Goal: Task Accomplishment & Management: Manage account settings

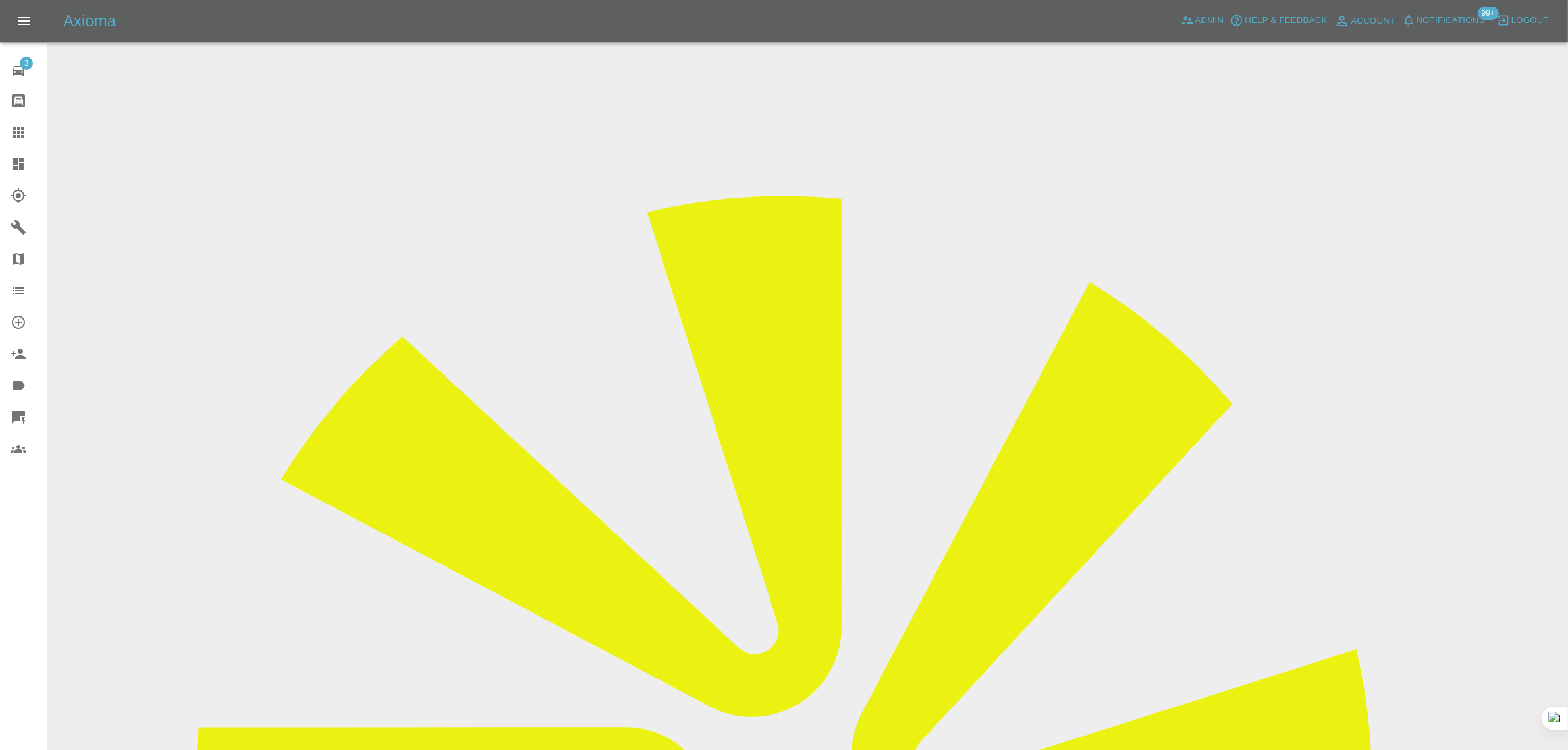
click at [0, 0] on input "Choose images" at bounding box center [0, 0] width 0 height 0
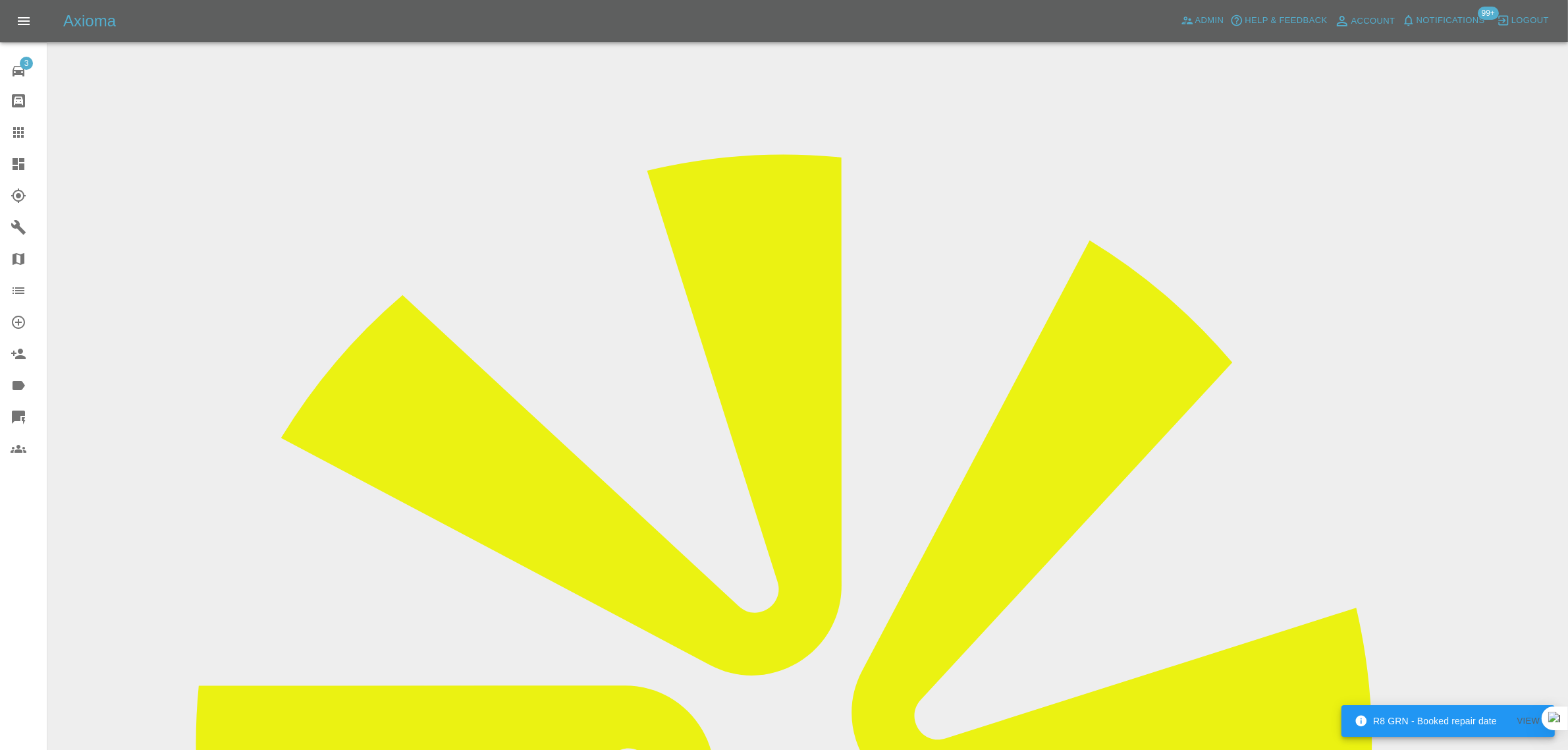
scroll to position [64, 0]
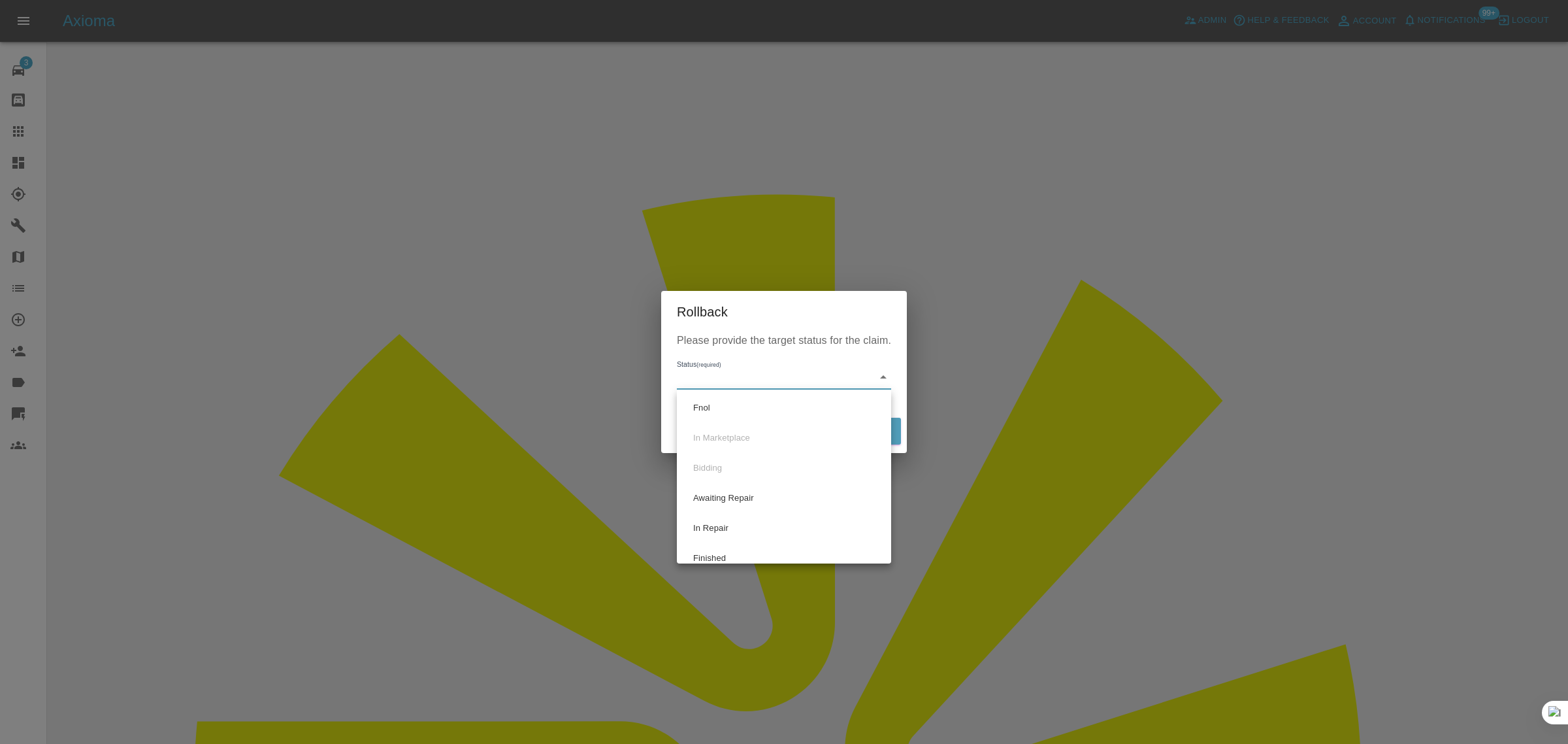
click at [710, 405] on li "Fnol" at bounding box center [784, 408] width 208 height 30
type input "fnol"
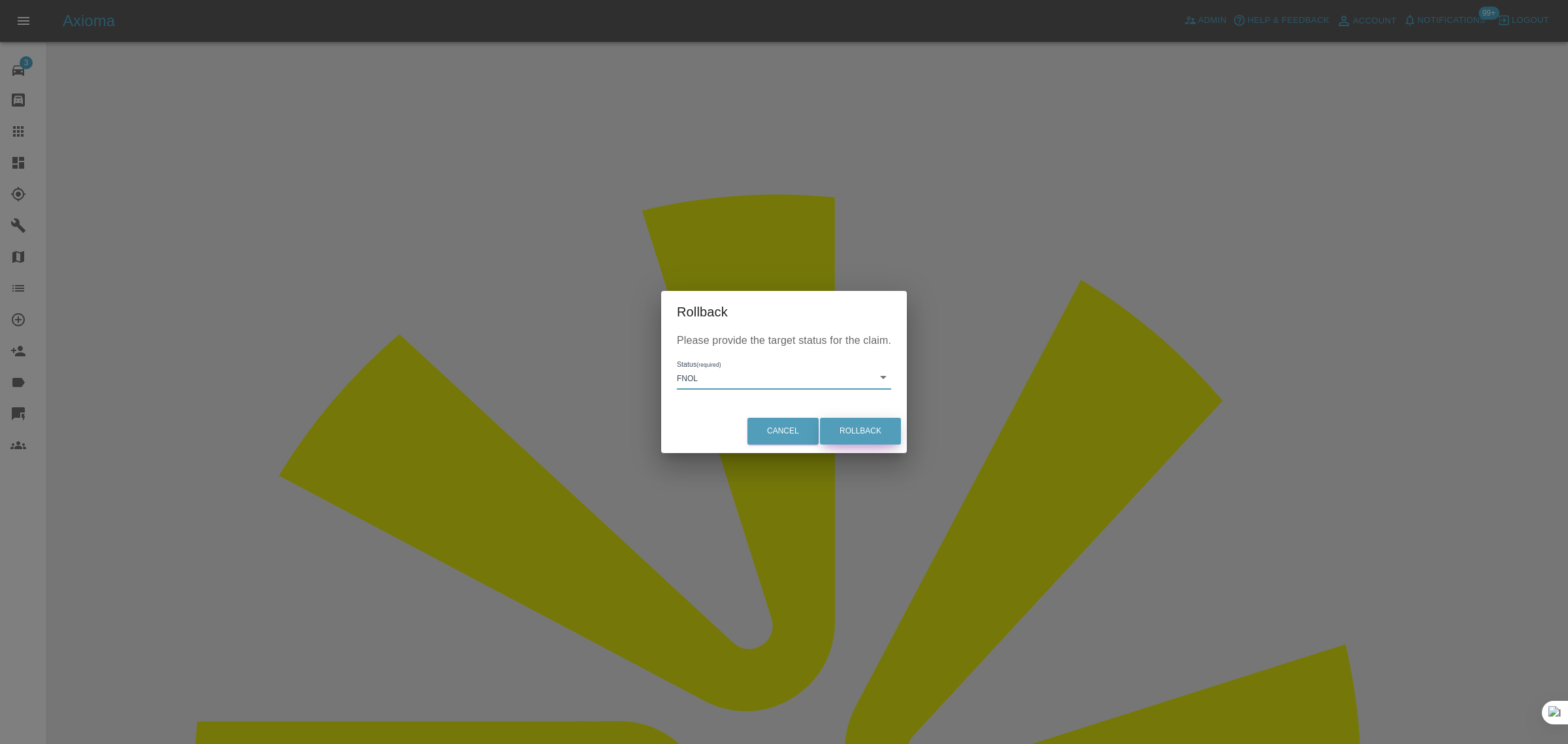
click at [861, 420] on button "Rollback" at bounding box center [860, 430] width 81 height 27
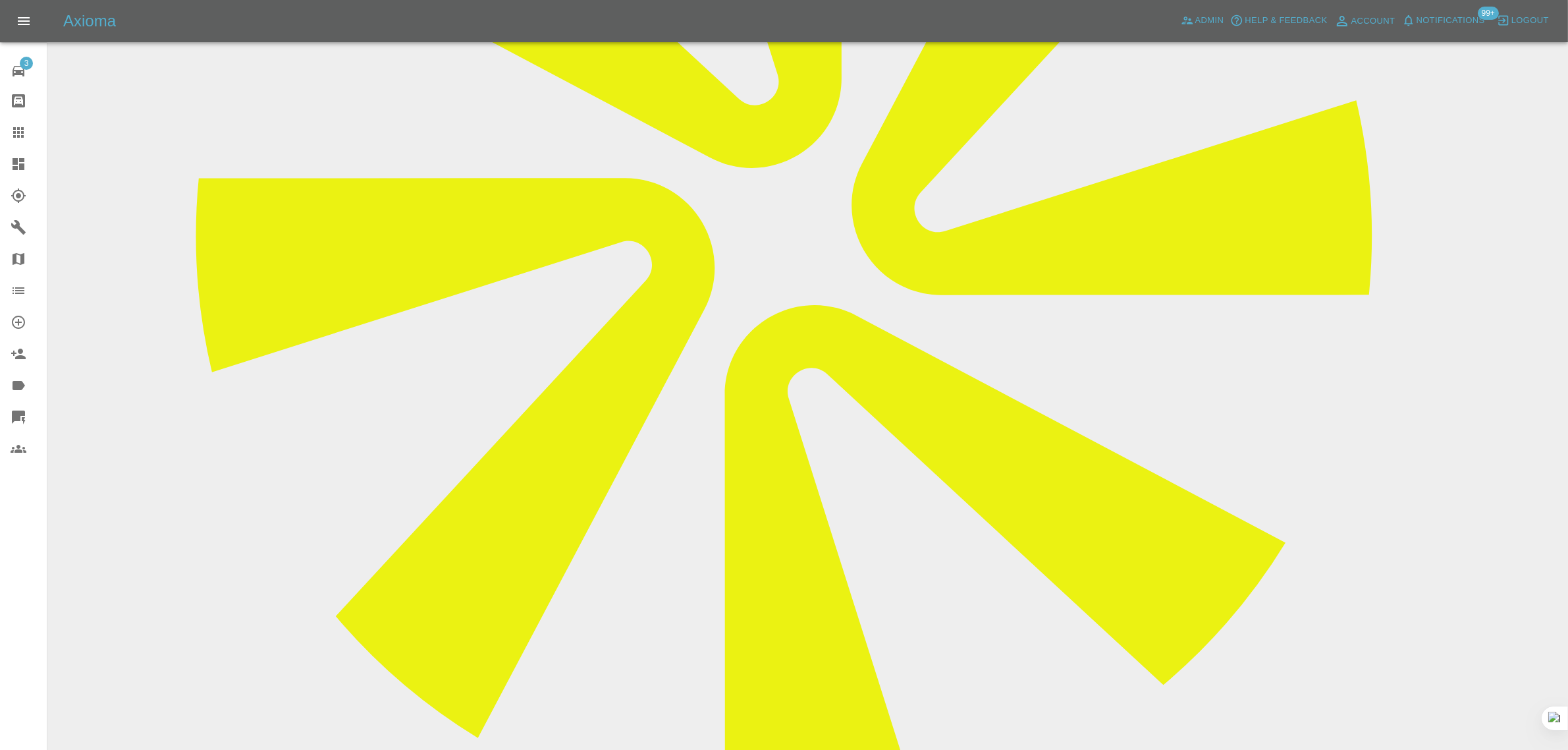
scroll to position [577, 0]
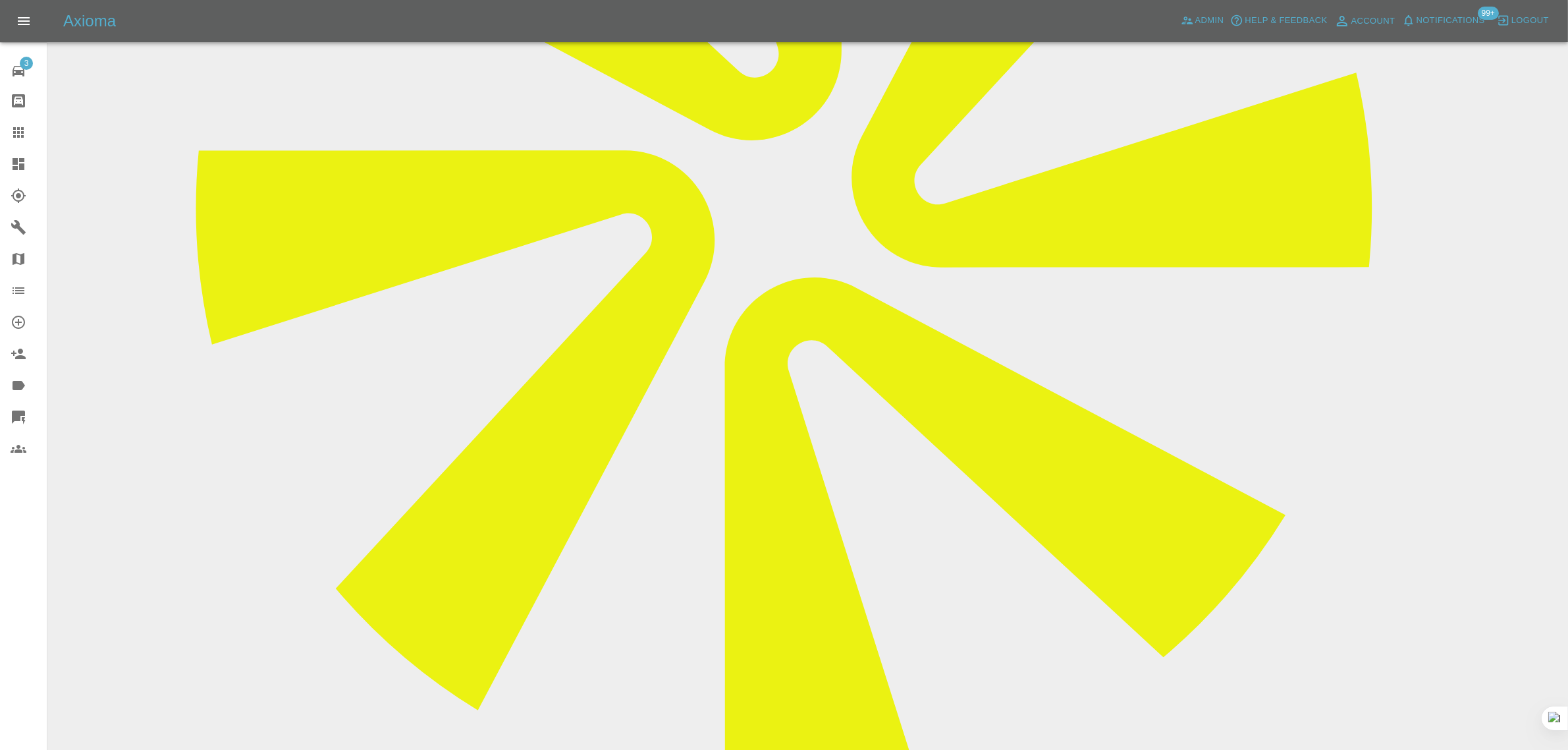
type textarea "new images added"
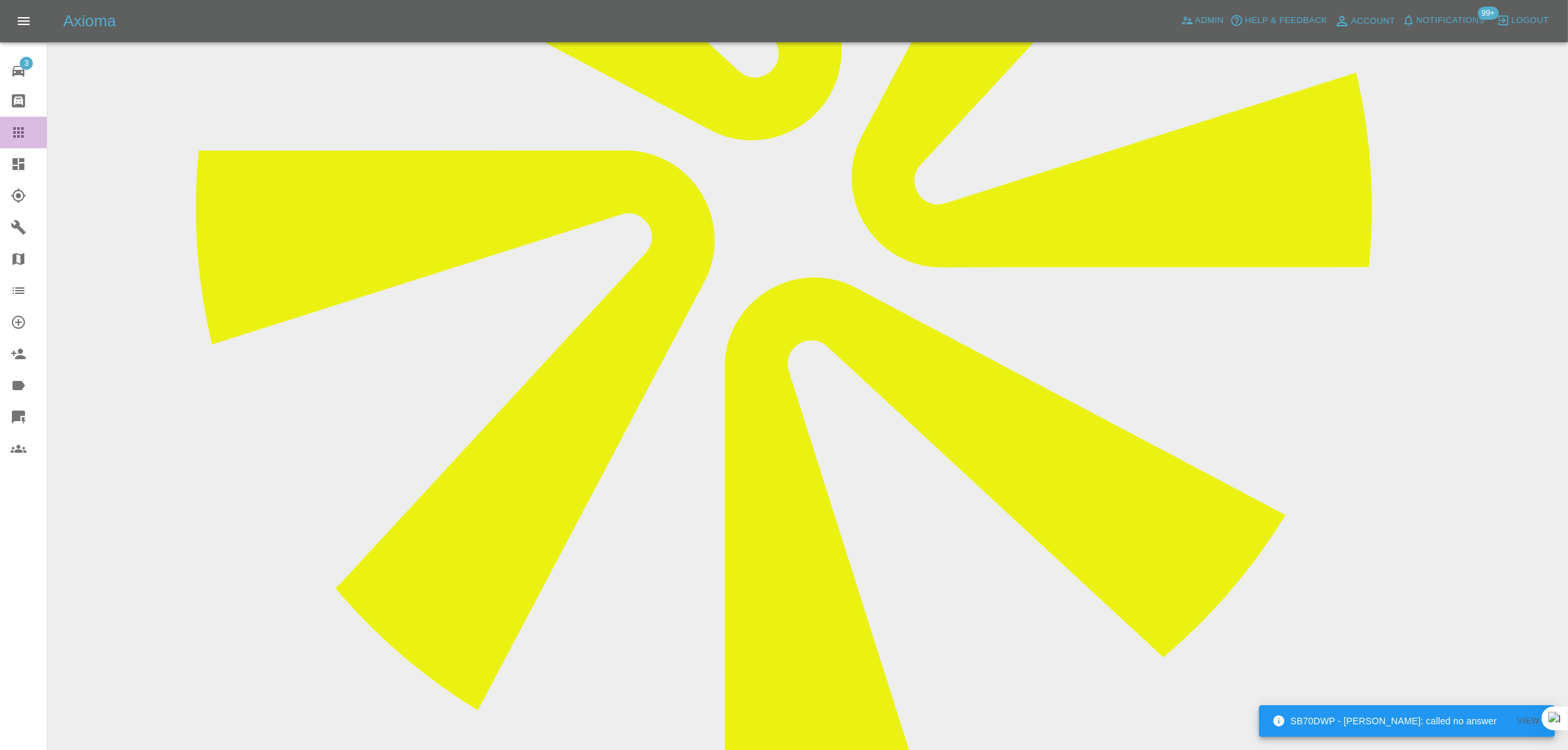
click at [13, 136] on icon at bounding box center [18, 132] width 10 height 10
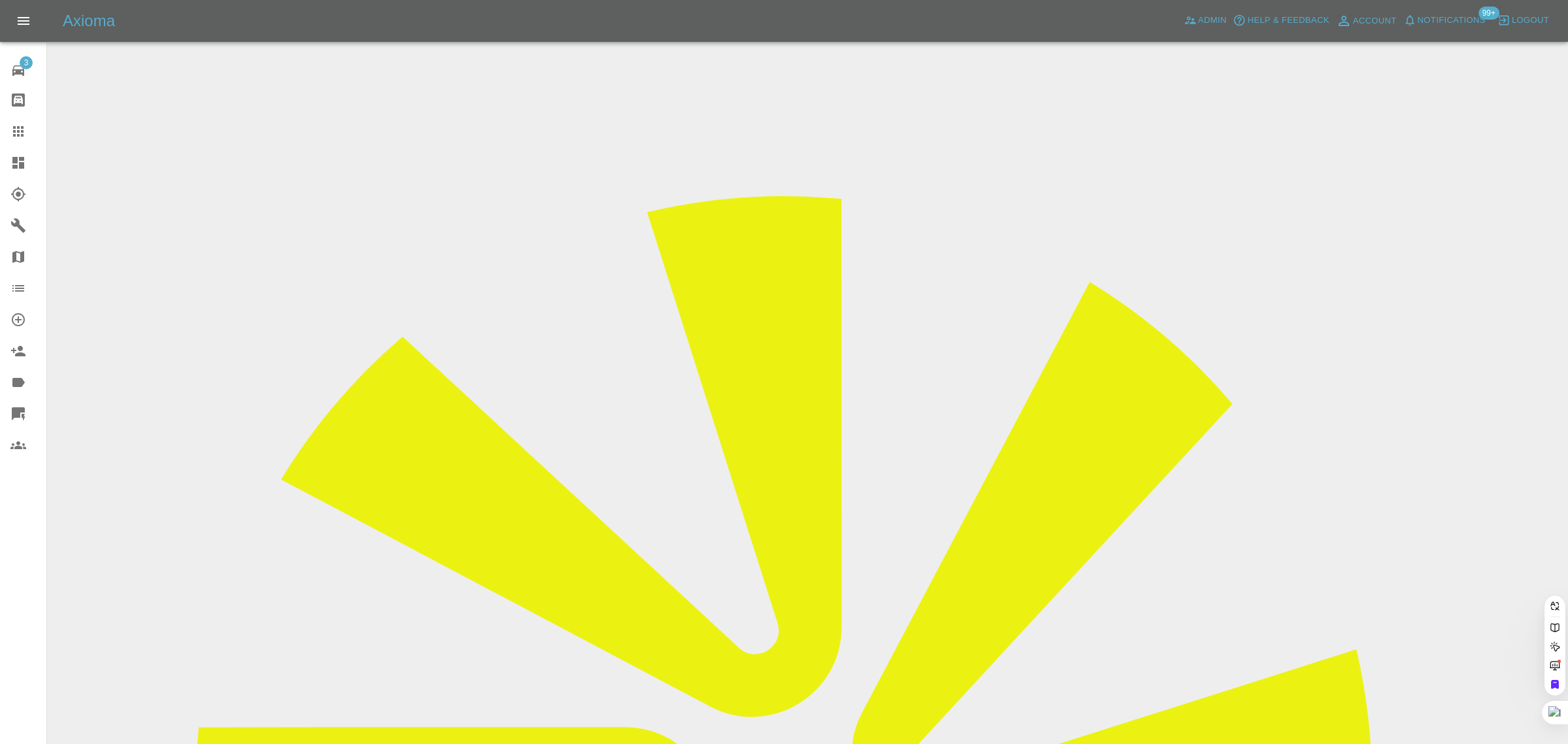
paste input "ian-knight@sky.com"
type input "ian-knight@sky.com"
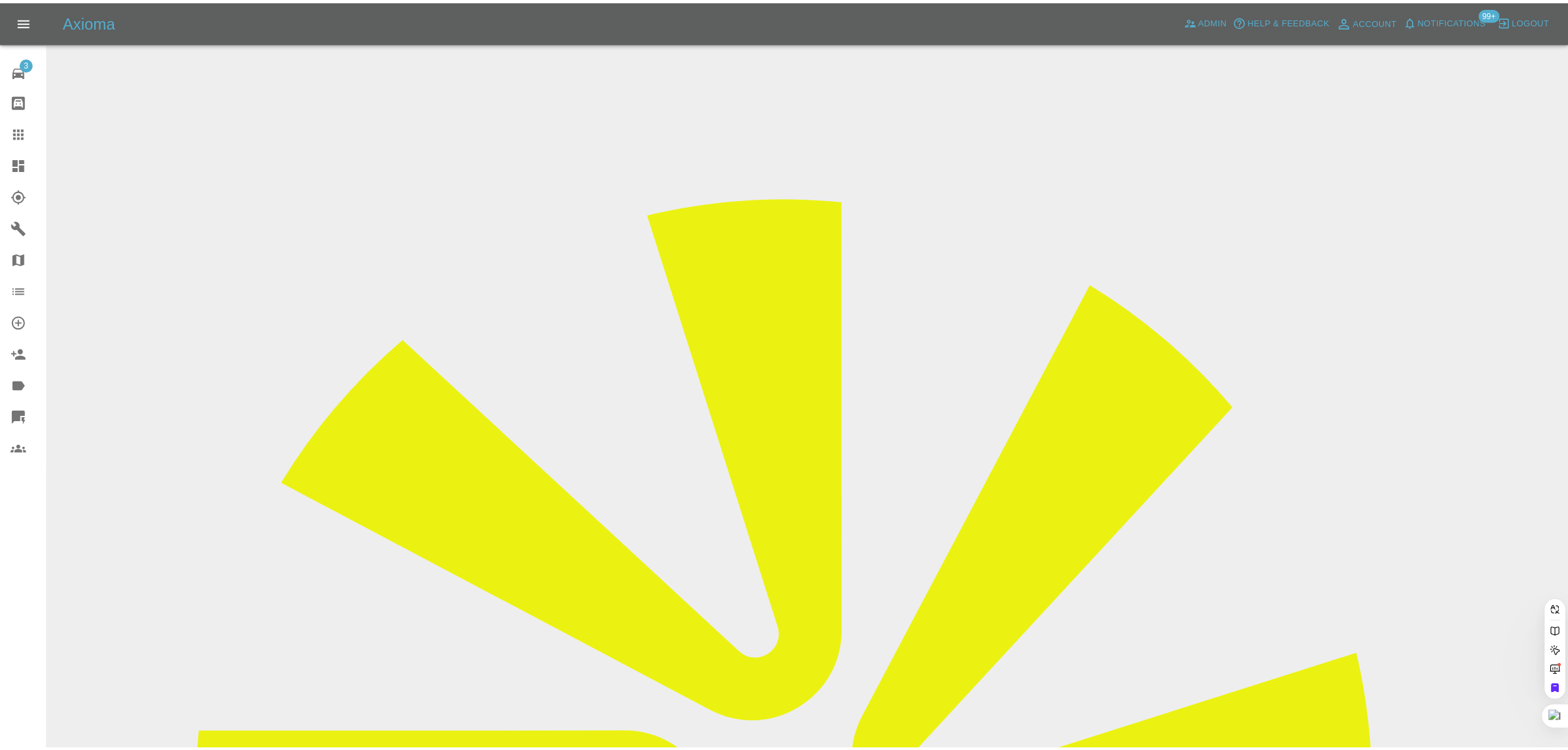
scroll to position [0, 0]
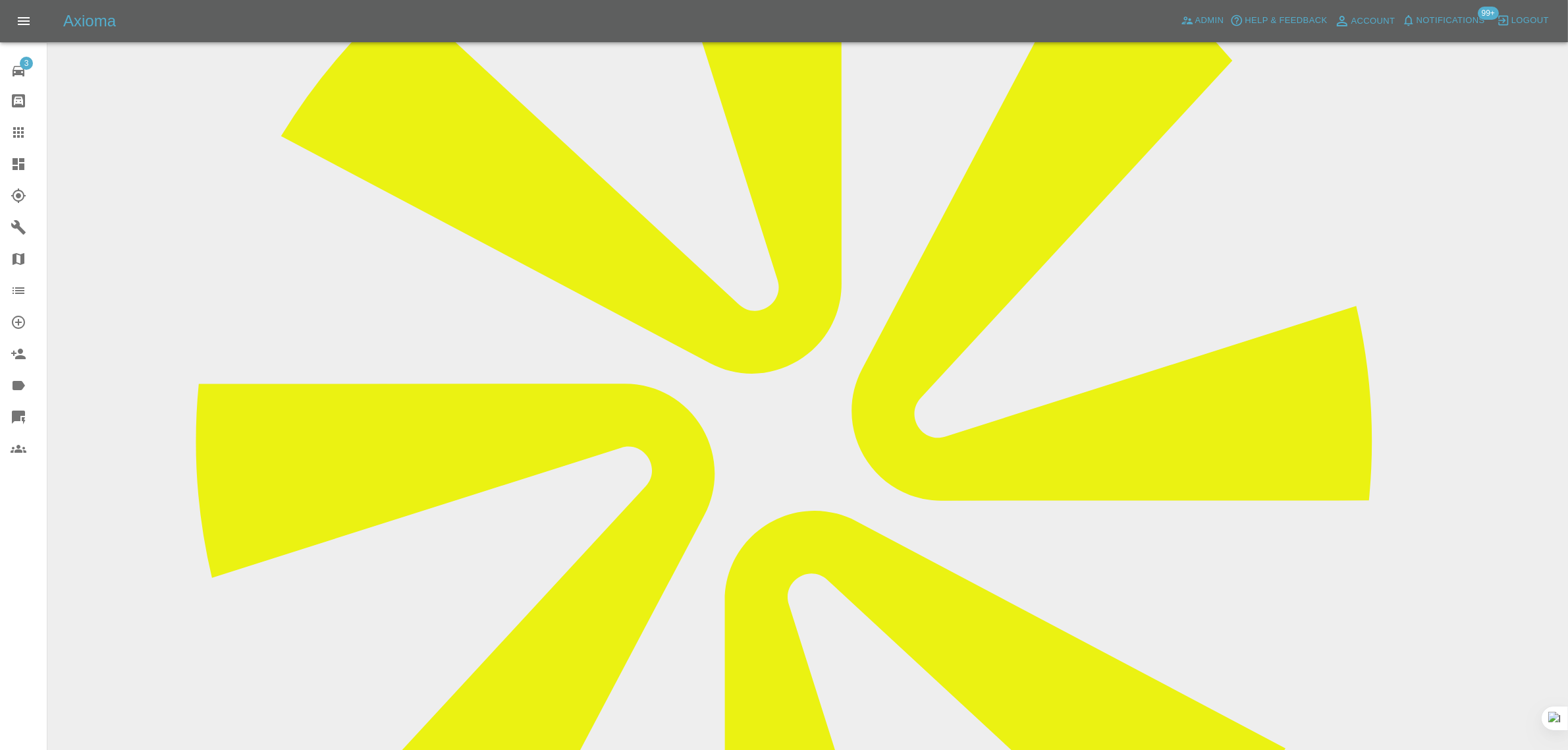
scroll to position [577, 0]
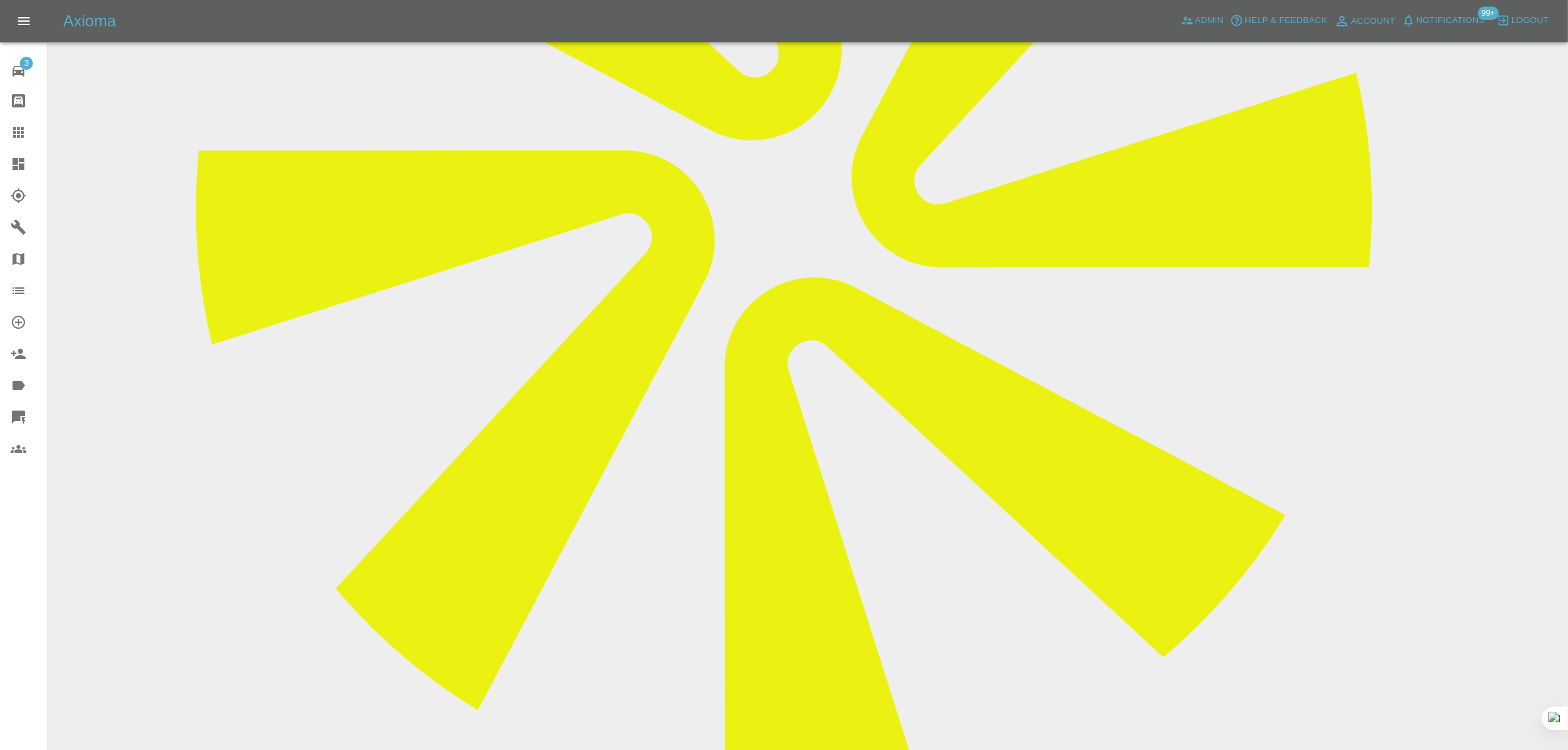
paste textarea "Thanks for your quote but I’ve chosen somebody else. Kind regards Ian knight Se…"
type textarea "Thanks for your quote but I’ve chosen somebody else. Kind regards Ian knight Se…"
drag, startPoint x: 1447, startPoint y: 669, endPoint x: 1434, endPoint y: 670, distance: 13.0
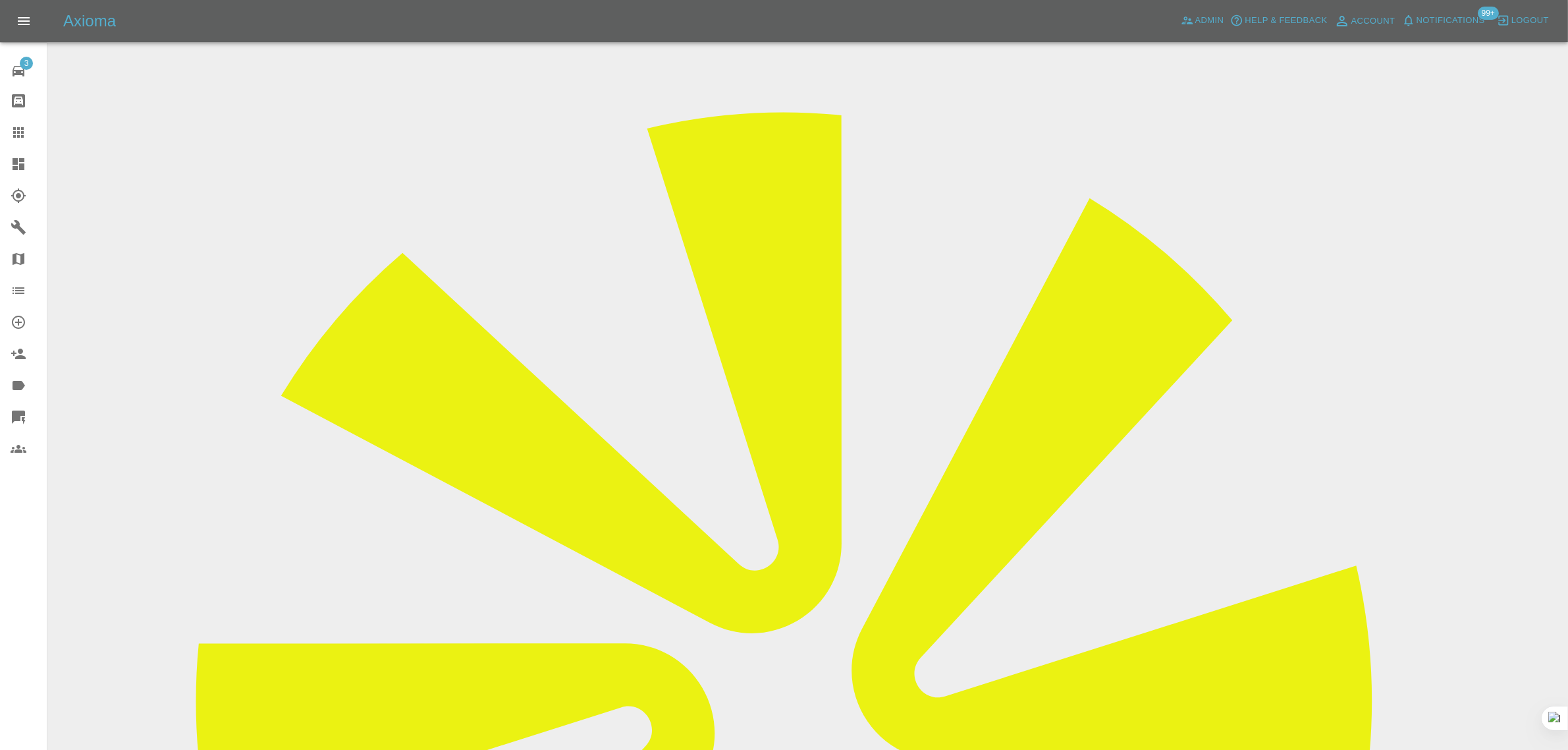
scroll to position [82, 0]
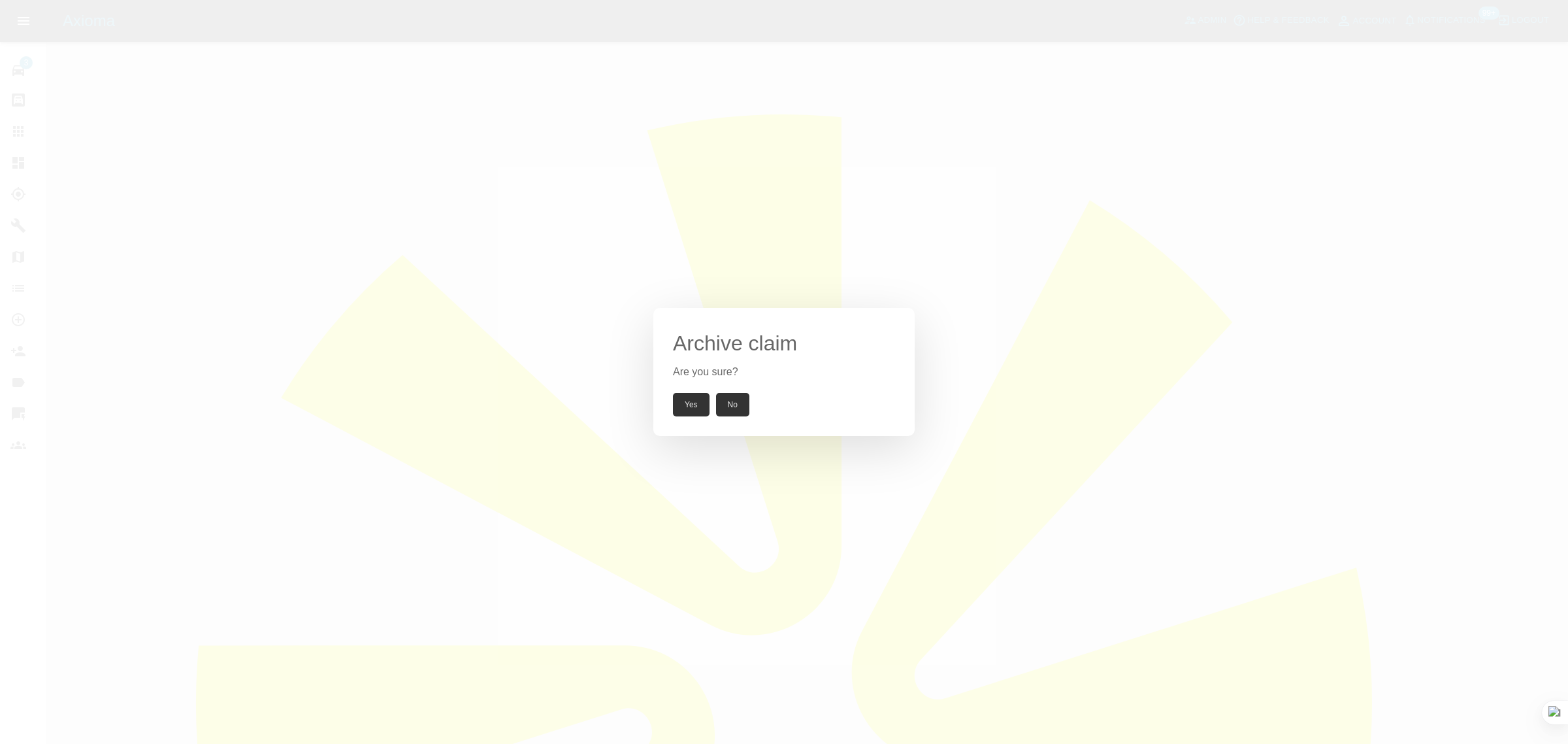
click at [699, 412] on button "Yes" at bounding box center [691, 405] width 37 height 24
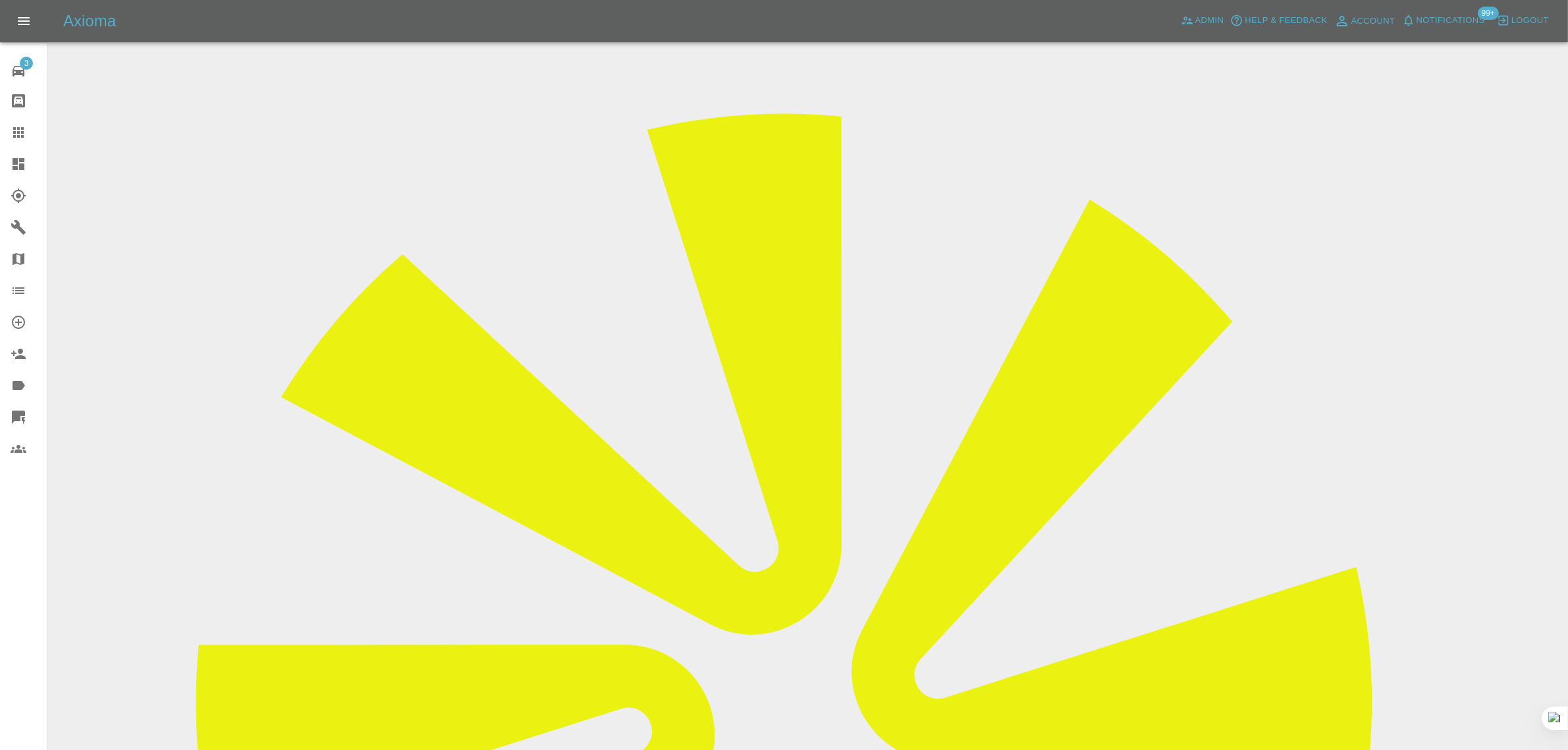
click at [22, 136] on icon at bounding box center [18, 132] width 10 height 10
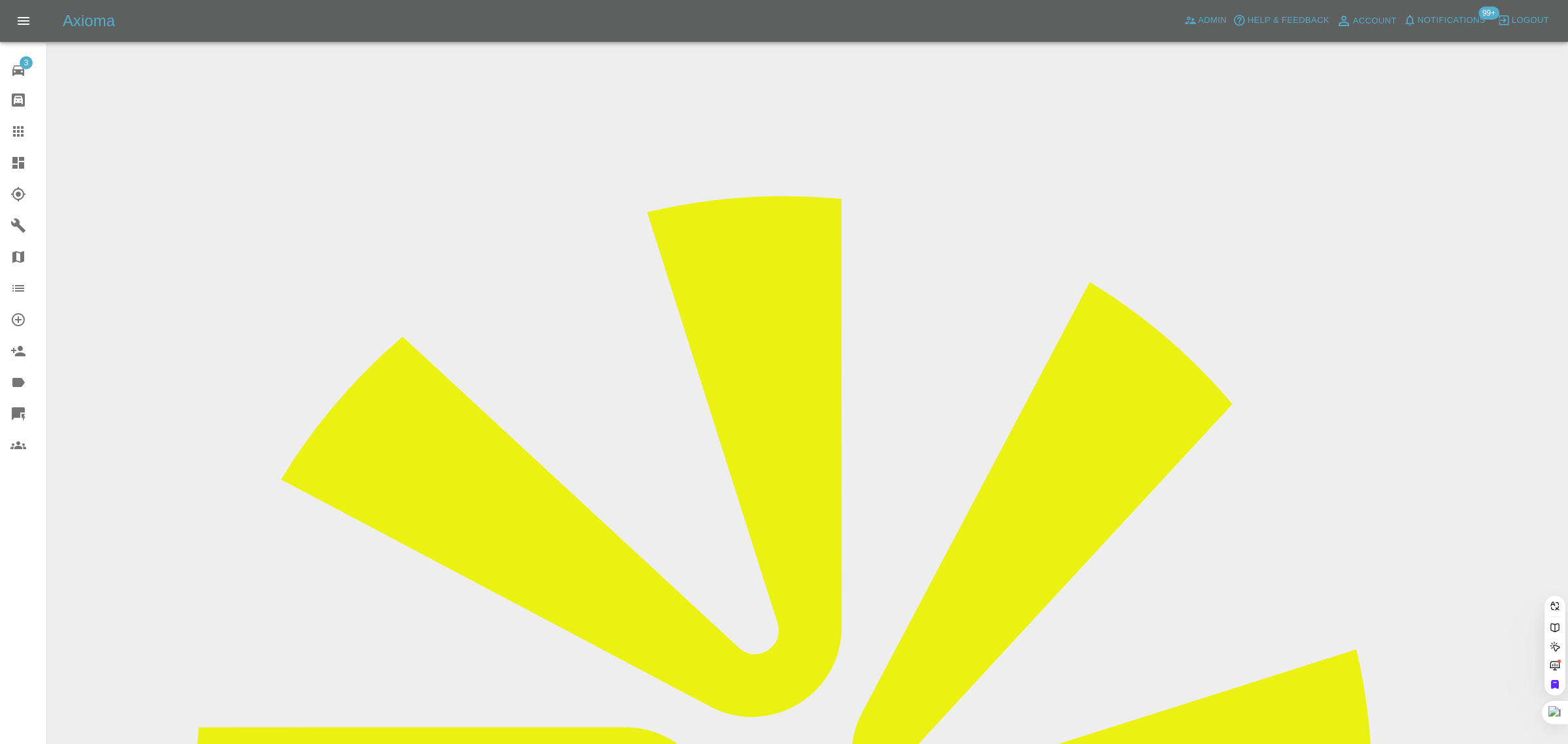
paste input "customerrelations@nationalwindscreens.co.uk"
type input "customerrelations@nationalwindscreens.co.uk"
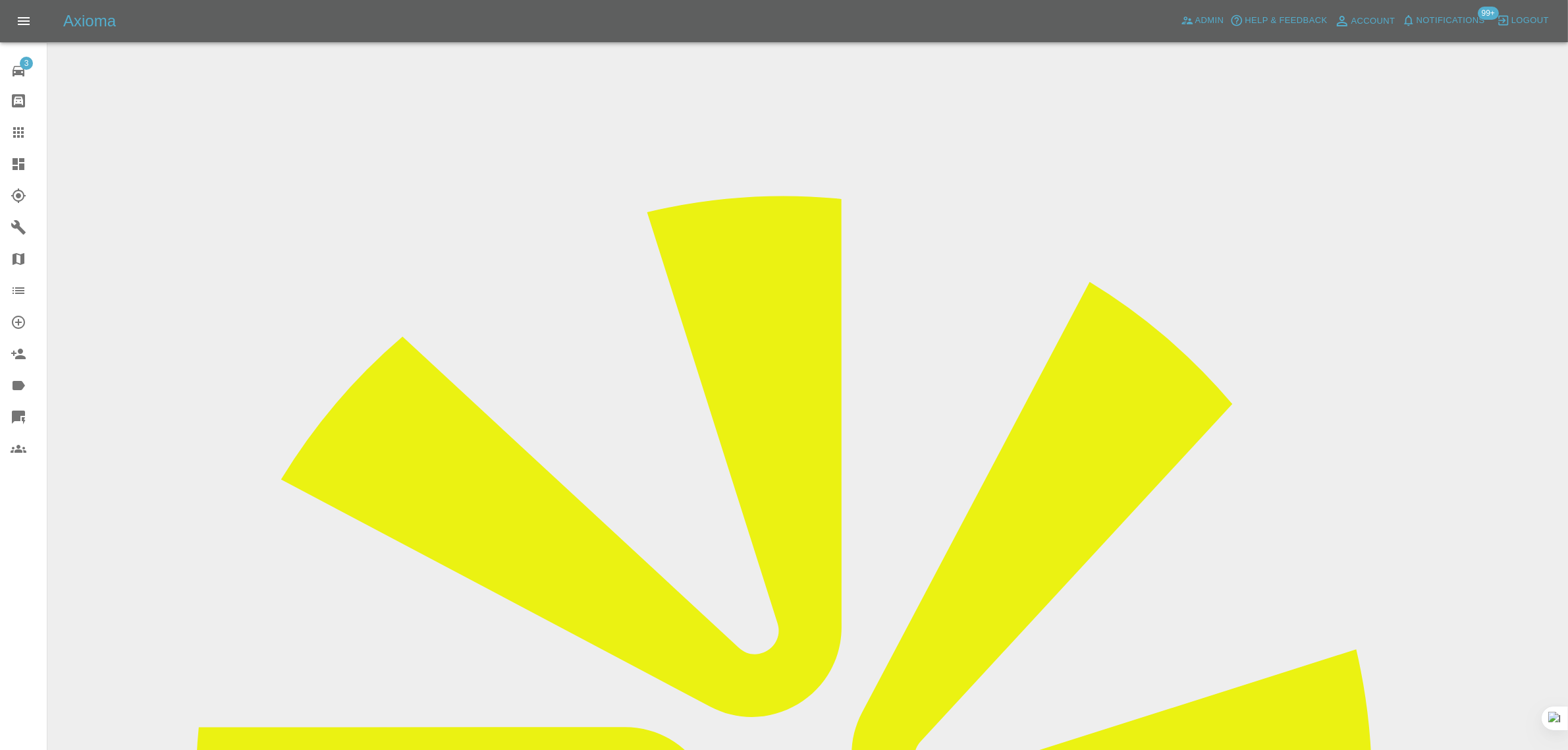
click at [0, 0] on input "Choose images" at bounding box center [0, 0] width 0 height 0
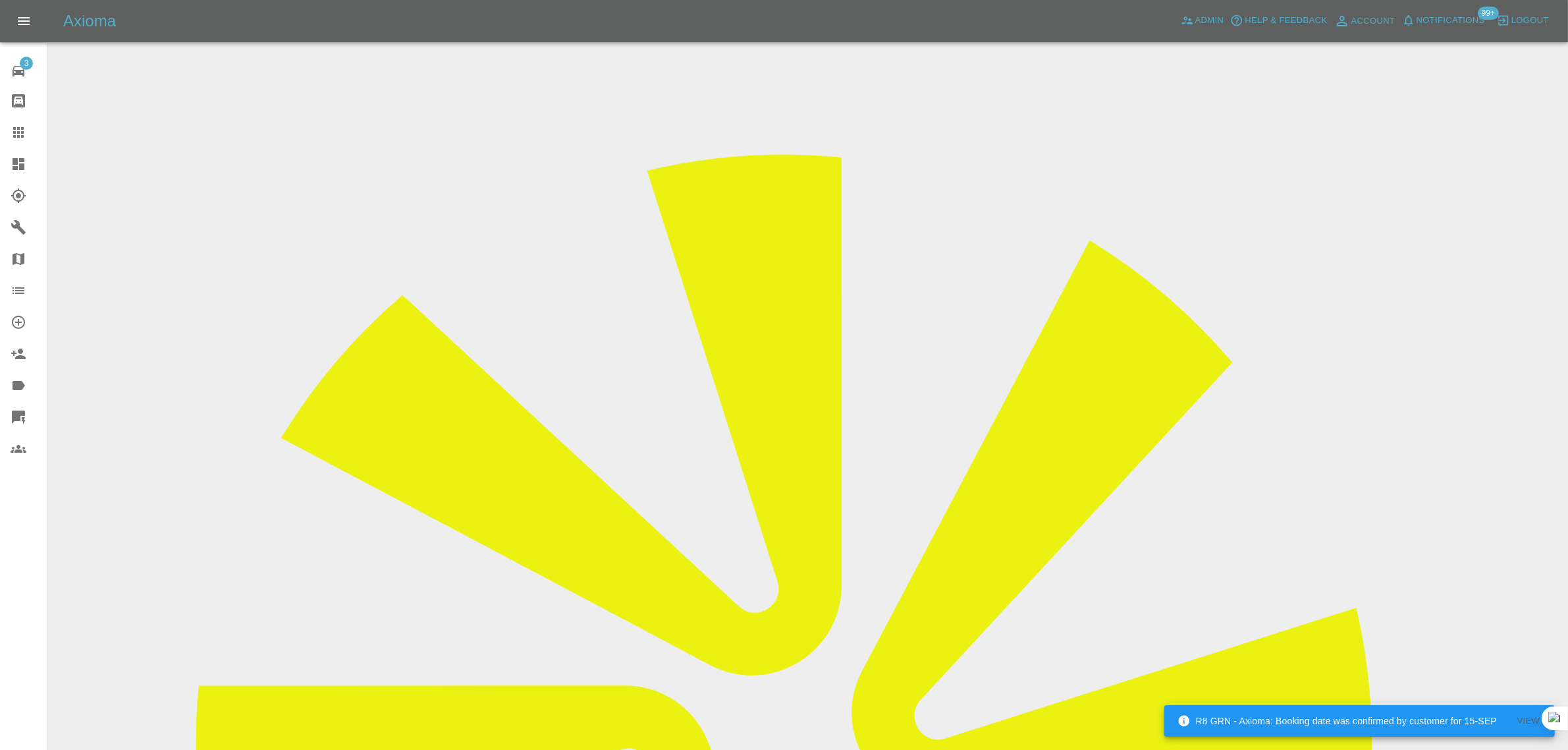
scroll to position [64, 0]
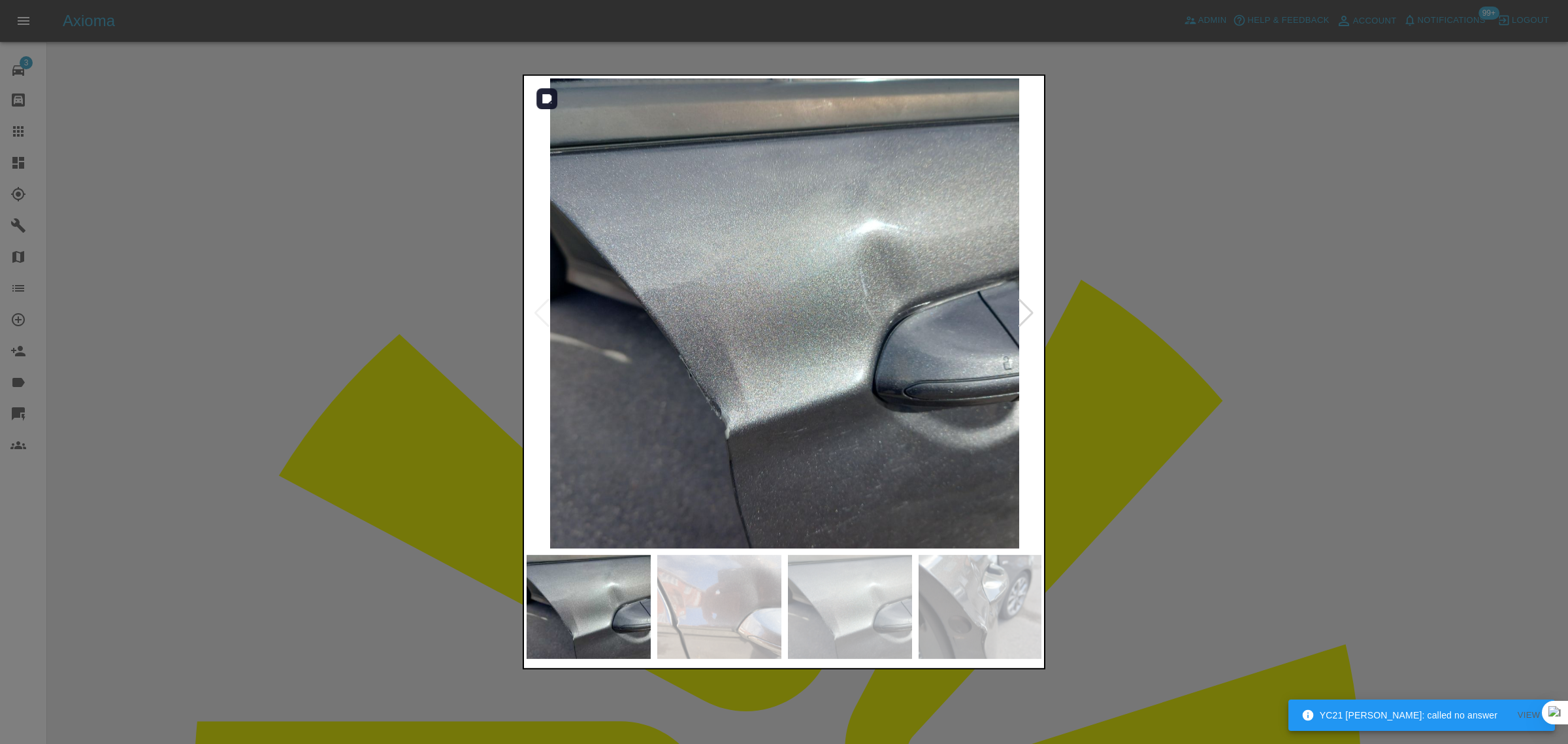
click at [1026, 314] on div at bounding box center [1026, 313] width 18 height 29
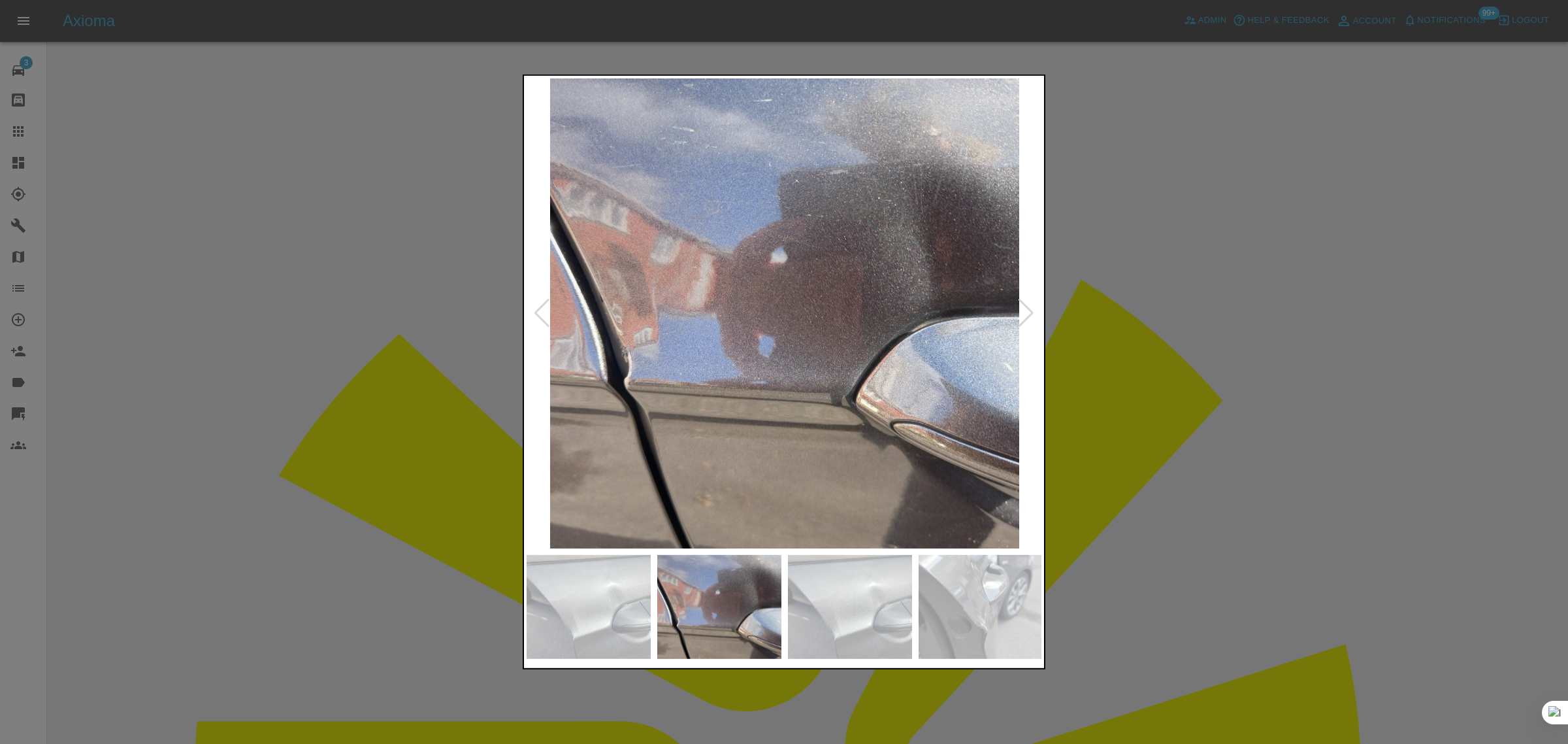
click at [1028, 312] on div at bounding box center [1026, 313] width 18 height 29
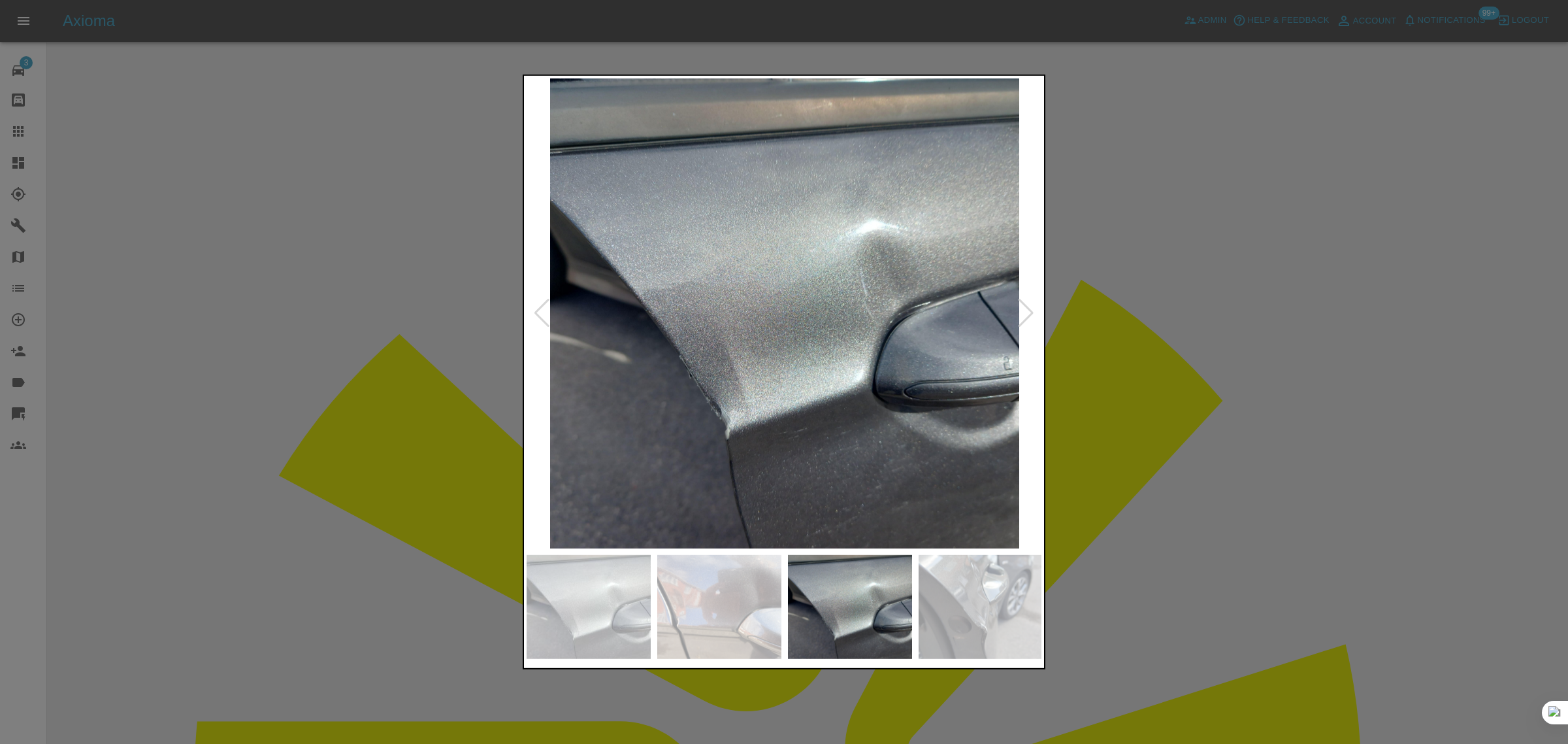
click at [1028, 312] on div at bounding box center [1026, 313] width 18 height 29
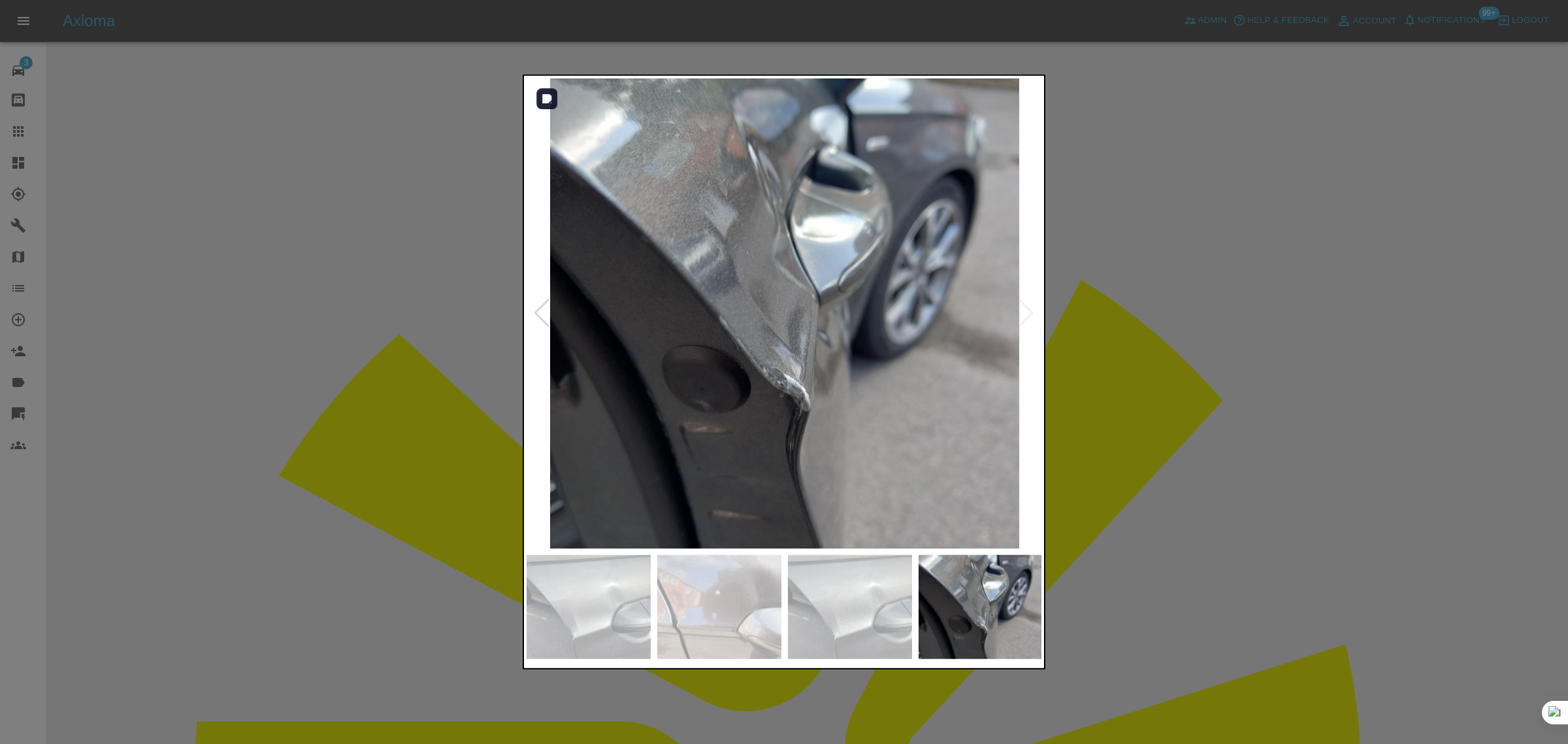
click at [1028, 312] on img at bounding box center [784, 313] width 516 height 470
click at [1133, 364] on div at bounding box center [784, 372] width 1568 height 744
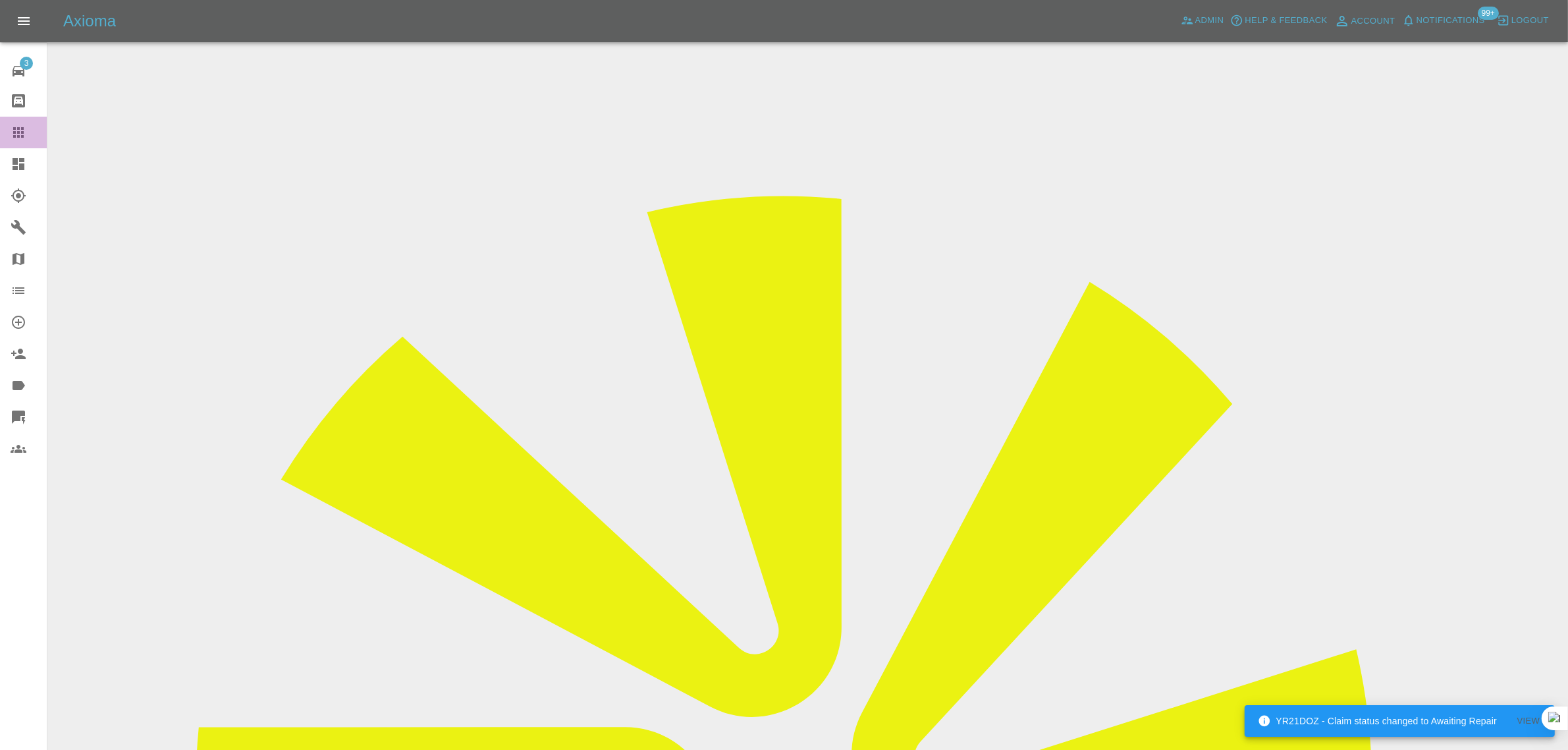
click at [27, 130] on div at bounding box center [29, 132] width 37 height 16
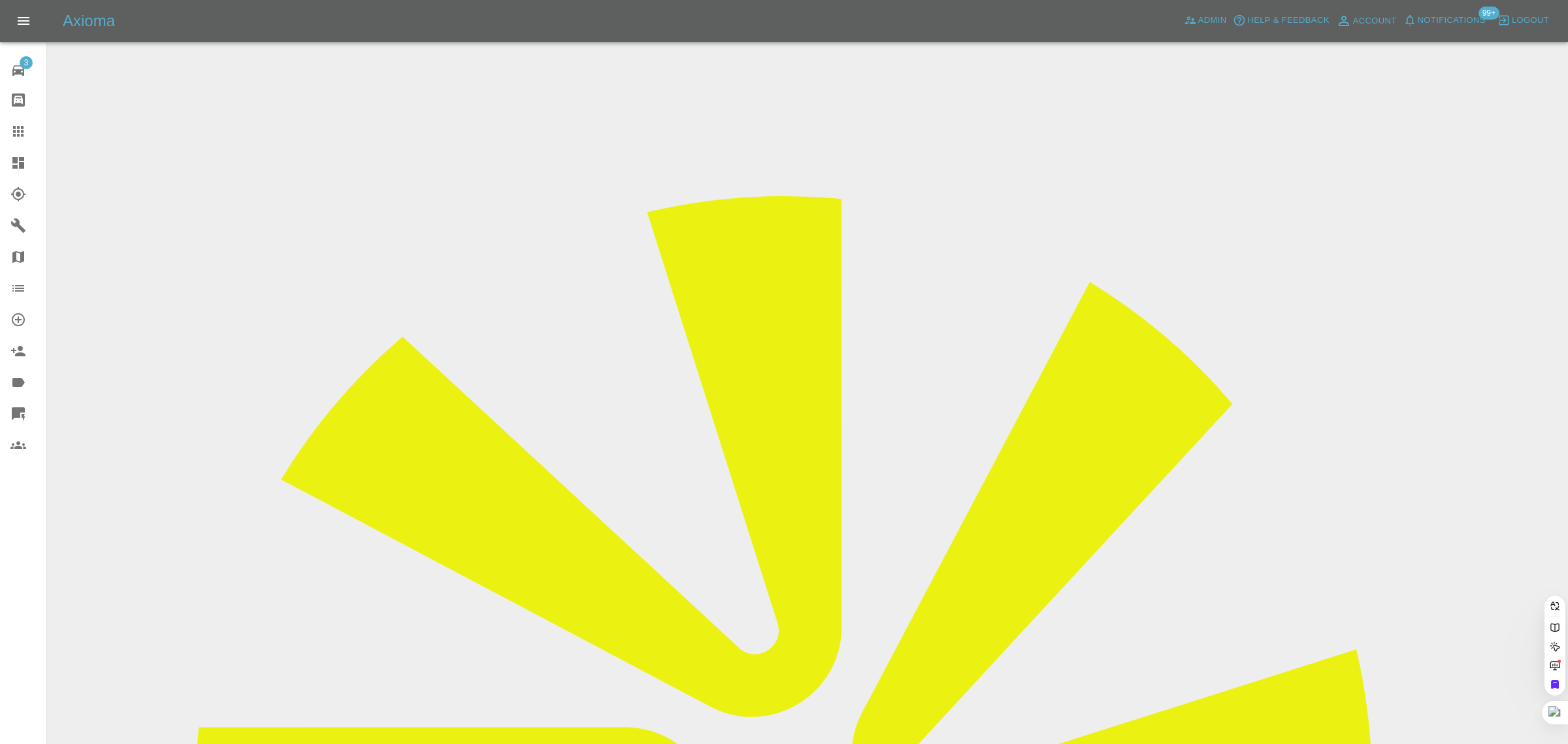
paste input "caroleandfrazerandtara@btinternet.com"
type input "caroleandfrazerandtara@btinternet.co"
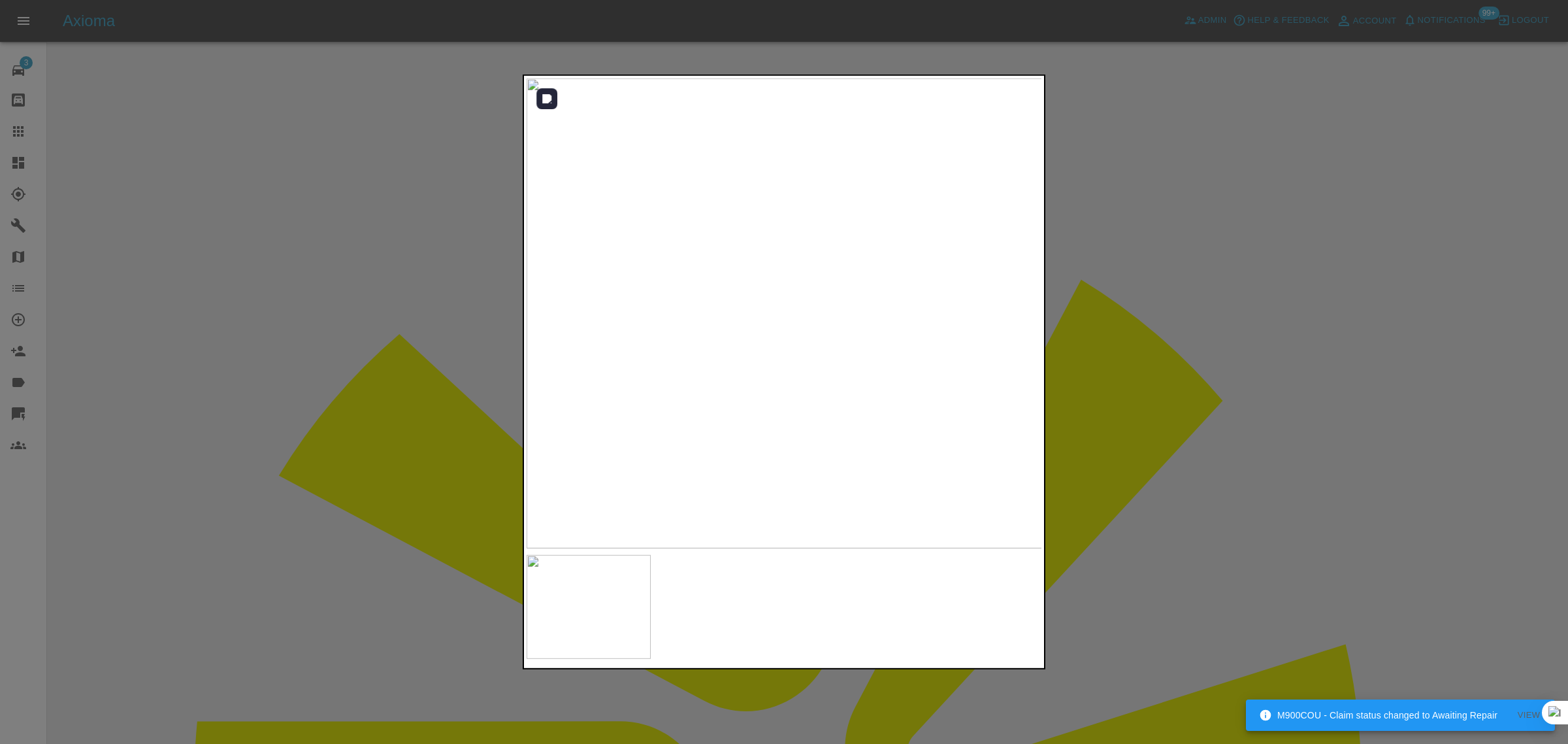
click at [1035, 330] on img at bounding box center [784, 313] width 516 height 470
click at [1119, 314] on div at bounding box center [784, 372] width 1568 height 744
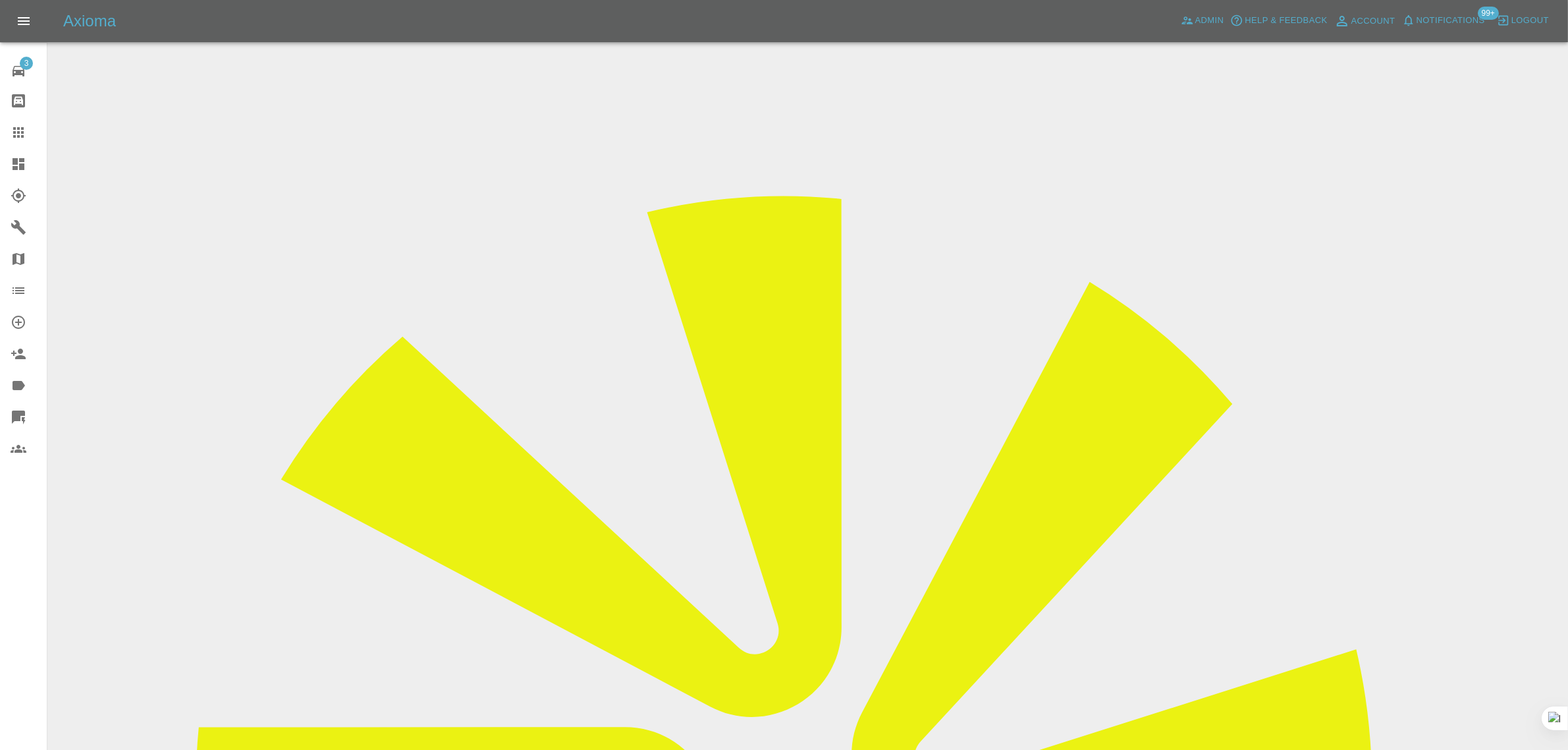
copy div "caroleandfrazerandtara@btinternet.com"
click at [10, 125] on icon at bounding box center [18, 132] width 16 height 16
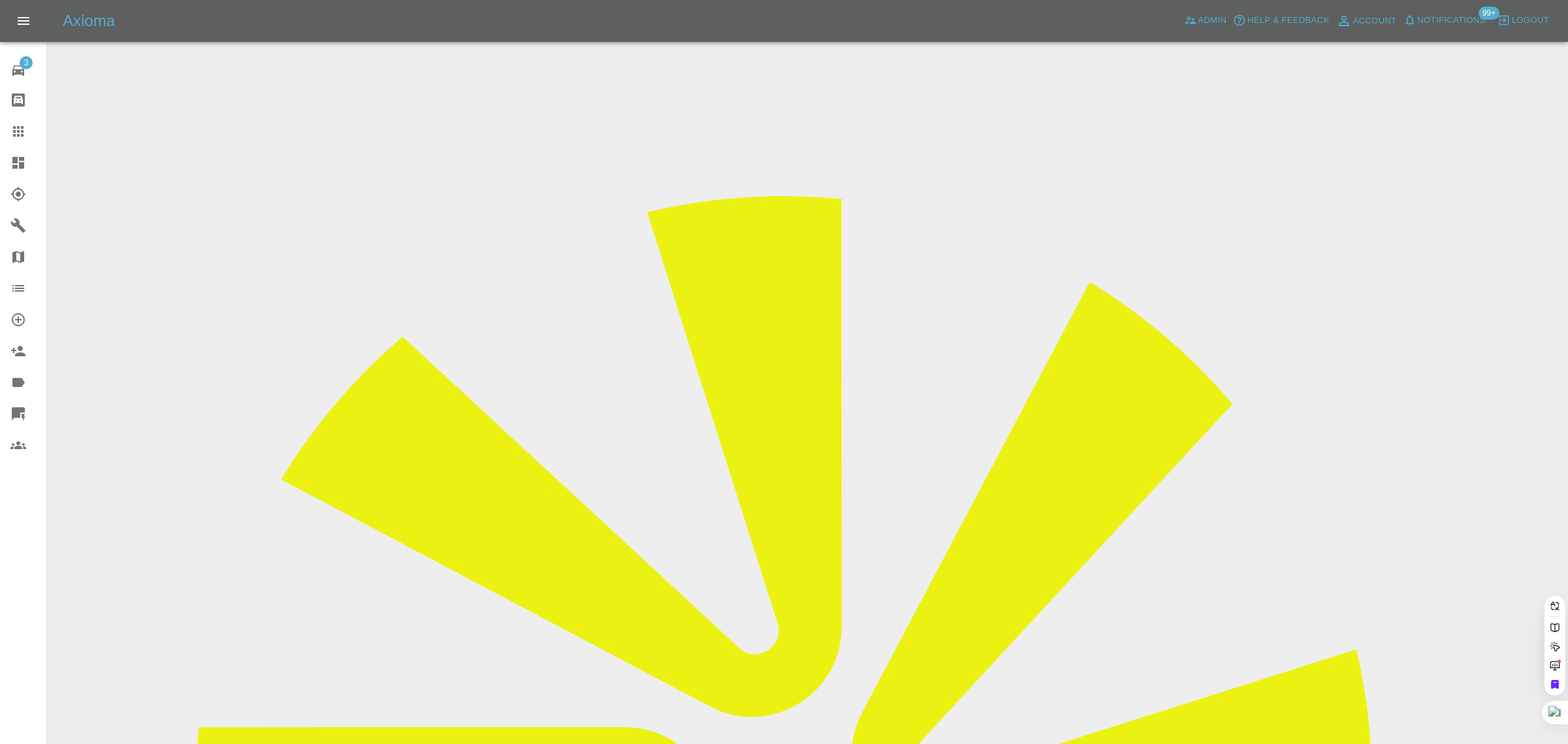
paste input "pfrbbr@gmail.com"
type input "pfrbbr@gmail.com"
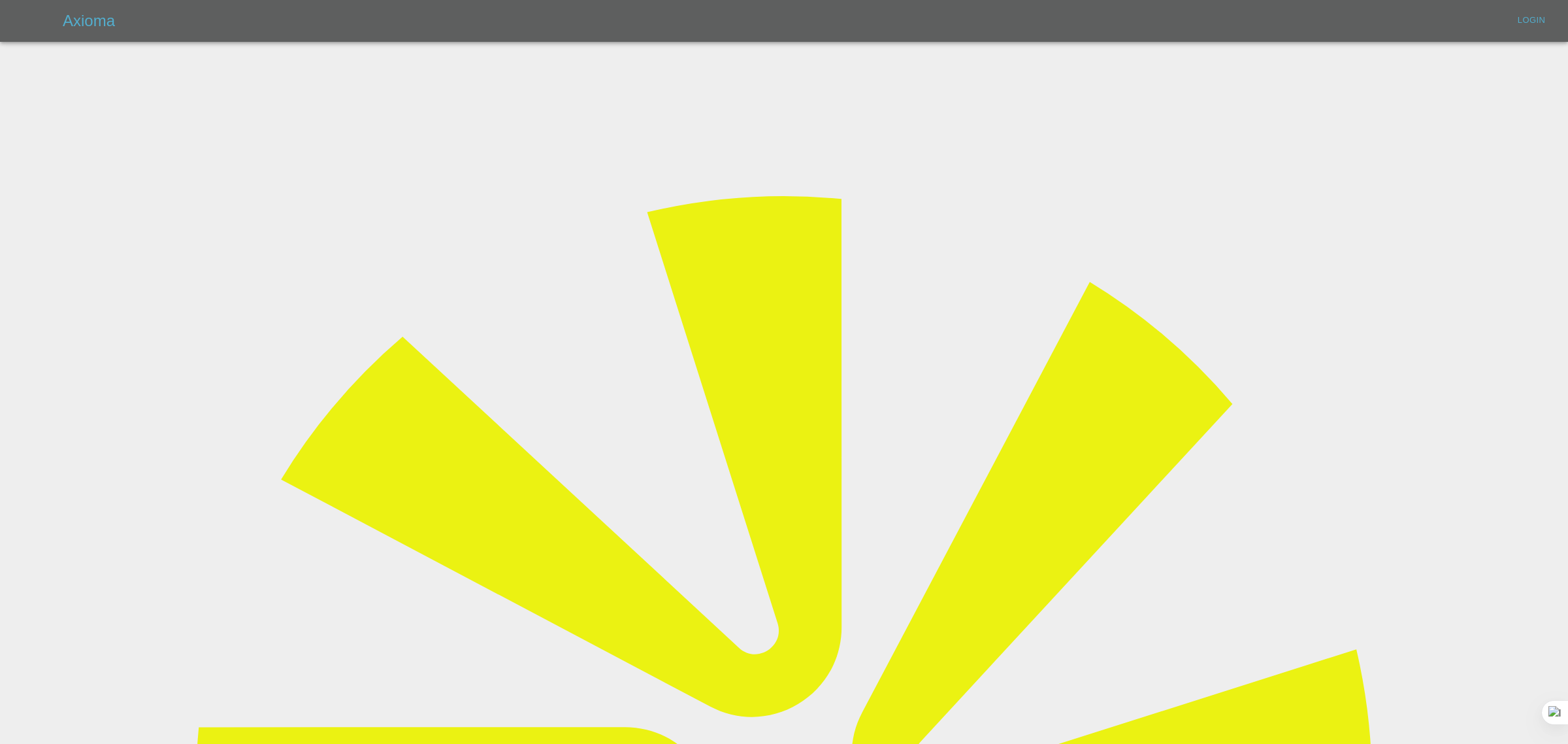
type input "bookkeeping@fifoaccounting.com"
drag, startPoint x: 787, startPoint y: 269, endPoint x: 780, endPoint y: 269, distance: 7.0
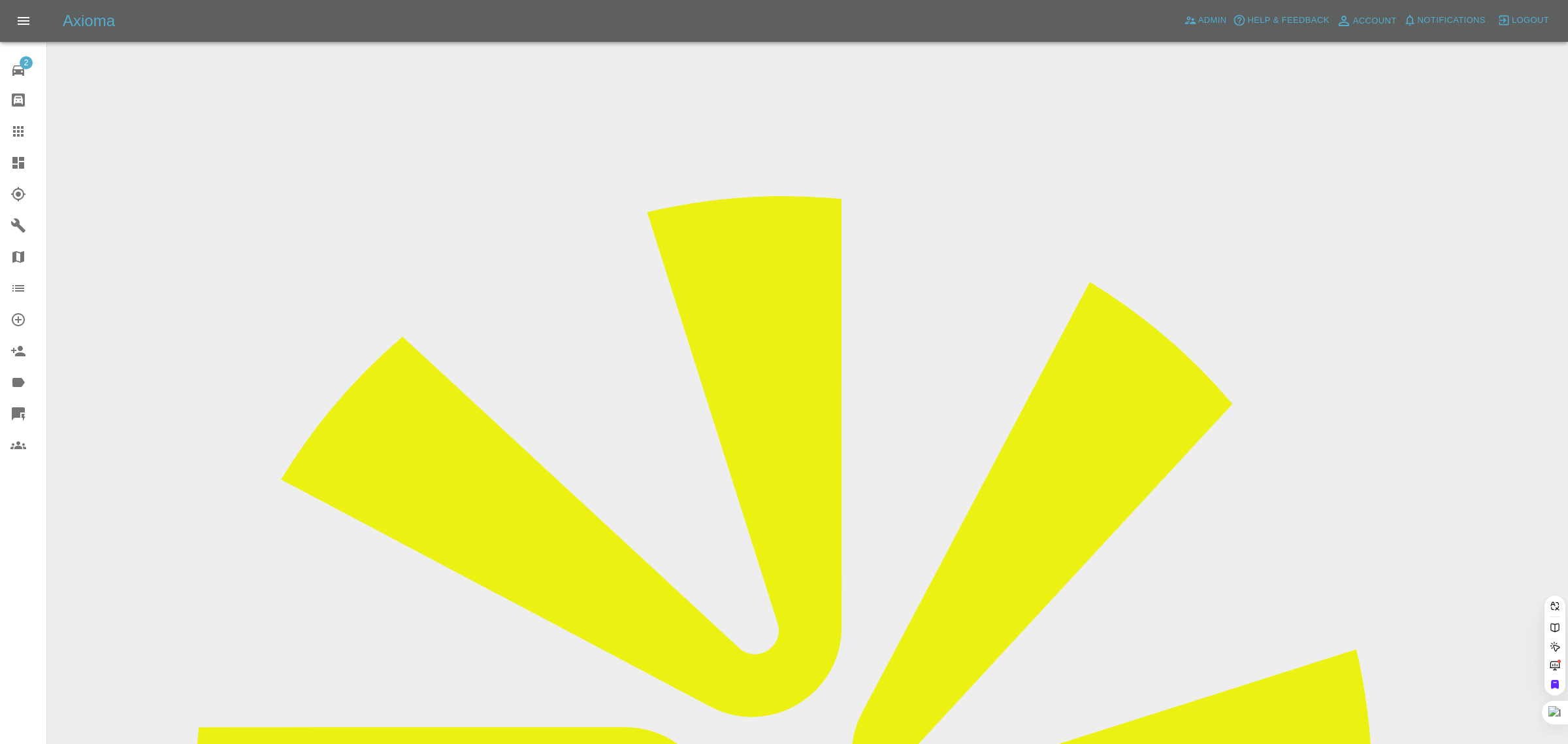
paste input "pfrbbr@gmail.com"
type input "pfrbbr@gmail.com"
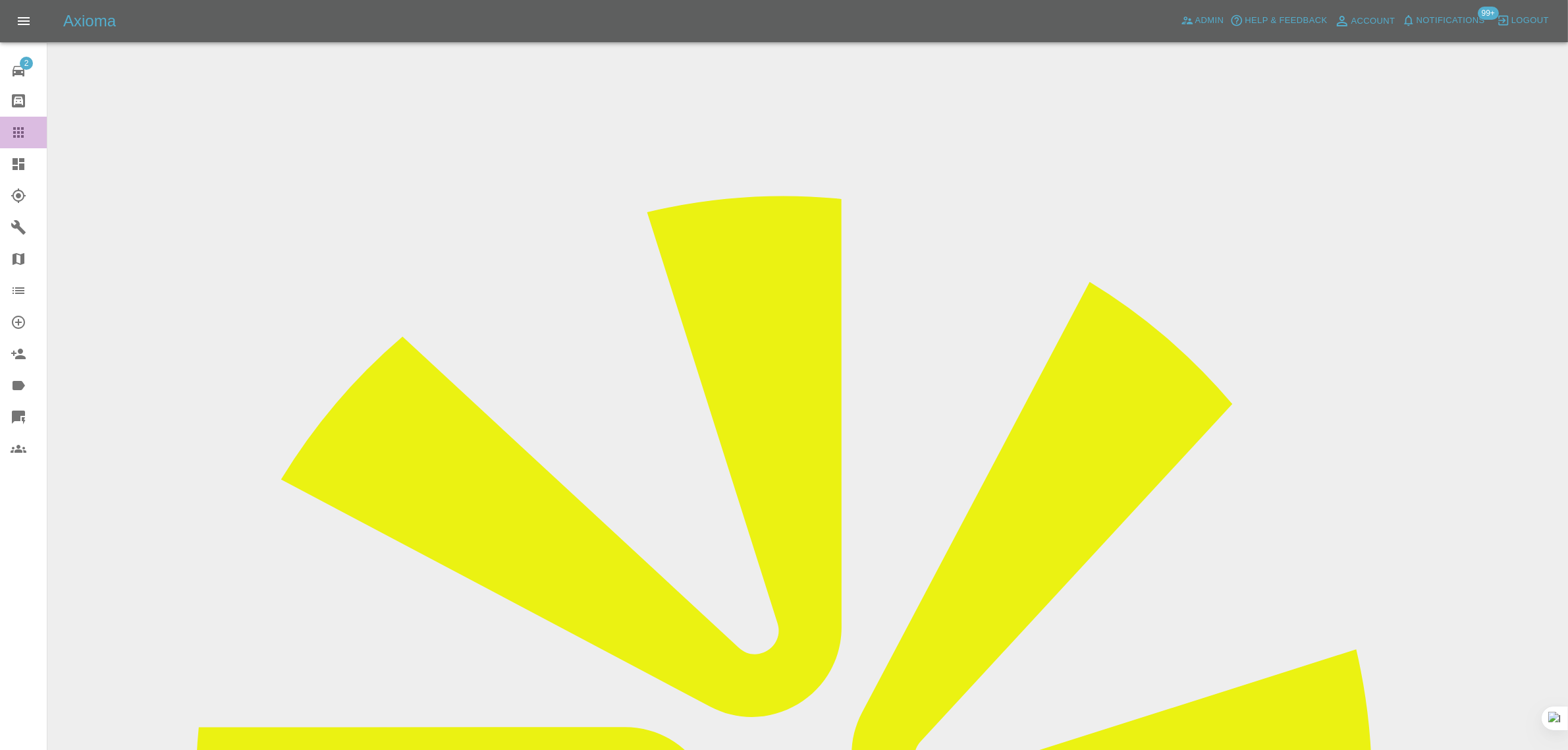
click at [27, 138] on div at bounding box center [29, 132] width 37 height 16
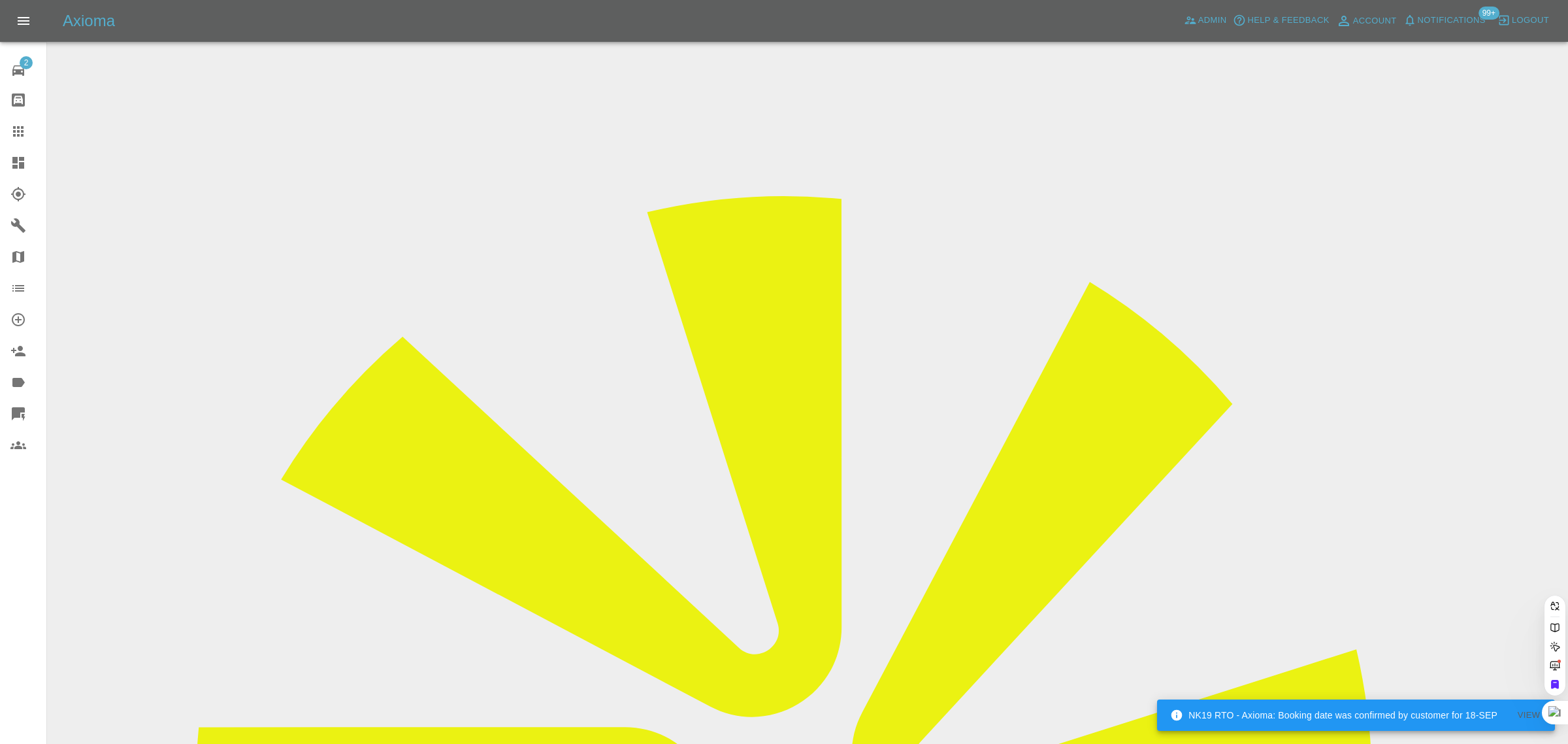
paste input "ioana.malik@gmail.com"
type input "ioana.malik@gmail.com"
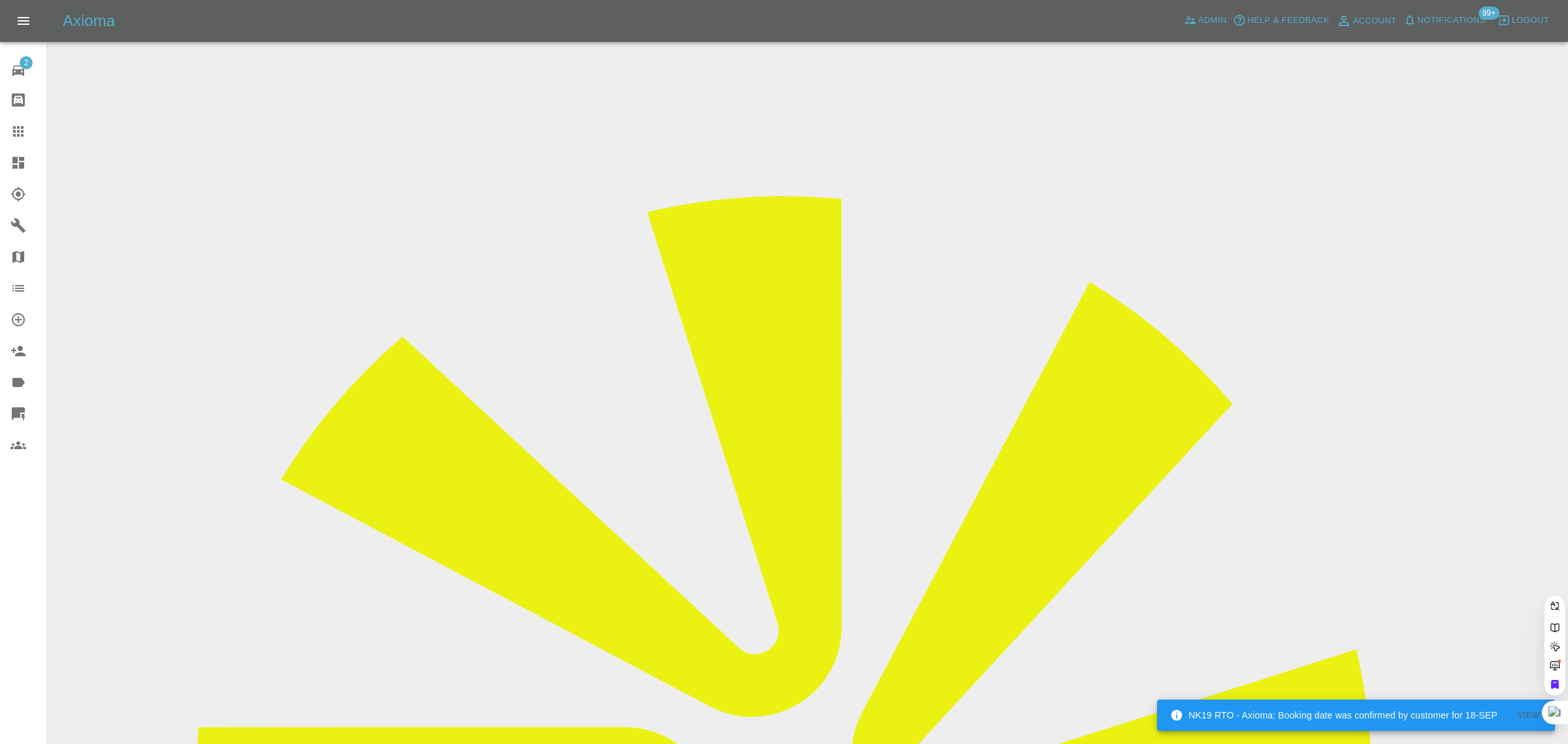
paste input "ioana.malik@gmail.com"
type input "ioana.malik@gmail.com"
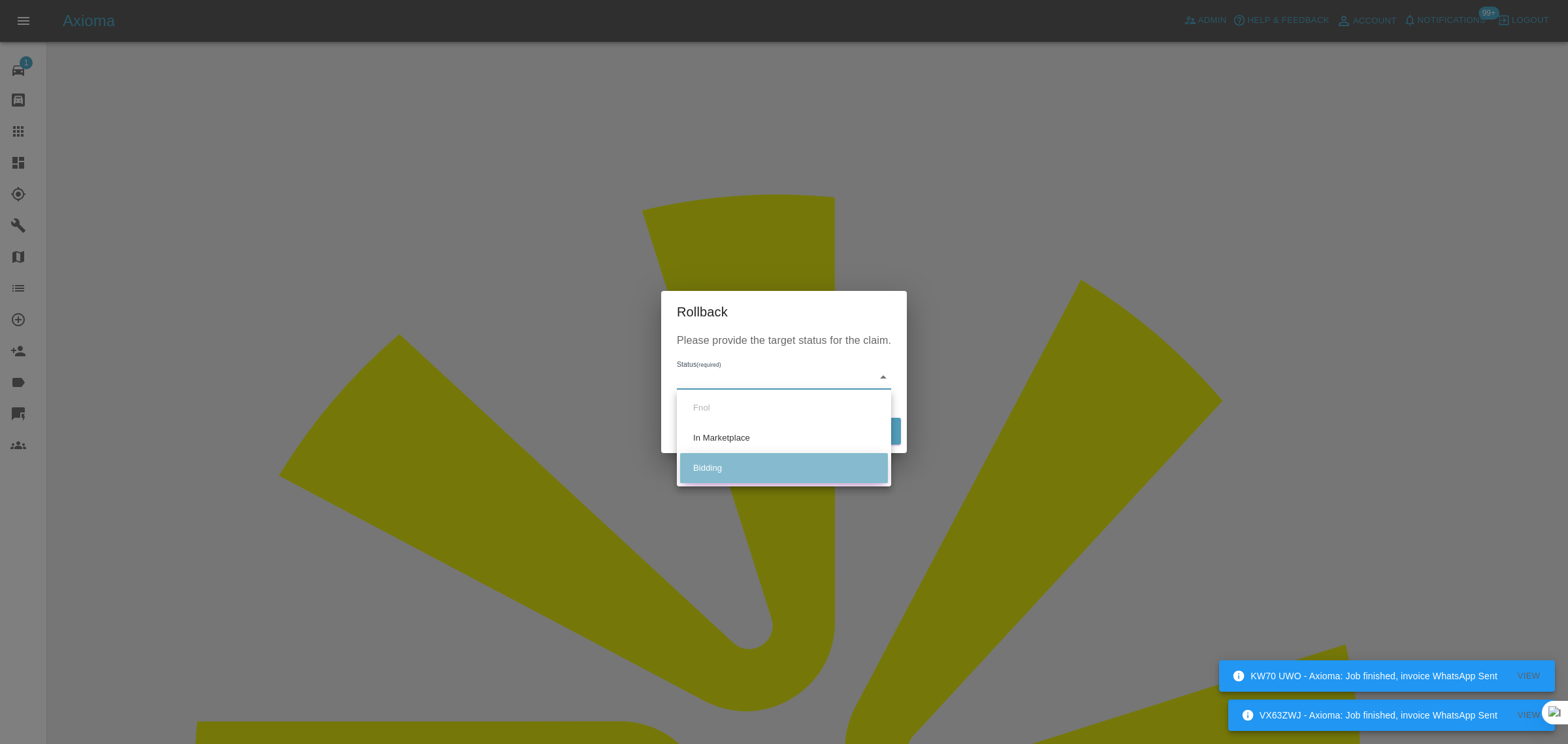
click at [693, 466] on li "Bidding" at bounding box center [784, 468] width 208 height 30
type input "bidding"
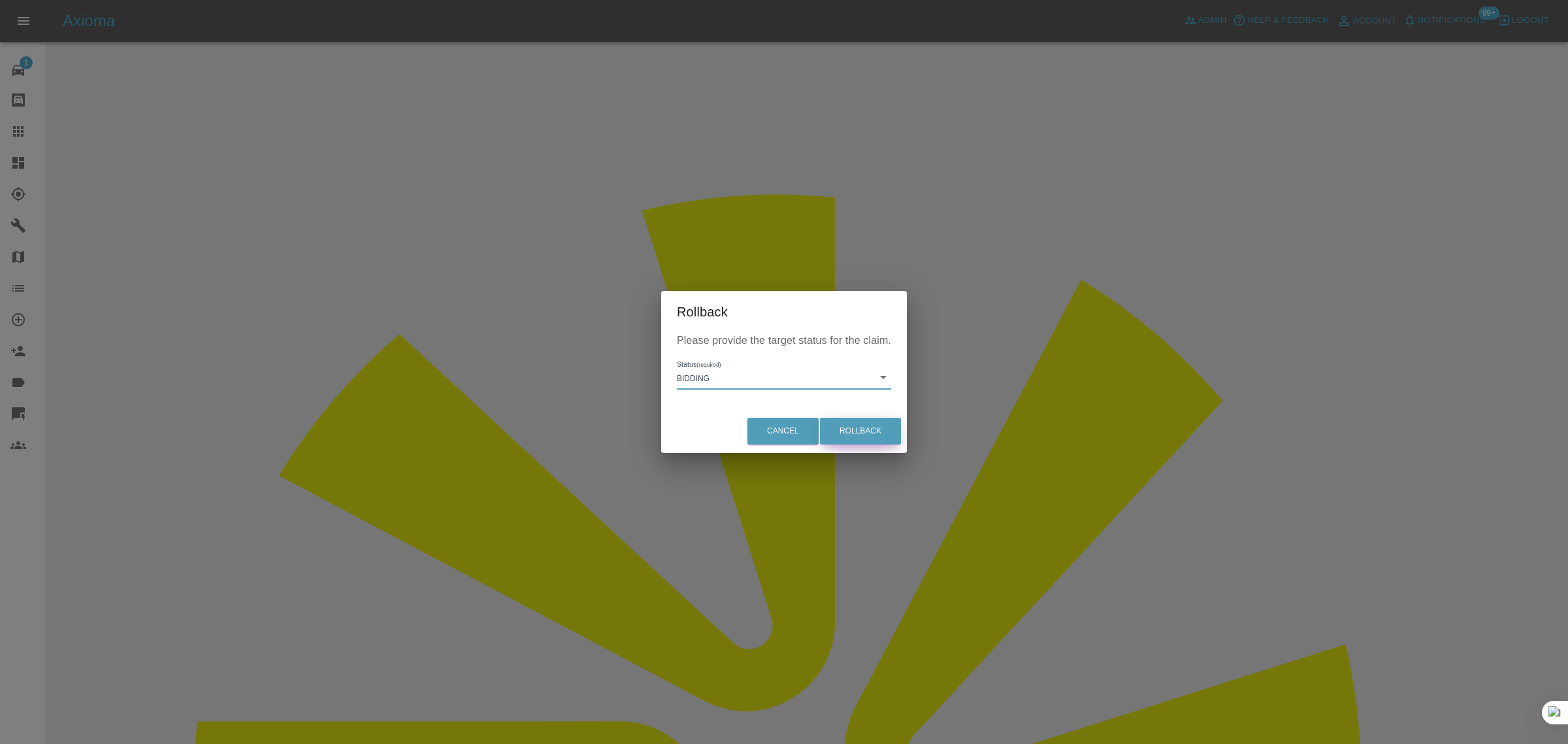
click at [856, 420] on button "Rollback" at bounding box center [860, 430] width 81 height 27
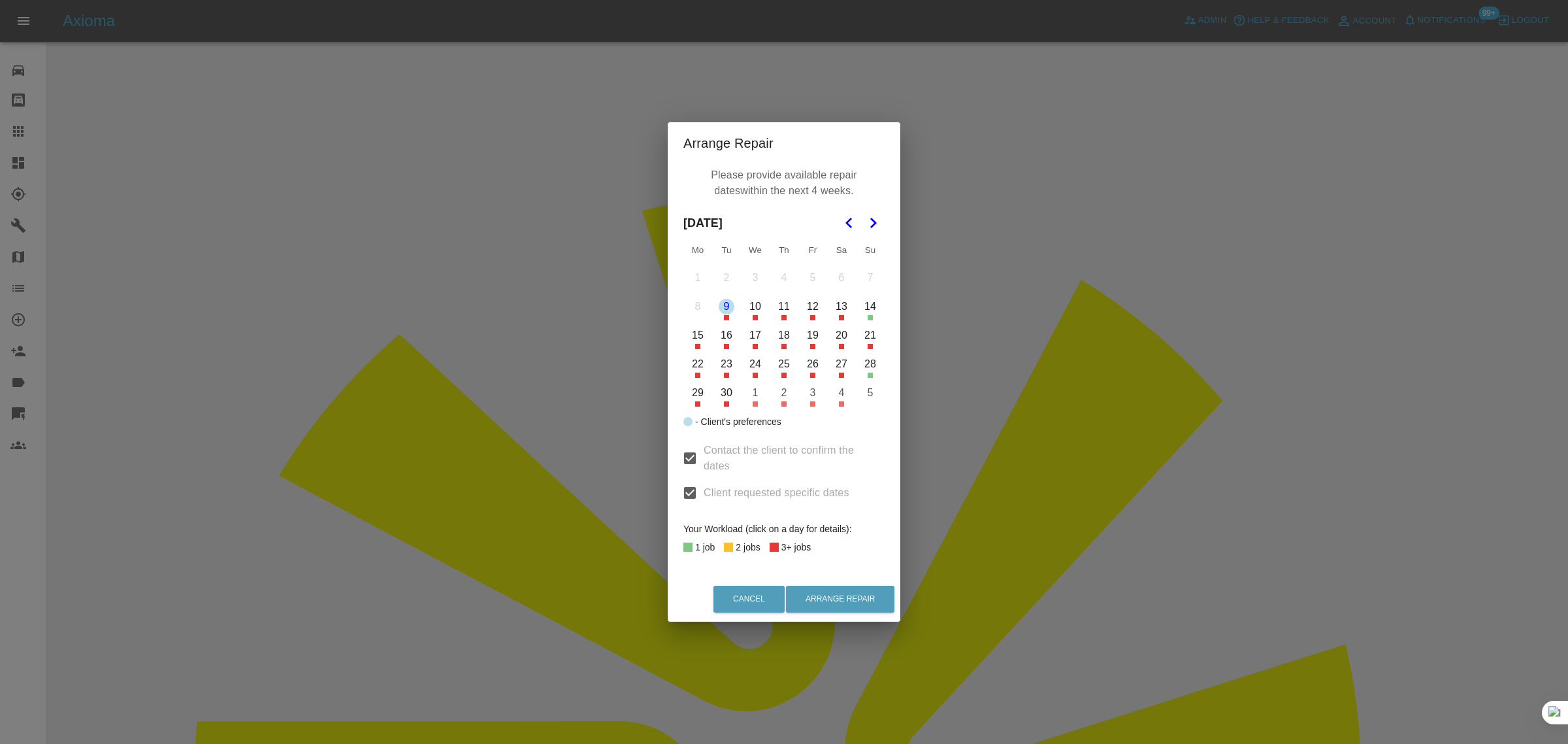
click at [727, 392] on button "30" at bounding box center [727, 392] width 27 height 27
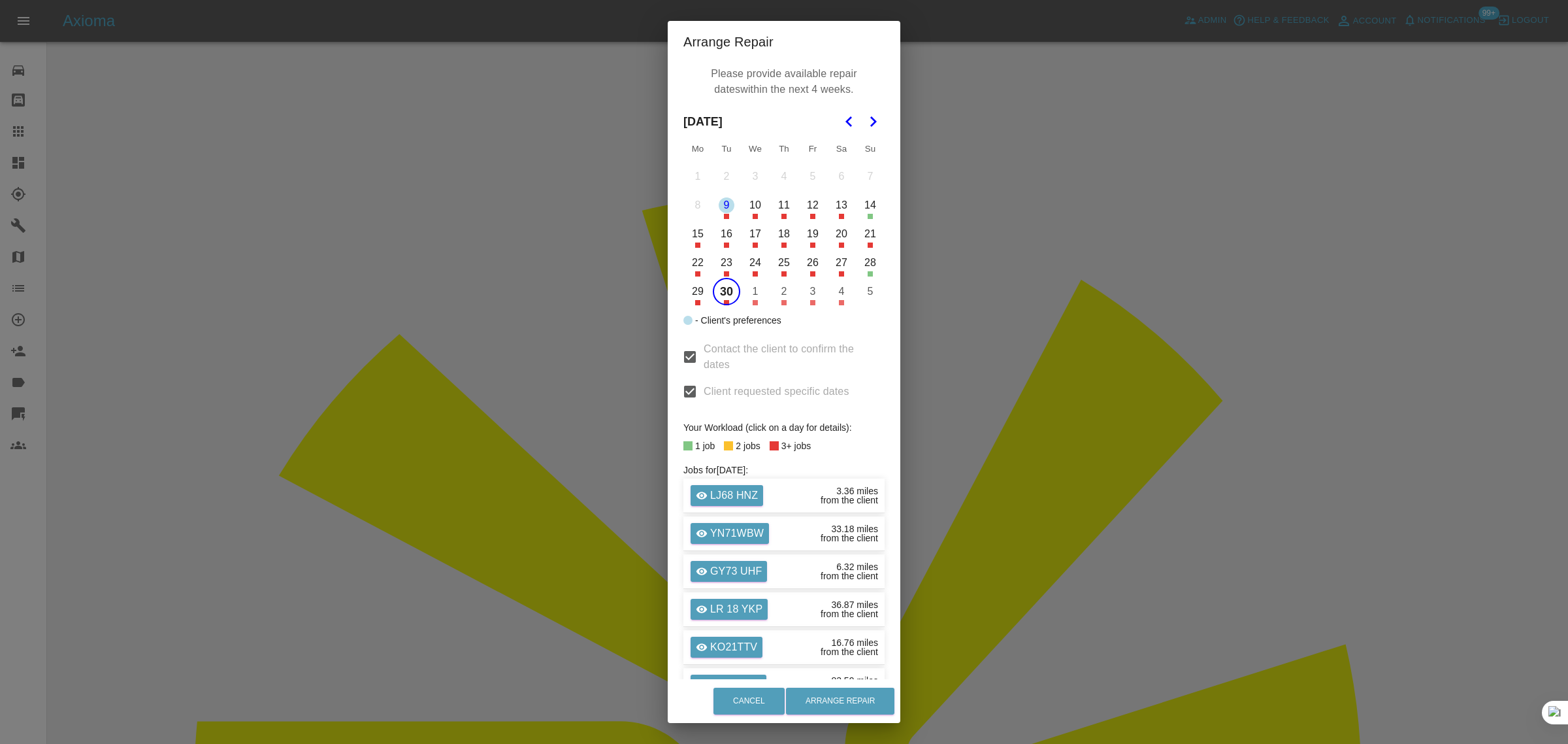
click at [746, 290] on button "1" at bounding box center [755, 291] width 27 height 27
click at [778, 294] on button "2" at bounding box center [784, 291] width 27 height 27
click at [865, 116] on icon "Go to the Next Month" at bounding box center [872, 121] width 16 height 16
click at [716, 212] on button "7" at bounding box center [727, 205] width 27 height 27
click at [751, 207] on button "8" at bounding box center [755, 205] width 27 height 27
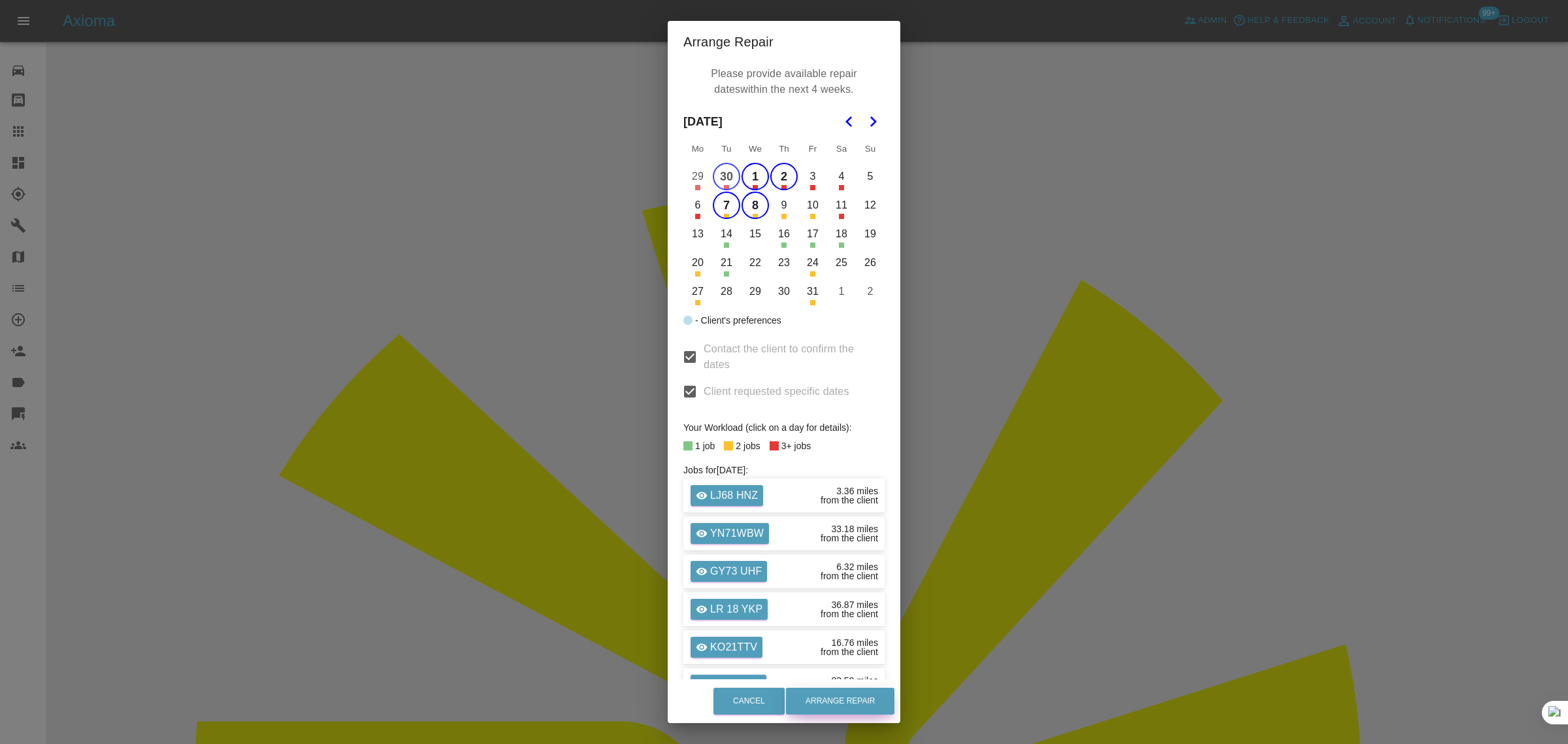
click at [851, 703] on button "Arrange Repair" at bounding box center [840, 700] width 109 height 27
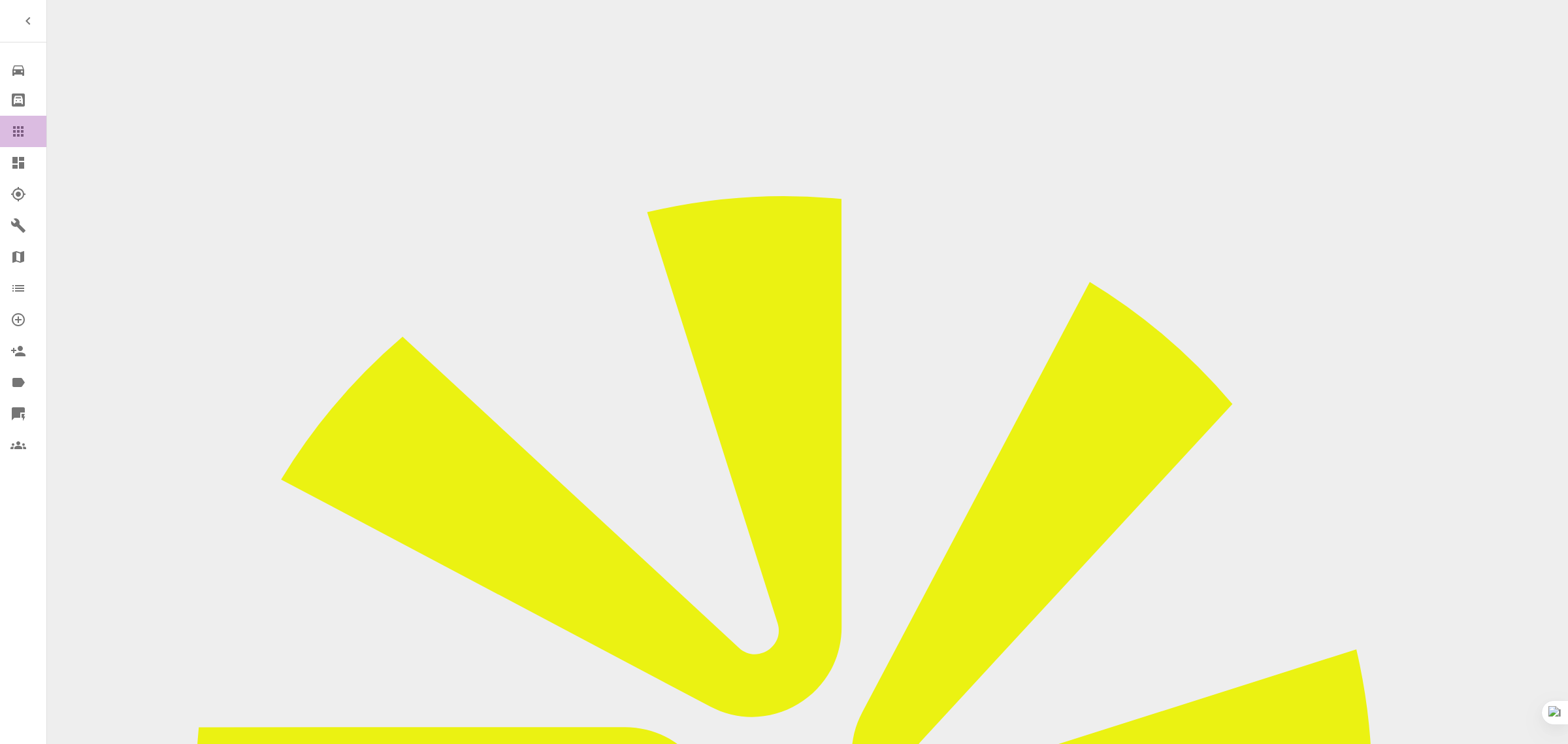
click at [16, 126] on icon at bounding box center [18, 131] width 16 height 16
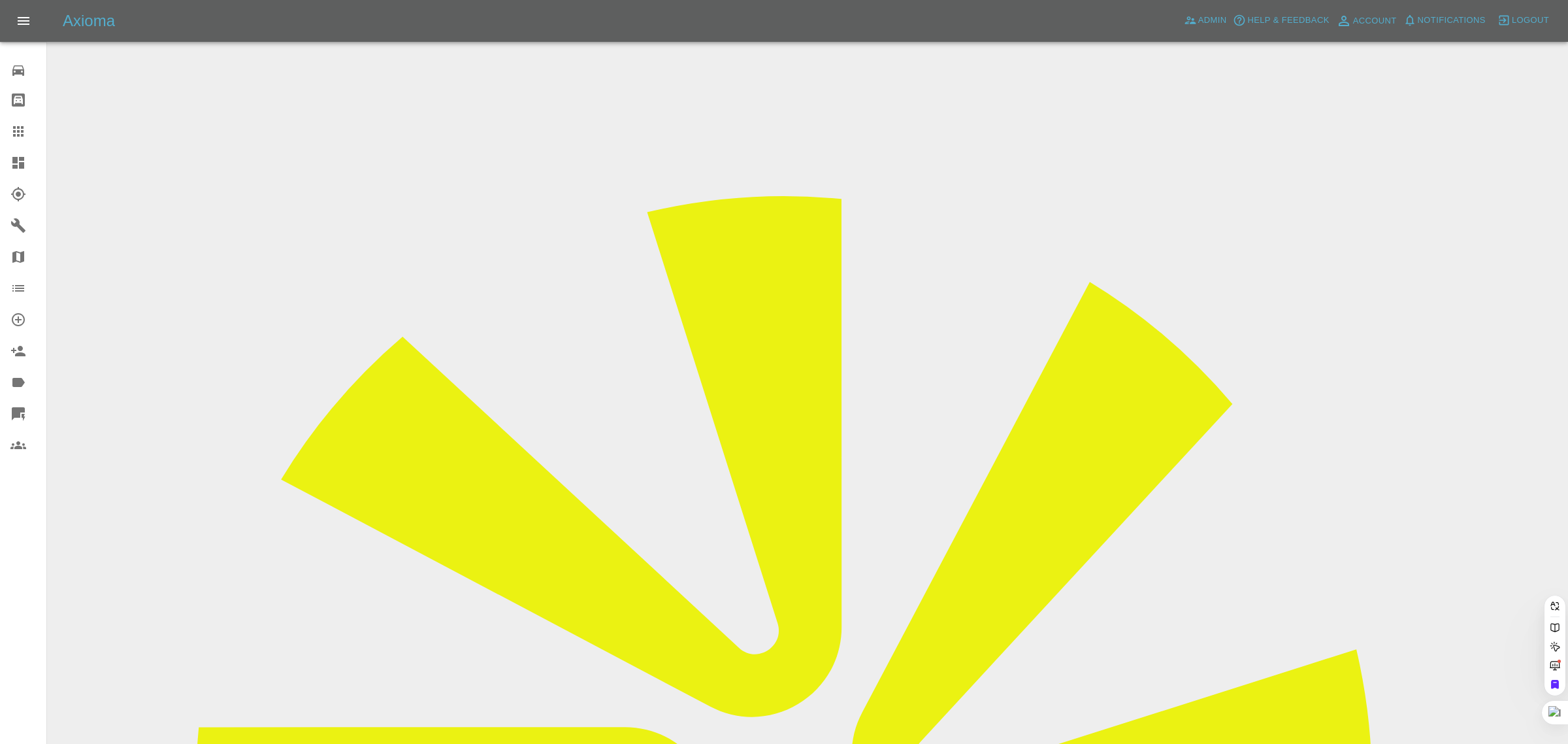
drag, startPoint x: 754, startPoint y: 419, endPoint x: 746, endPoint y: 423, distance: 8.9
paste input "[EMAIL_ADDRESS][DOMAIN_NAME]"
type input "[EMAIL_ADDRESS][DOMAIN_NAME]"
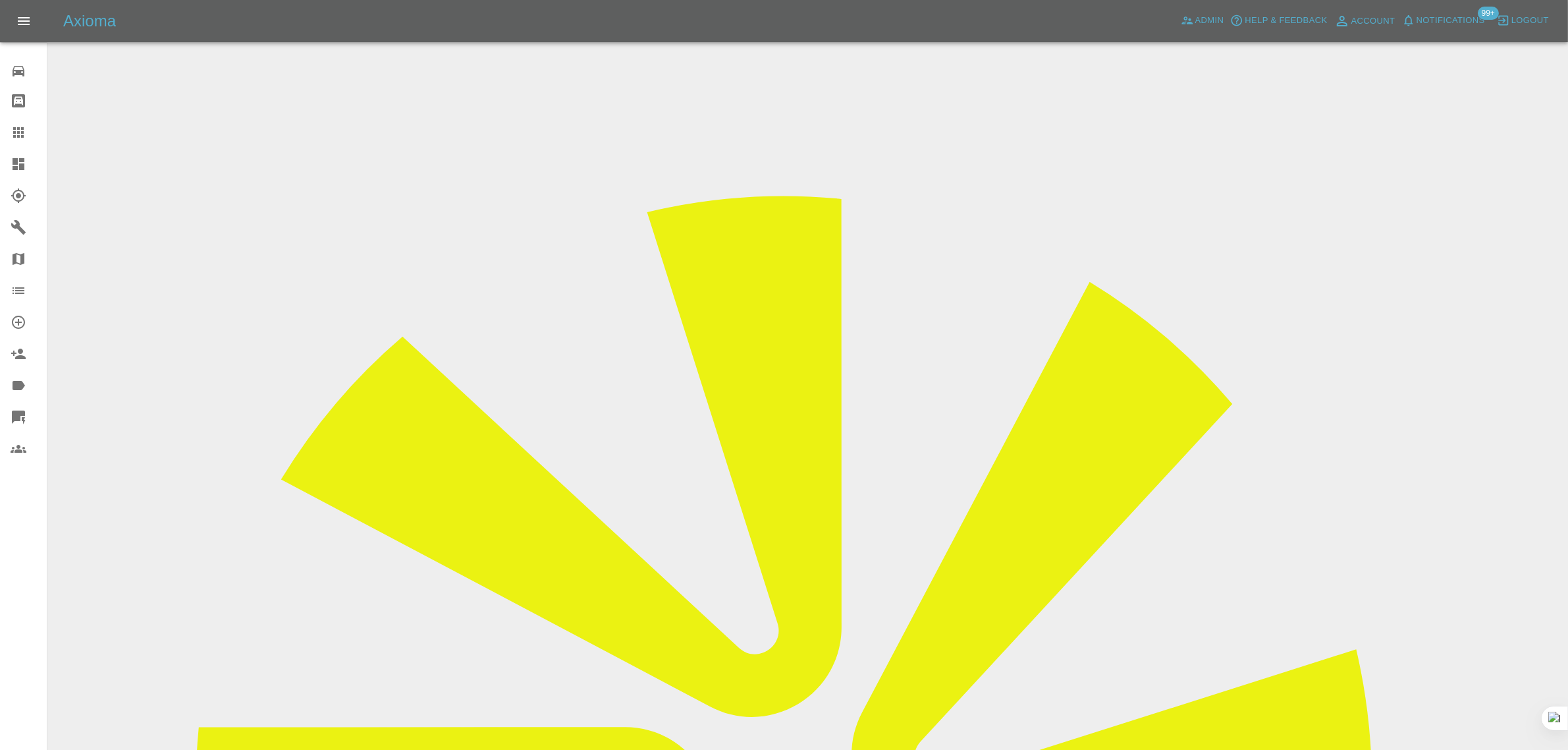
click at [22, 137] on icon at bounding box center [18, 132] width 10 height 10
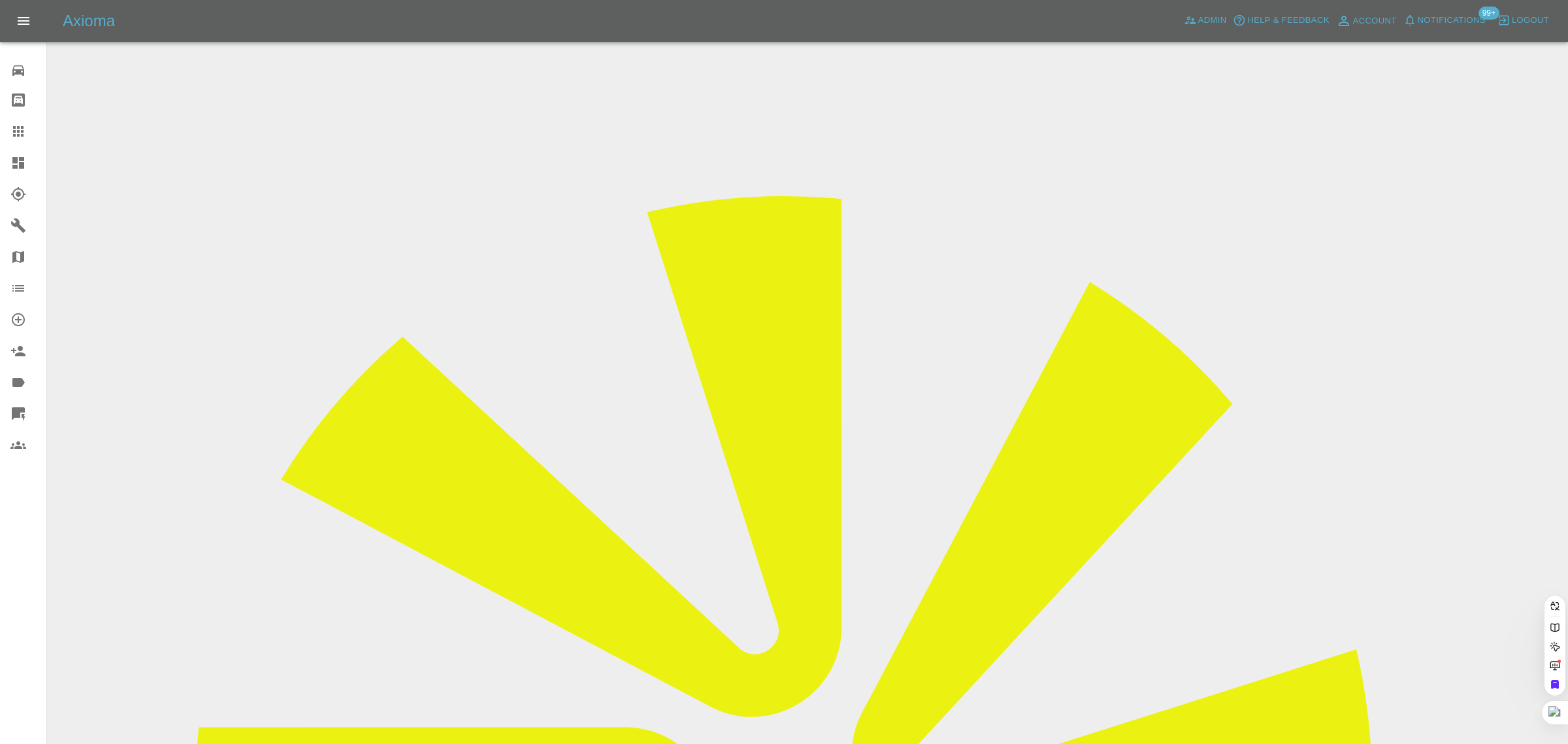
paste input "CA69SXZ"
type input "CA69 SXZ"
click at [1199, 14] on span "Admin" at bounding box center [1213, 20] width 29 height 15
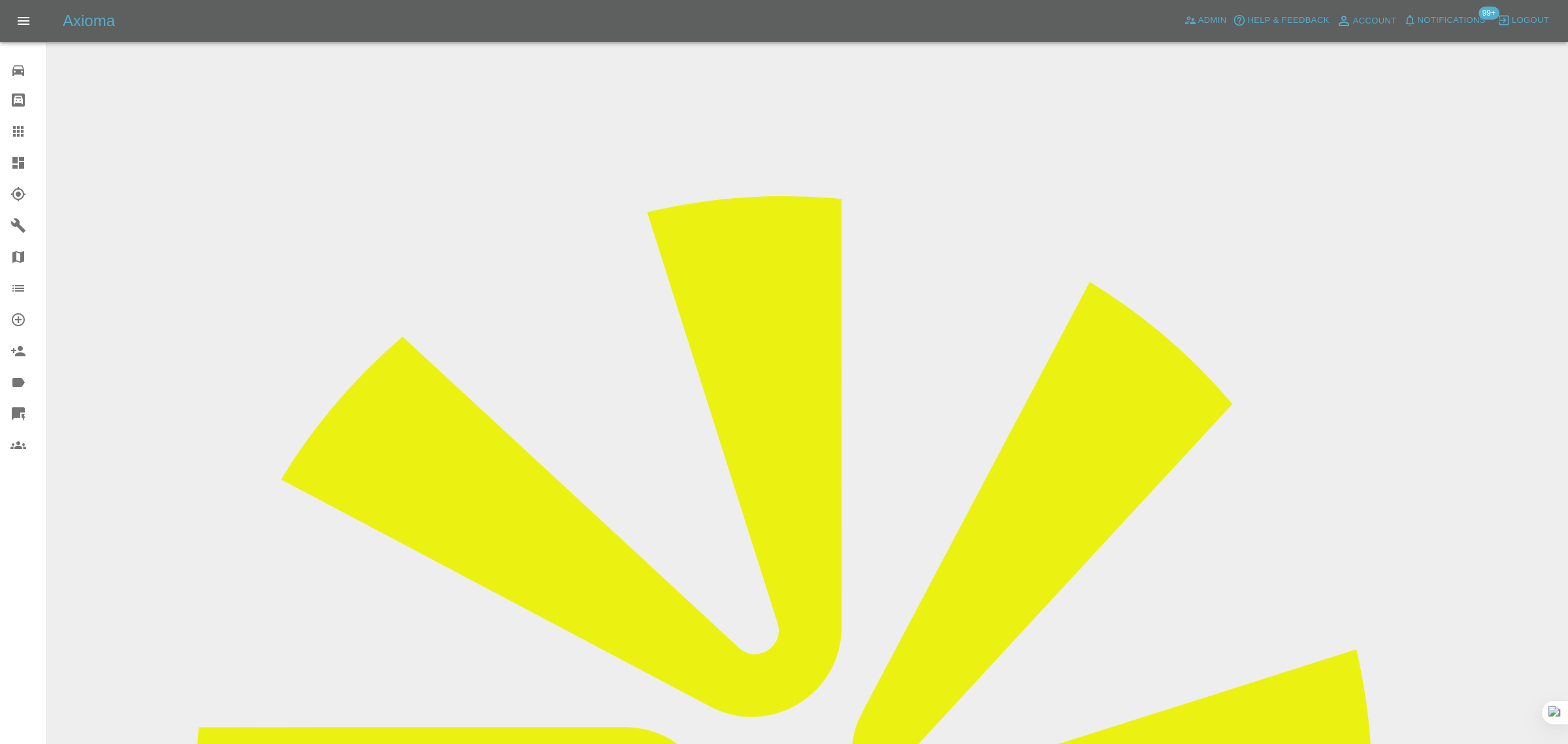
paste input "CA69SXZ"
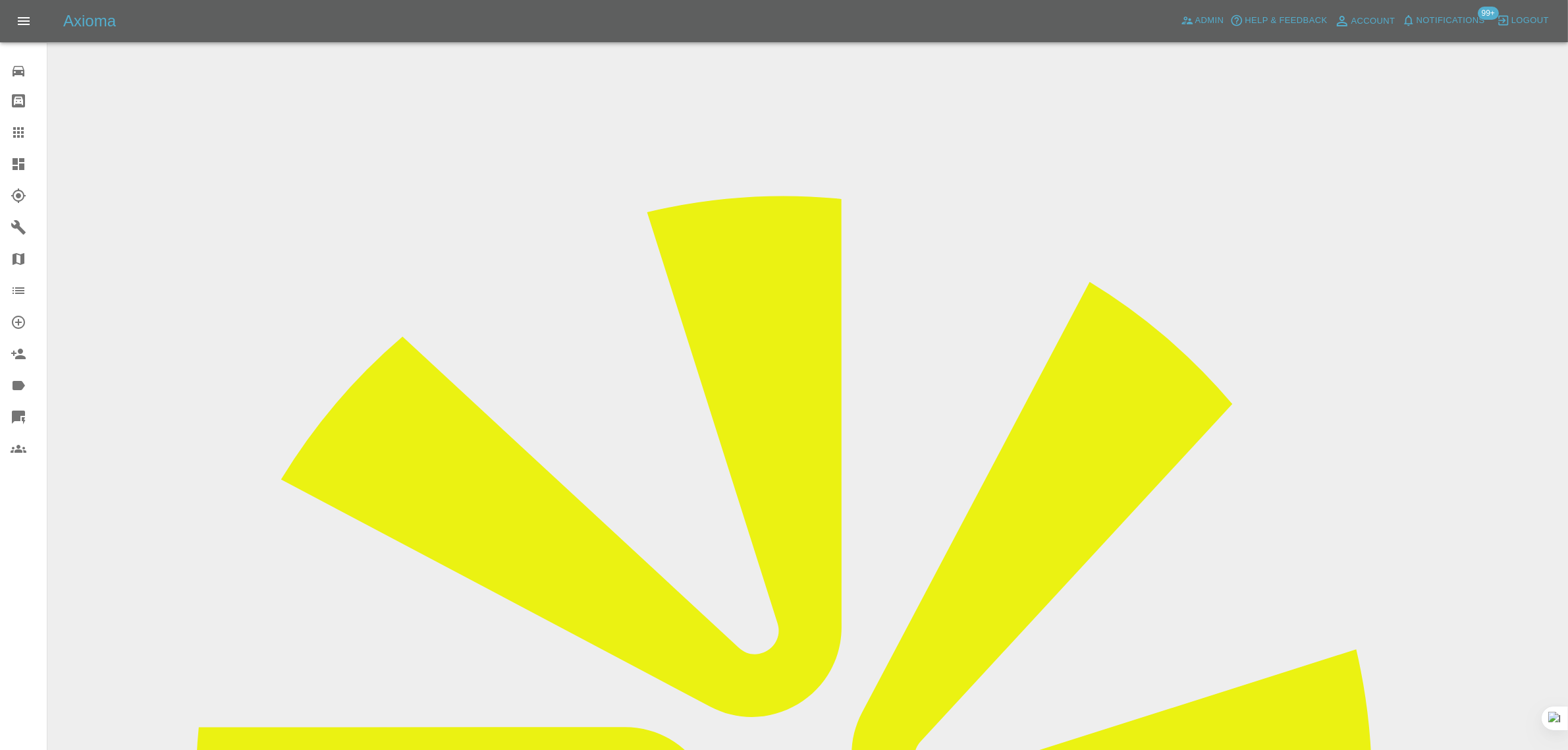
type input "CA69"
paste input "[EMAIL_ADDRESS][DOMAIN_NAME]"
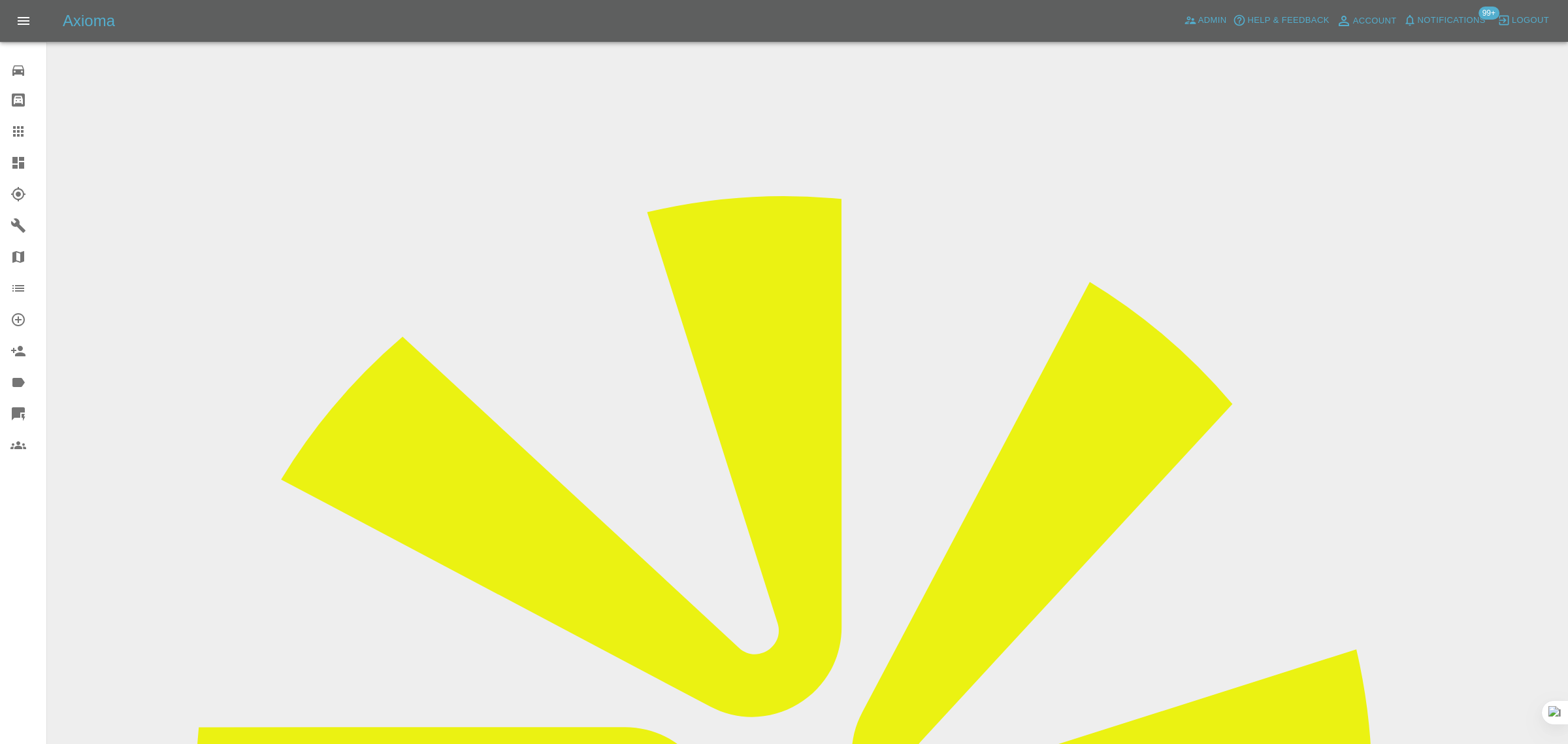
type input "[EMAIL_ADDRESS][DOMAIN_NAME]"
type input "CA69 s"
click at [15, 141] on link "Claims" at bounding box center [23, 131] width 46 height 31
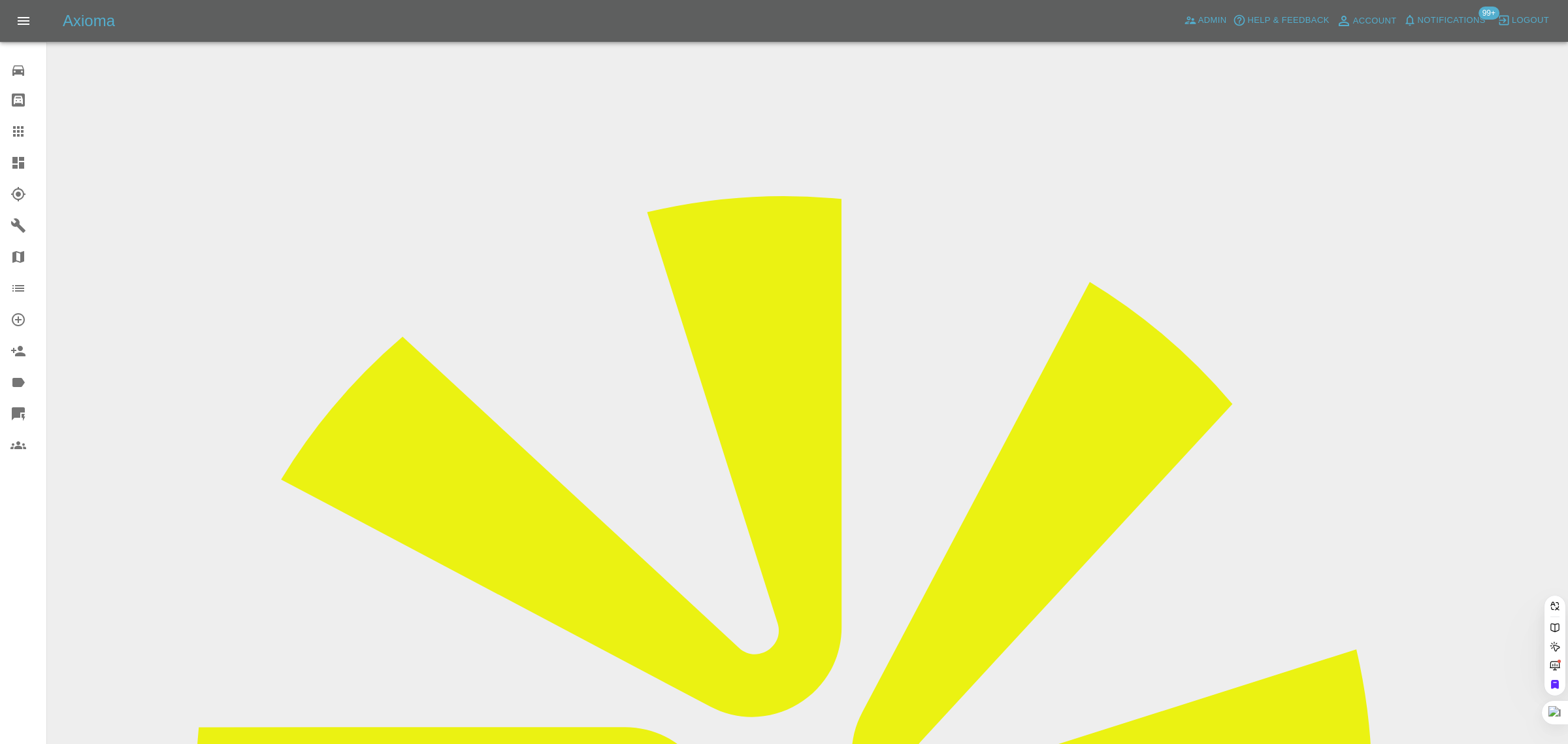
paste input "[EMAIL_ADDRESS][DOMAIN_NAME]"
type input "[EMAIL_ADDRESS][DOMAIN_NAME]"
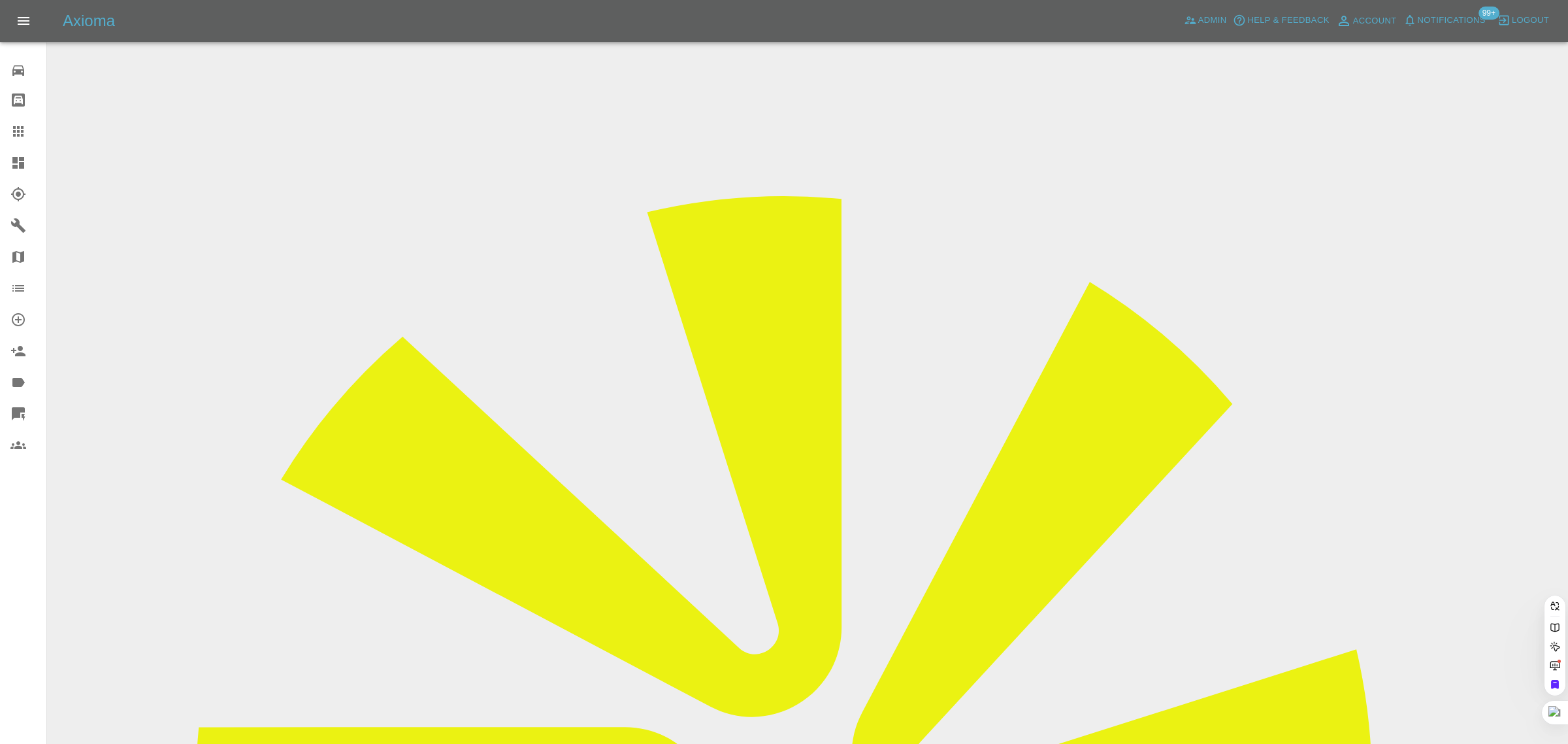
type input "ca69"
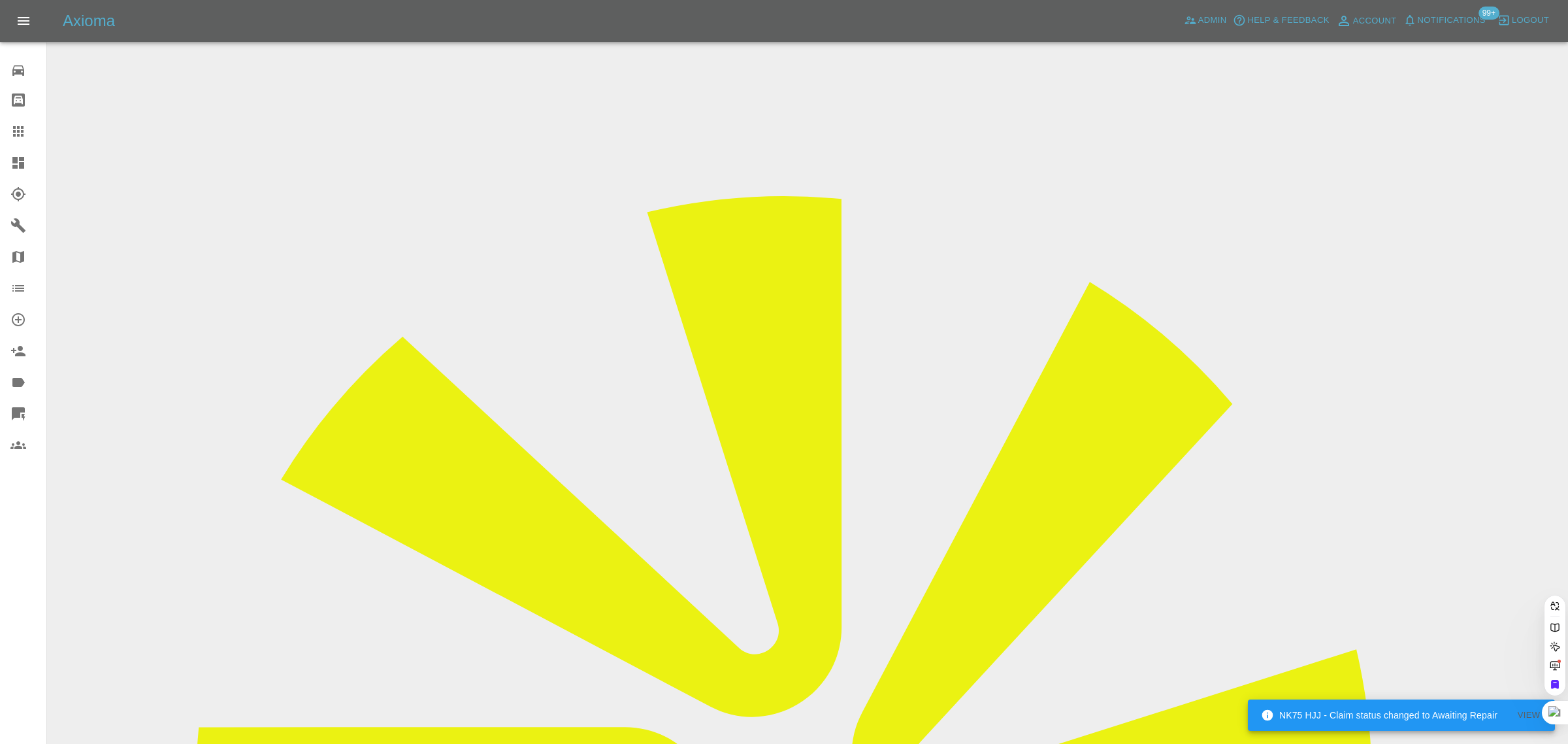
paste input "[EMAIL_ADDRESS][DOMAIN_NAME]"
type input "[EMAIL_ADDRESS][DOMAIN_NAME]"
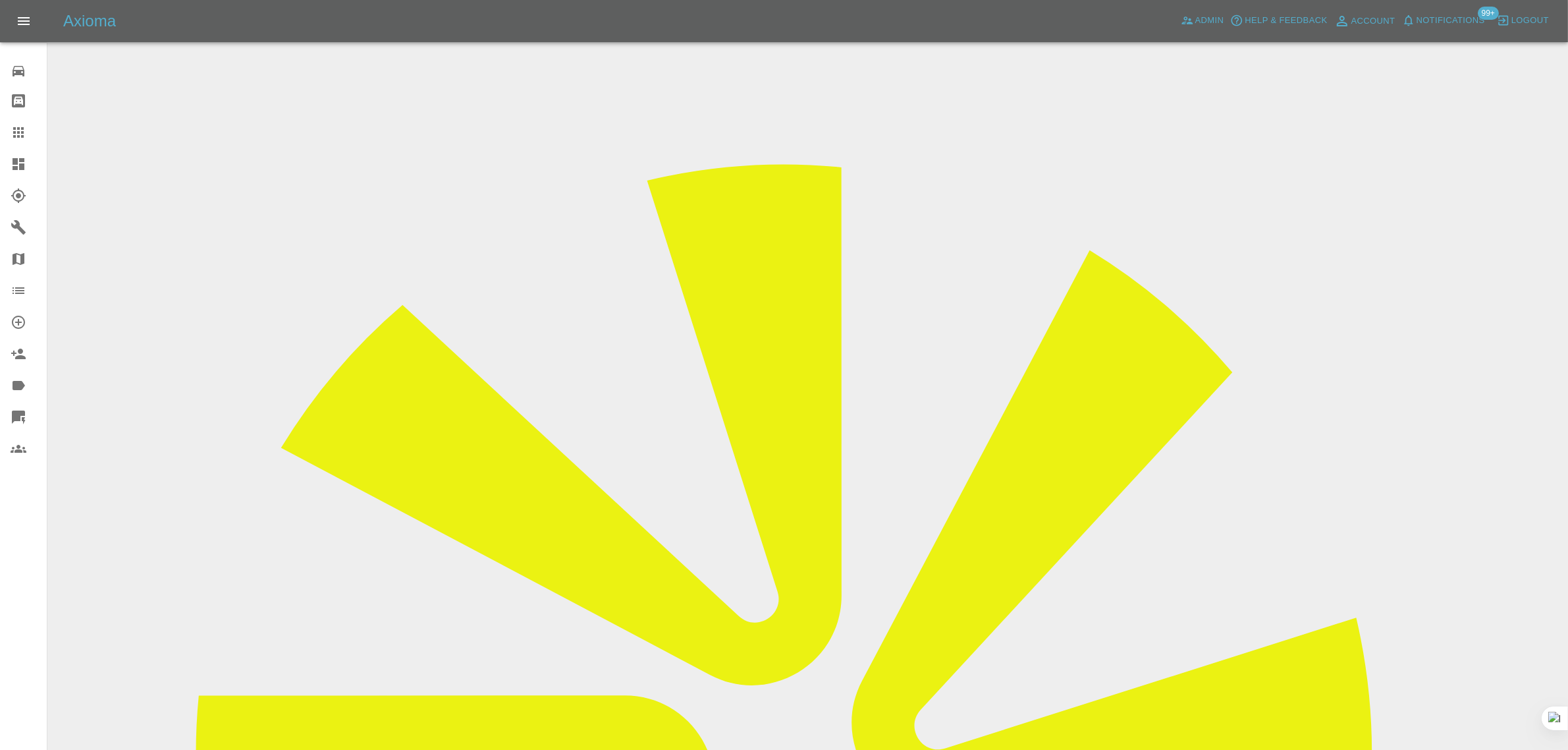
scroll to position [11, 0]
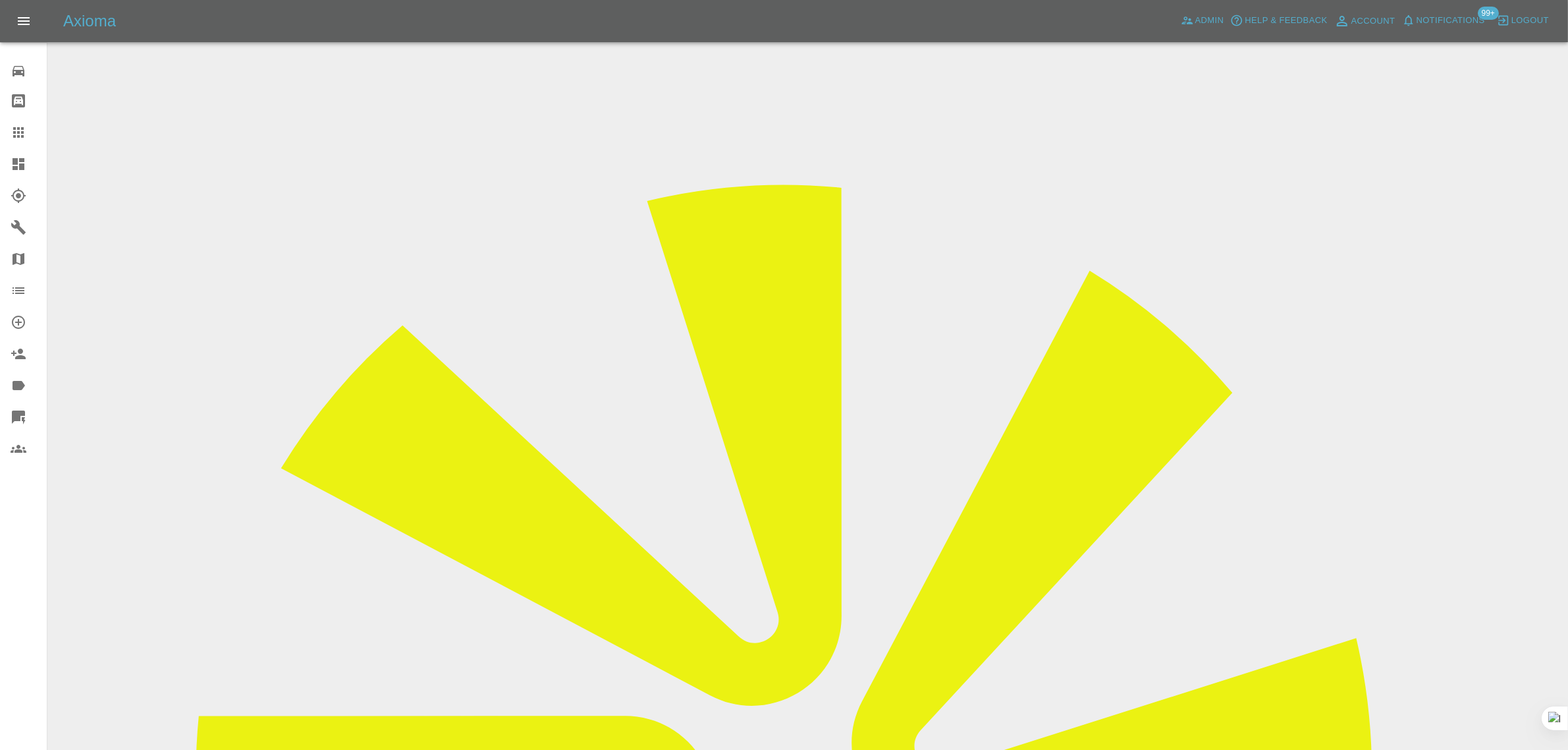
drag, startPoint x: 803, startPoint y: 432, endPoint x: 940, endPoint y: 435, distance: 137.0
copy tr "[EMAIL_ADDRESS][DOMAIN_NAME]"
click at [22, 125] on icon at bounding box center [18, 132] width 16 height 16
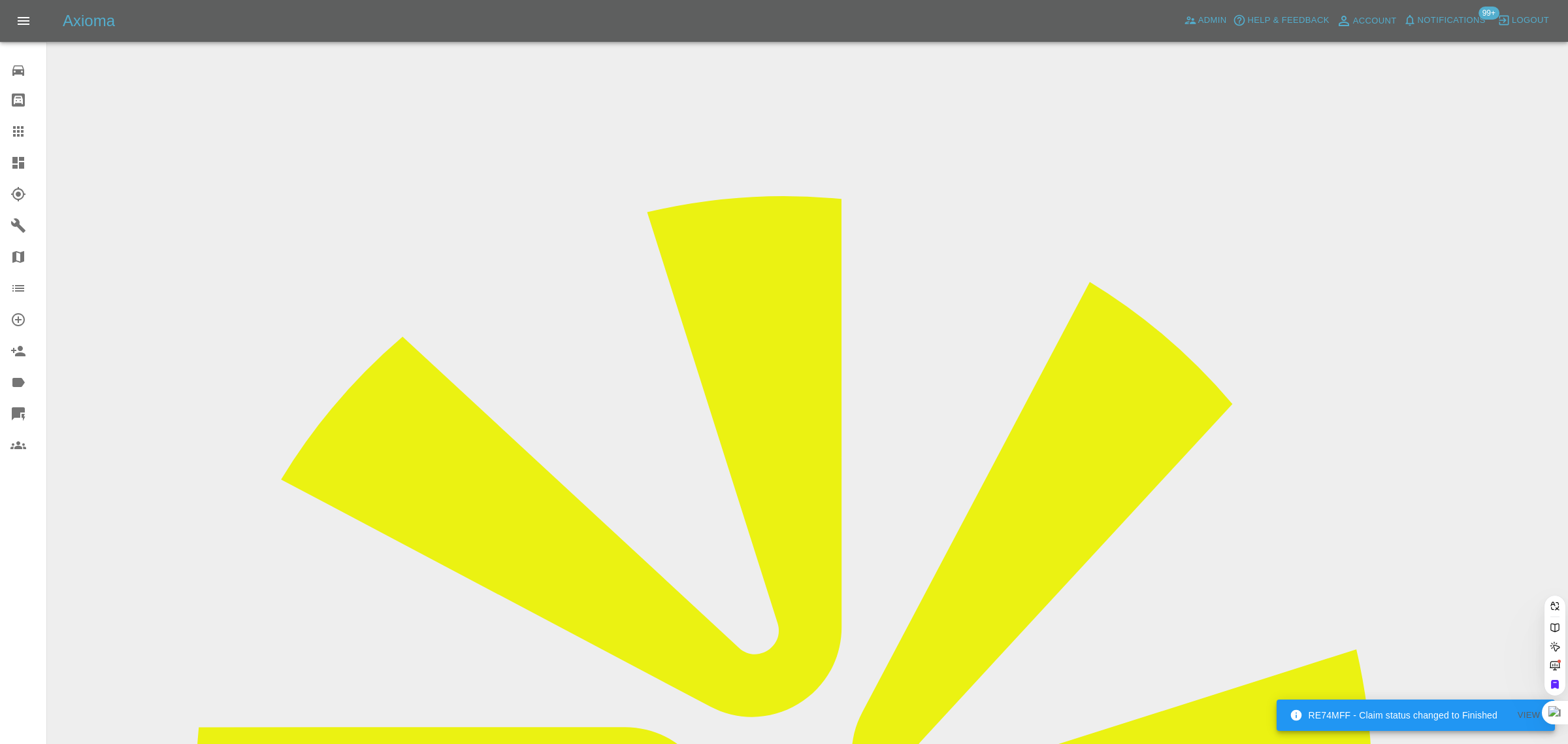
paste input "[PERSON_NAME][EMAIL_ADDRESS][DOMAIN_NAME]"
type input "[PERSON_NAME][EMAIL_ADDRESS][DOMAIN_NAME]"
paste input "ET19 OTB"
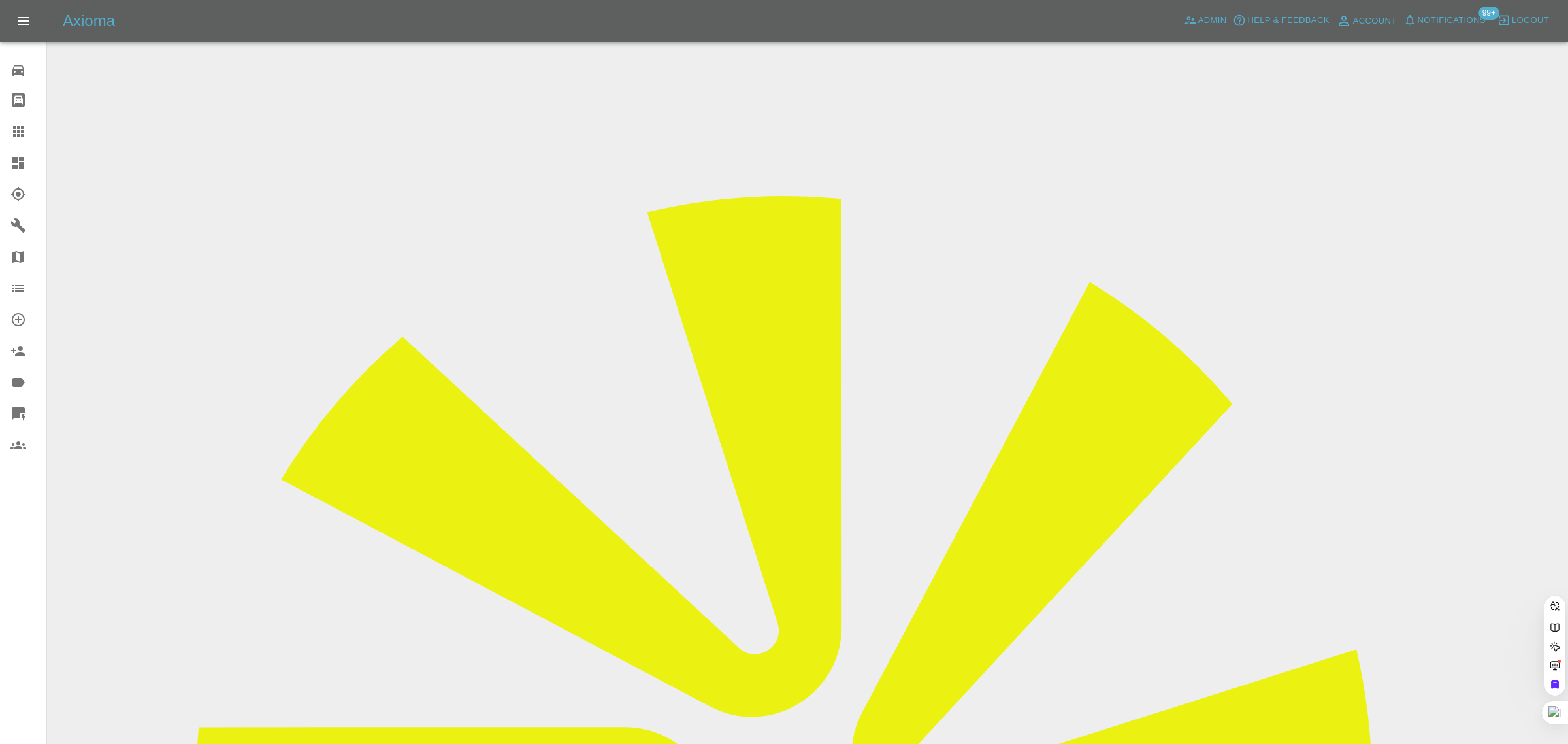
type input "ET19OTB"
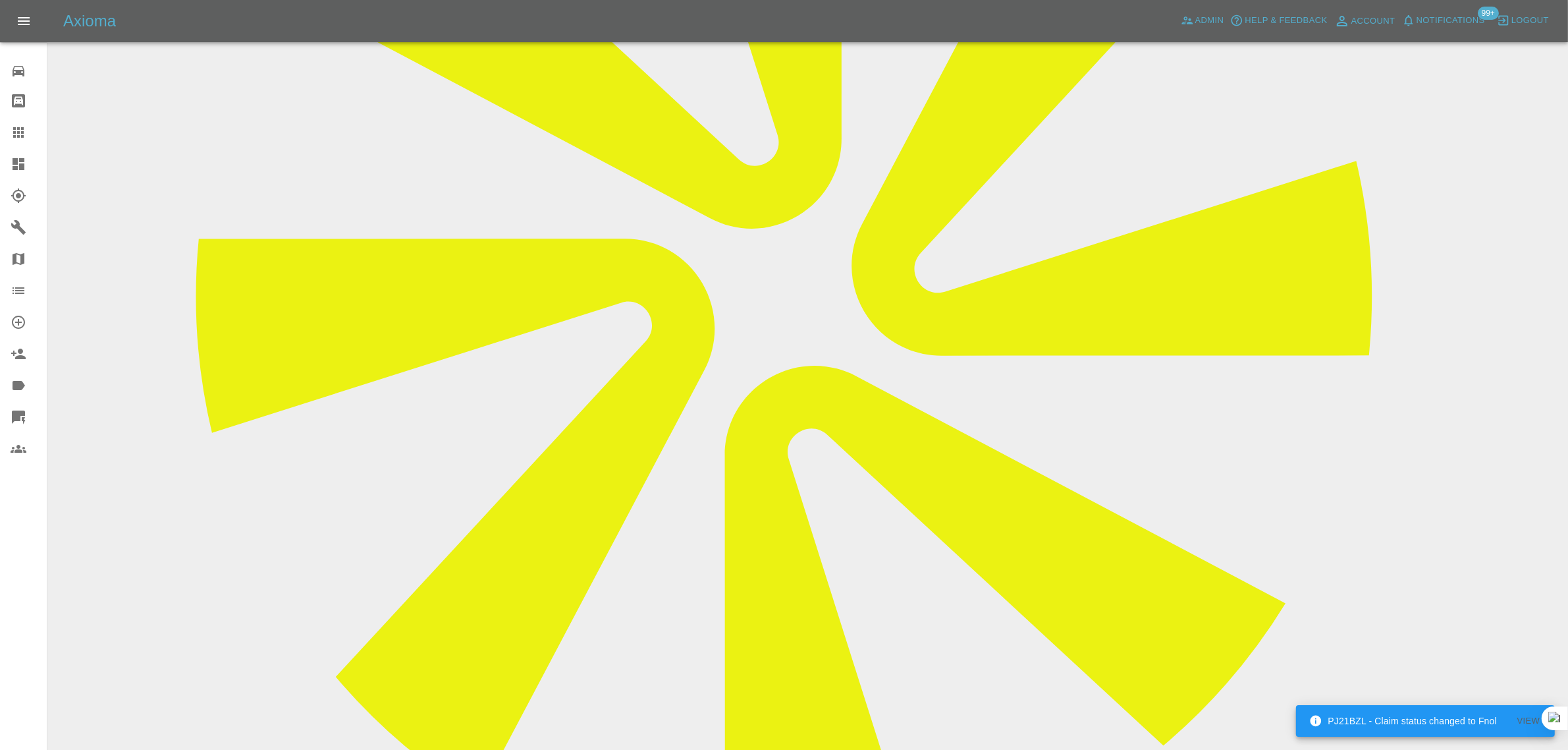
scroll to position [494, 0]
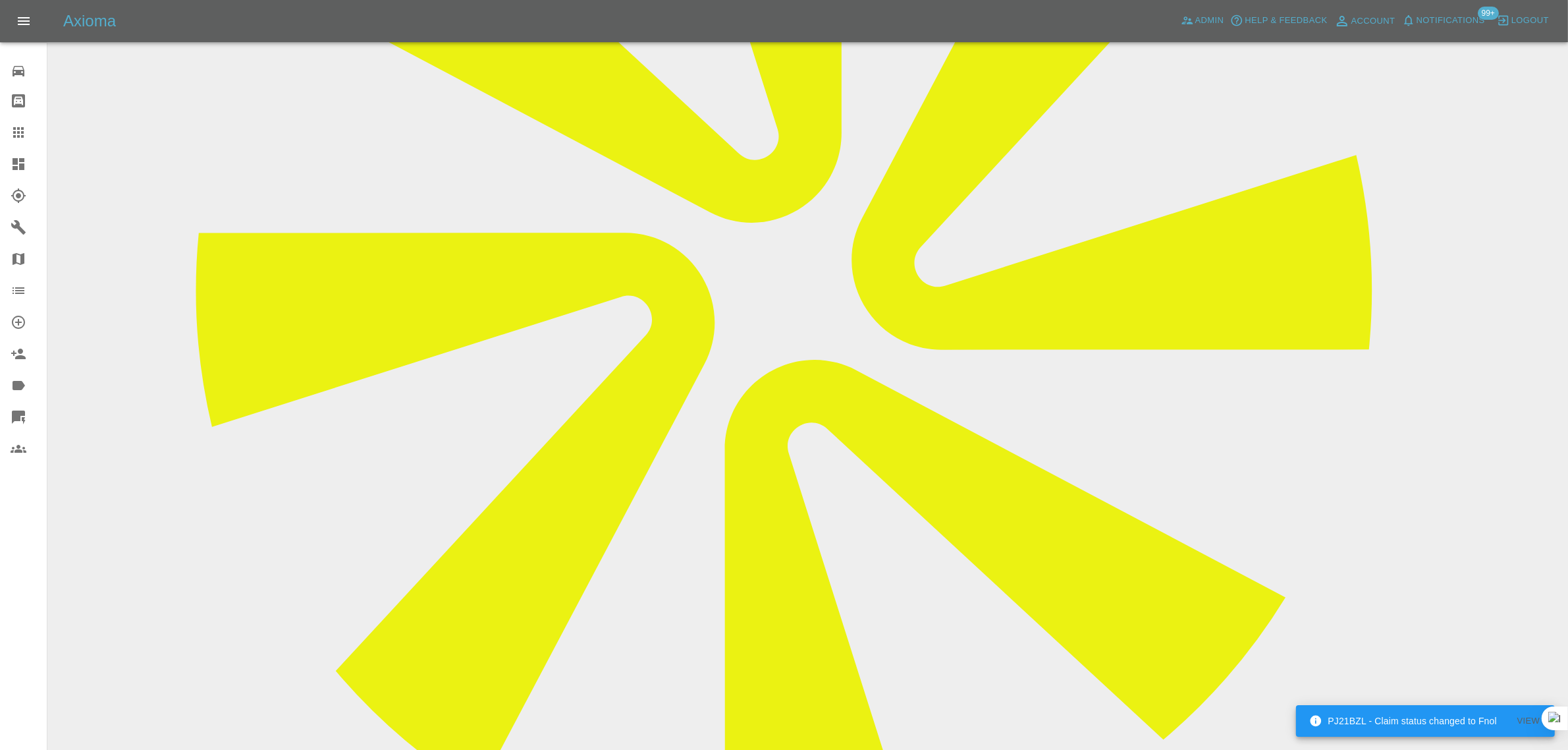
paste textarea "I have my car booked in for the [DATE], but unfortunately, I've messed up and a…"
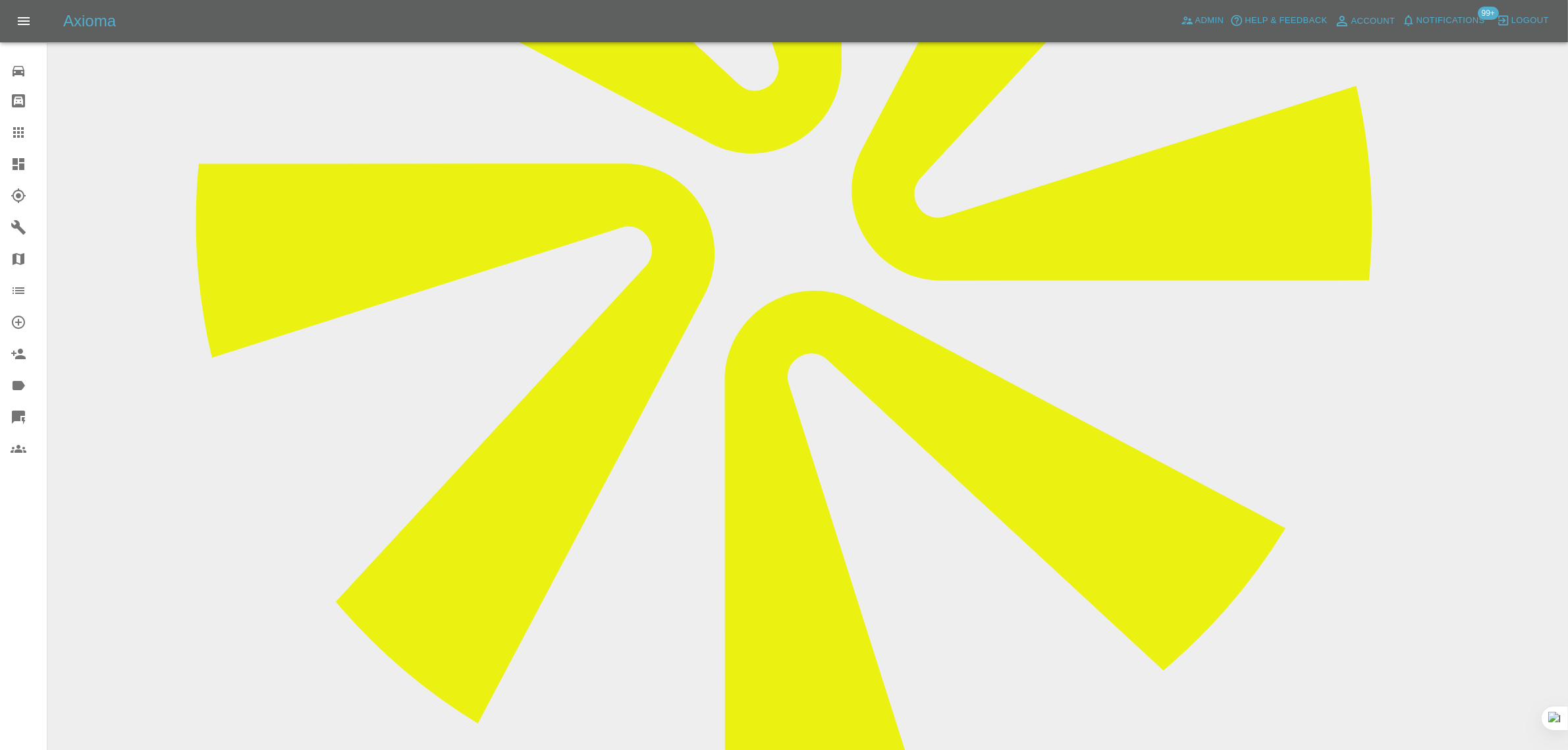
scroll to position [659, 0]
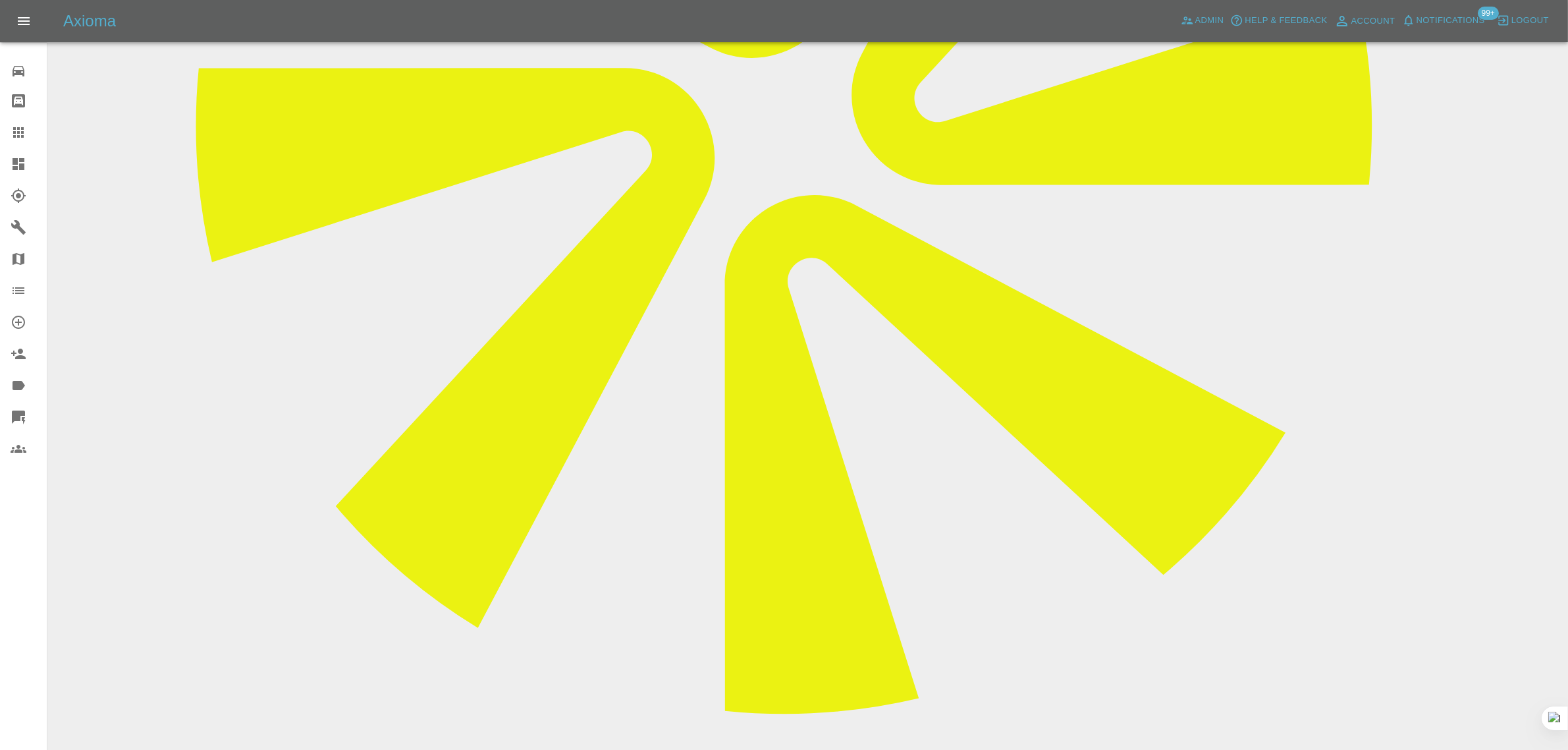
type textarea "I have my car booked in for the [DATE], but unfortunately, I've messed up and a…"
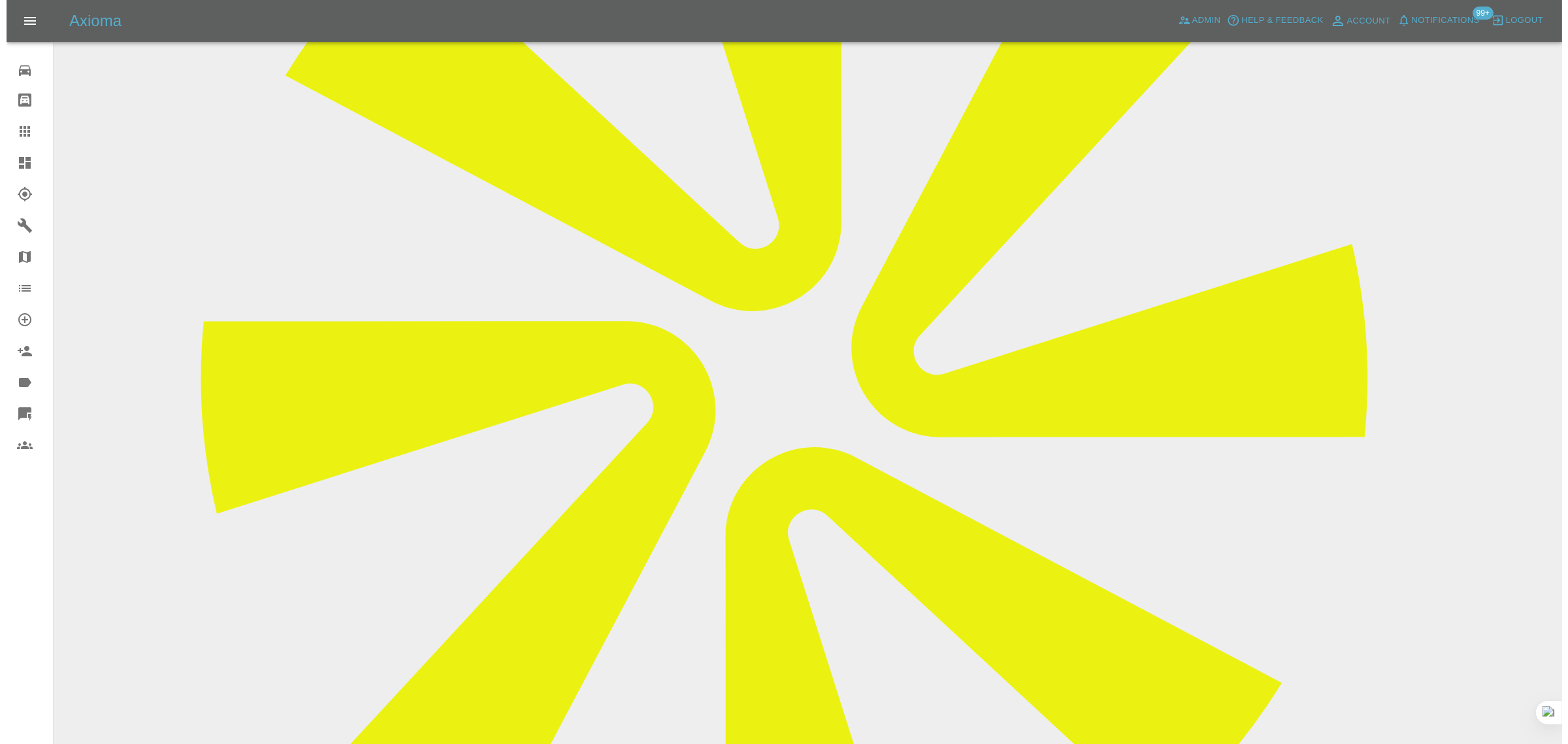
scroll to position [163, 0]
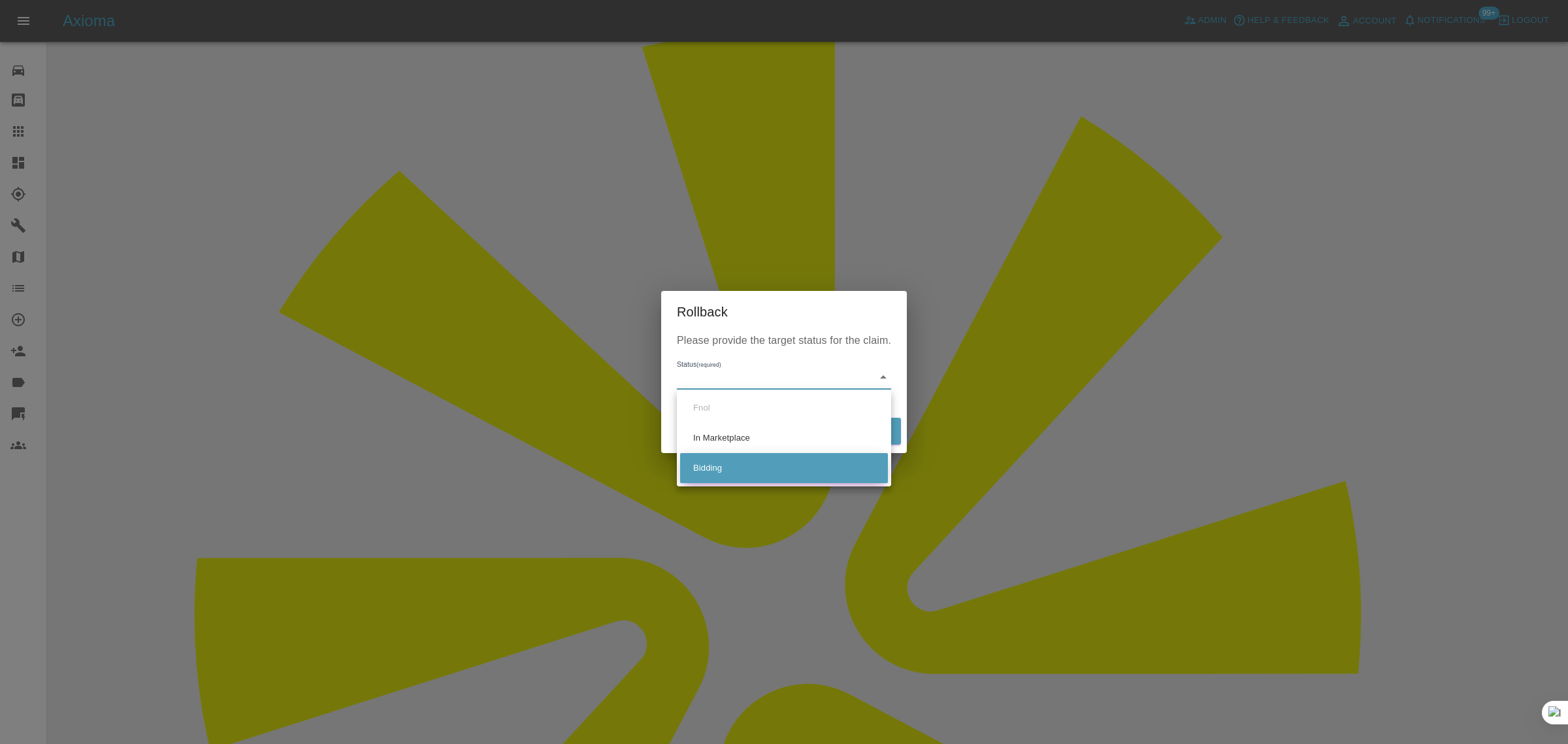
click at [722, 464] on li "Bidding" at bounding box center [784, 468] width 208 height 30
type input "bidding"
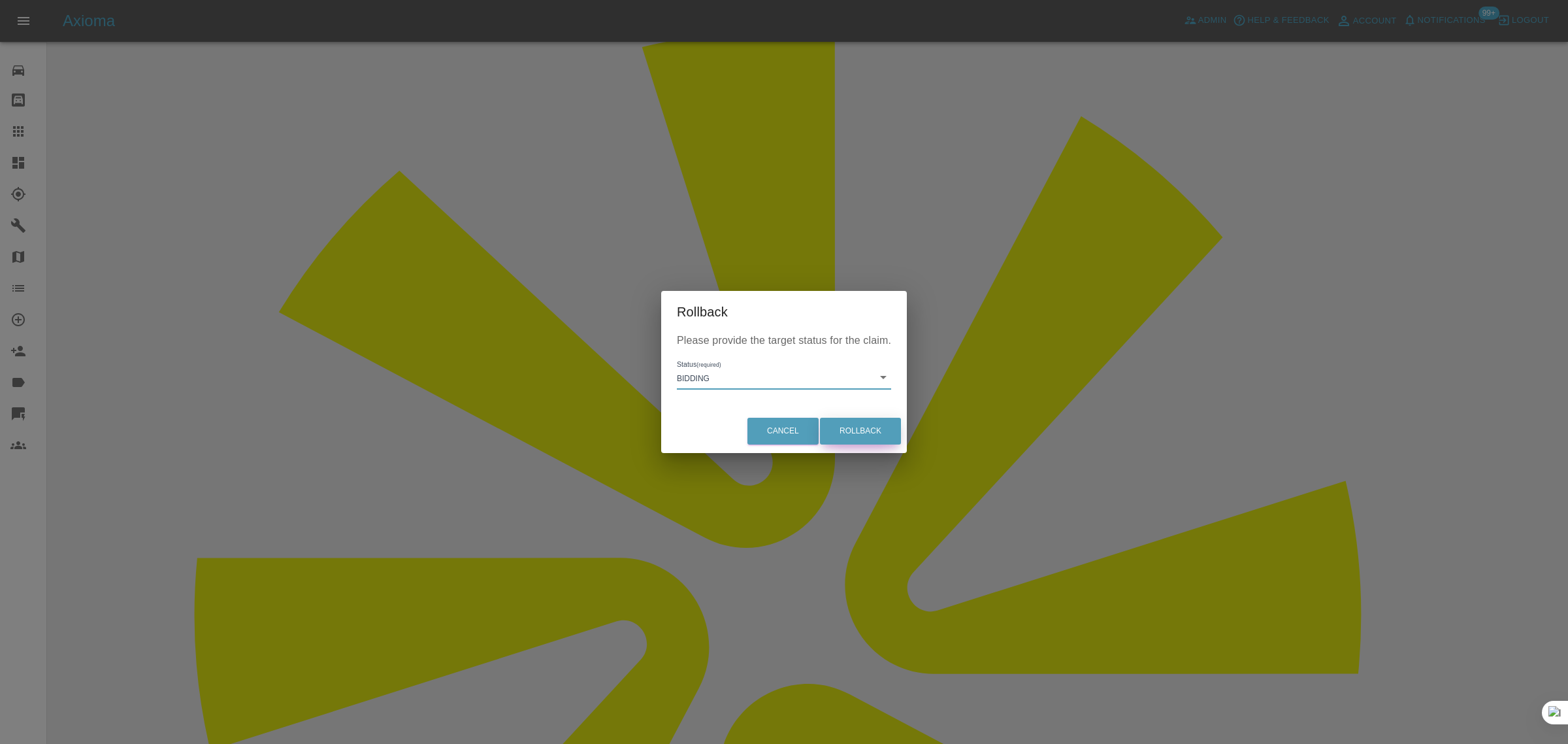
click at [854, 427] on button "Rollback" at bounding box center [860, 430] width 81 height 27
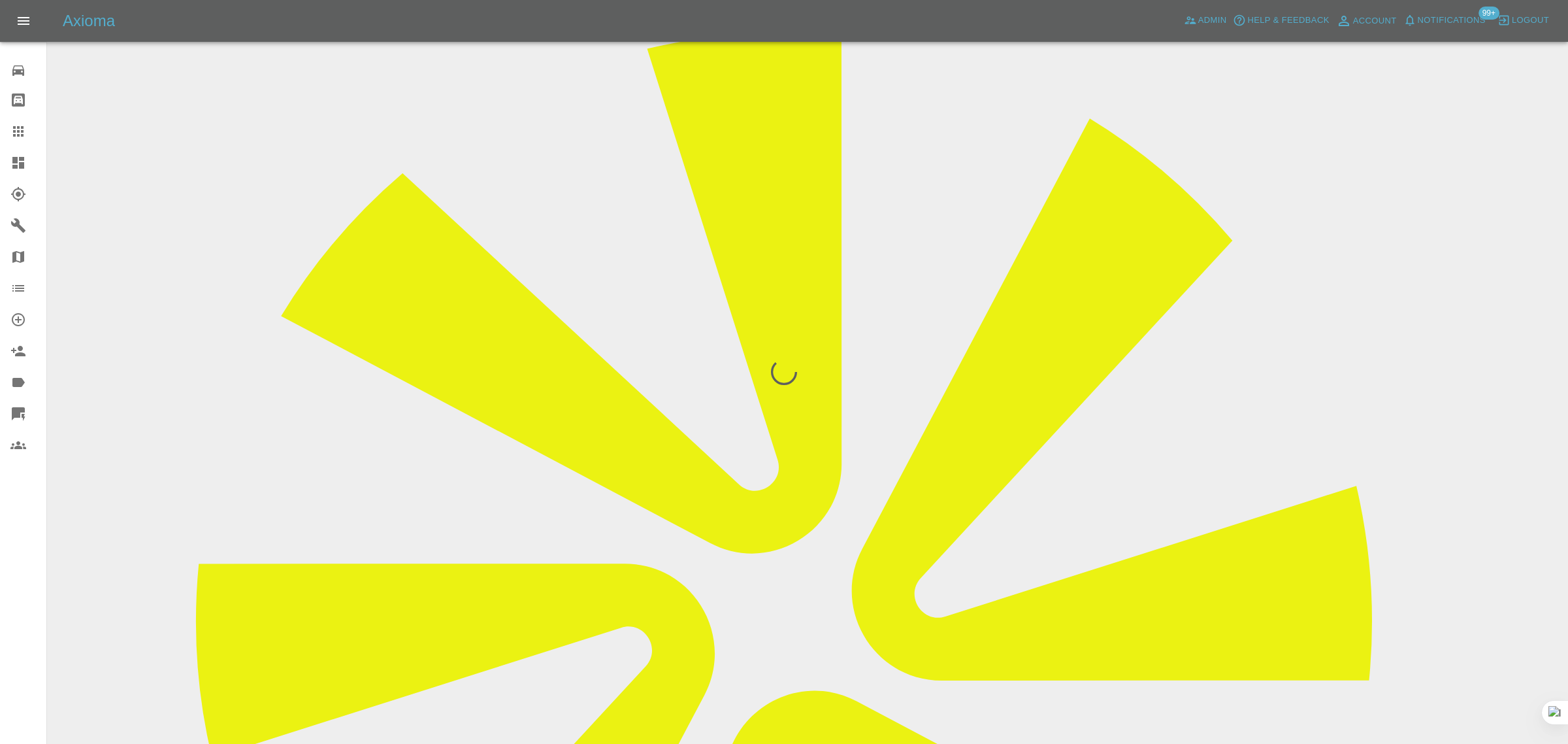
scroll to position [0, 0]
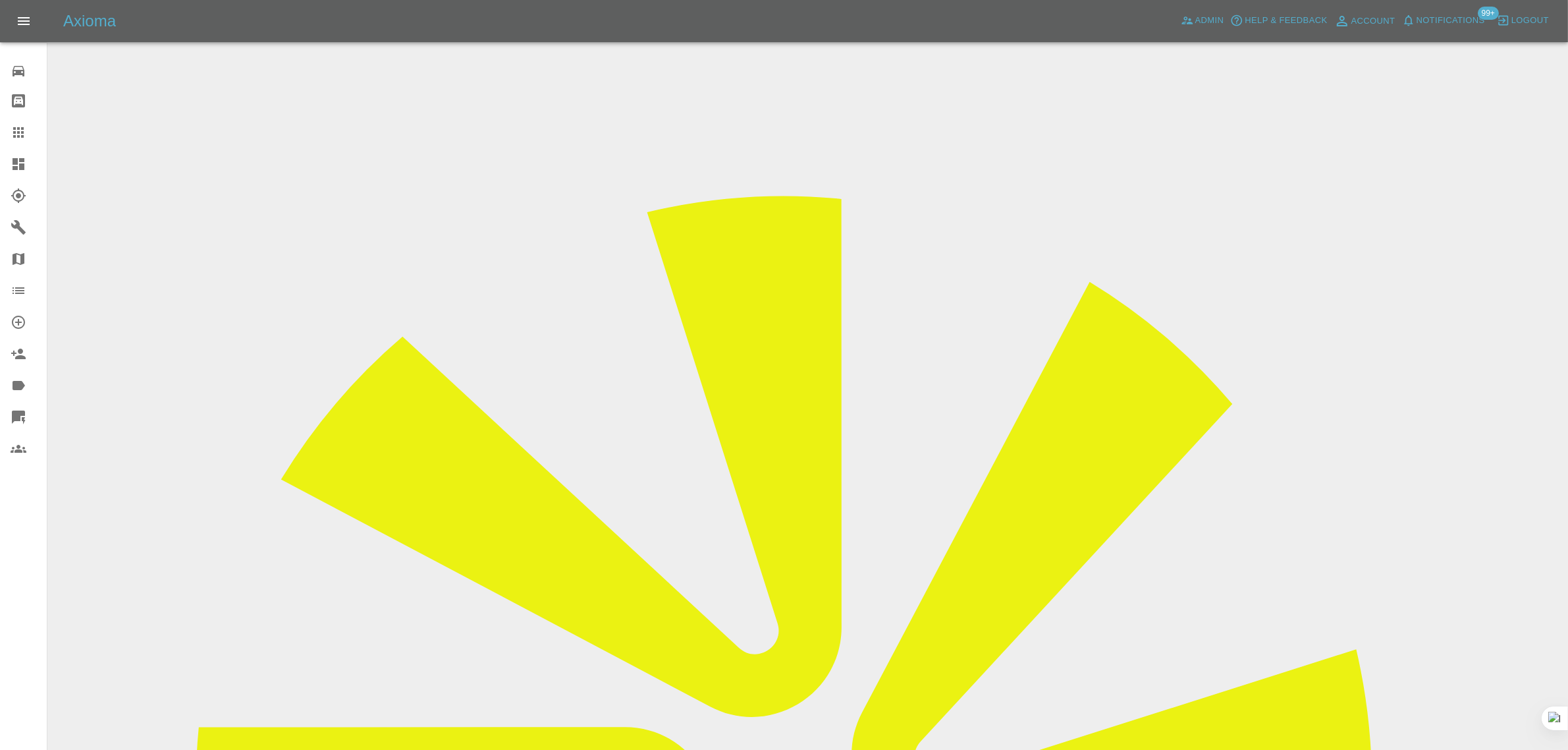
click at [8, 132] on link "Claims" at bounding box center [23, 132] width 47 height 32
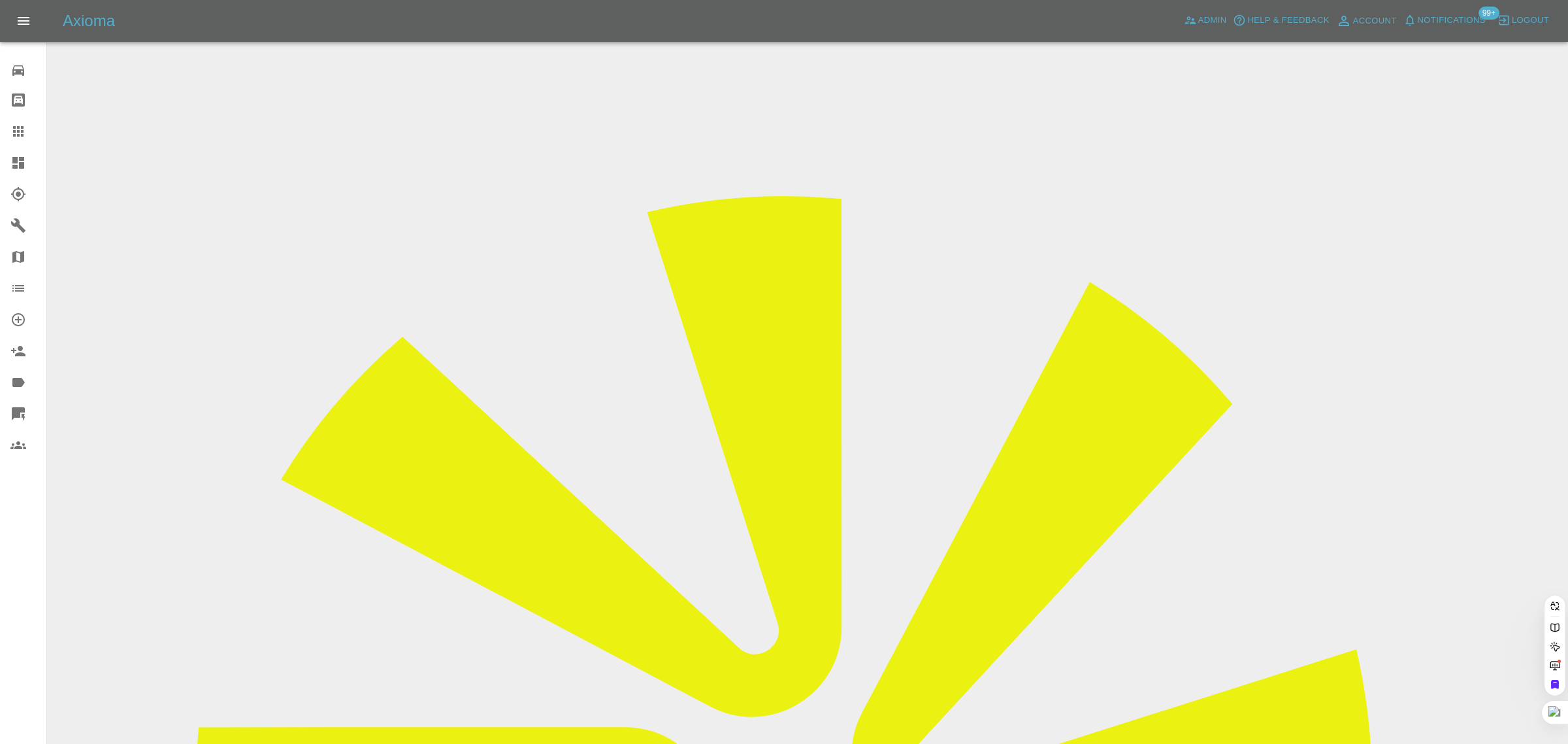
paste input "[EMAIL_ADDRESS][DOMAIN_NAME]"
type input "[EMAIL_ADDRESS][DOMAIN_NAME]"
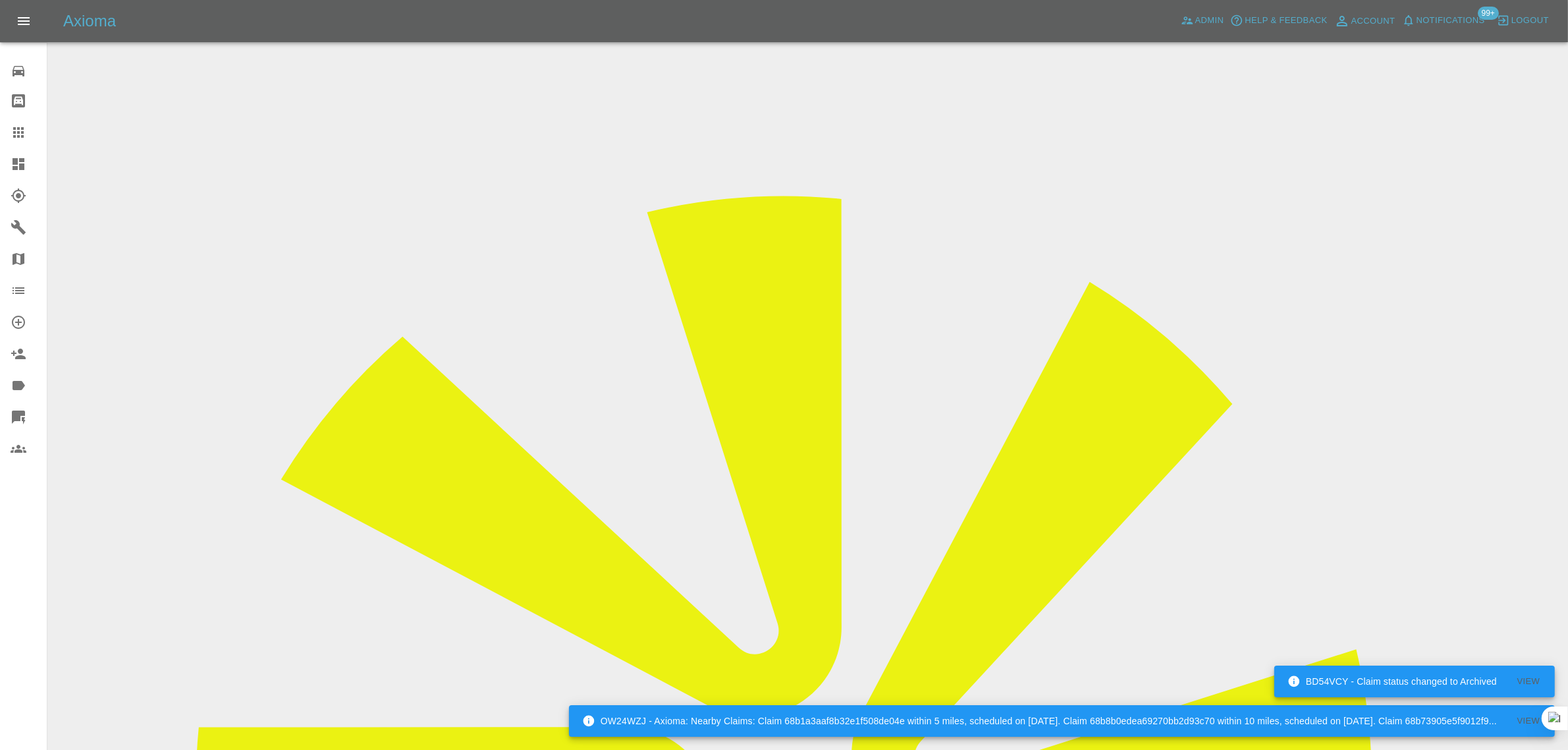
click at [12, 120] on link "Claims" at bounding box center [23, 132] width 47 height 32
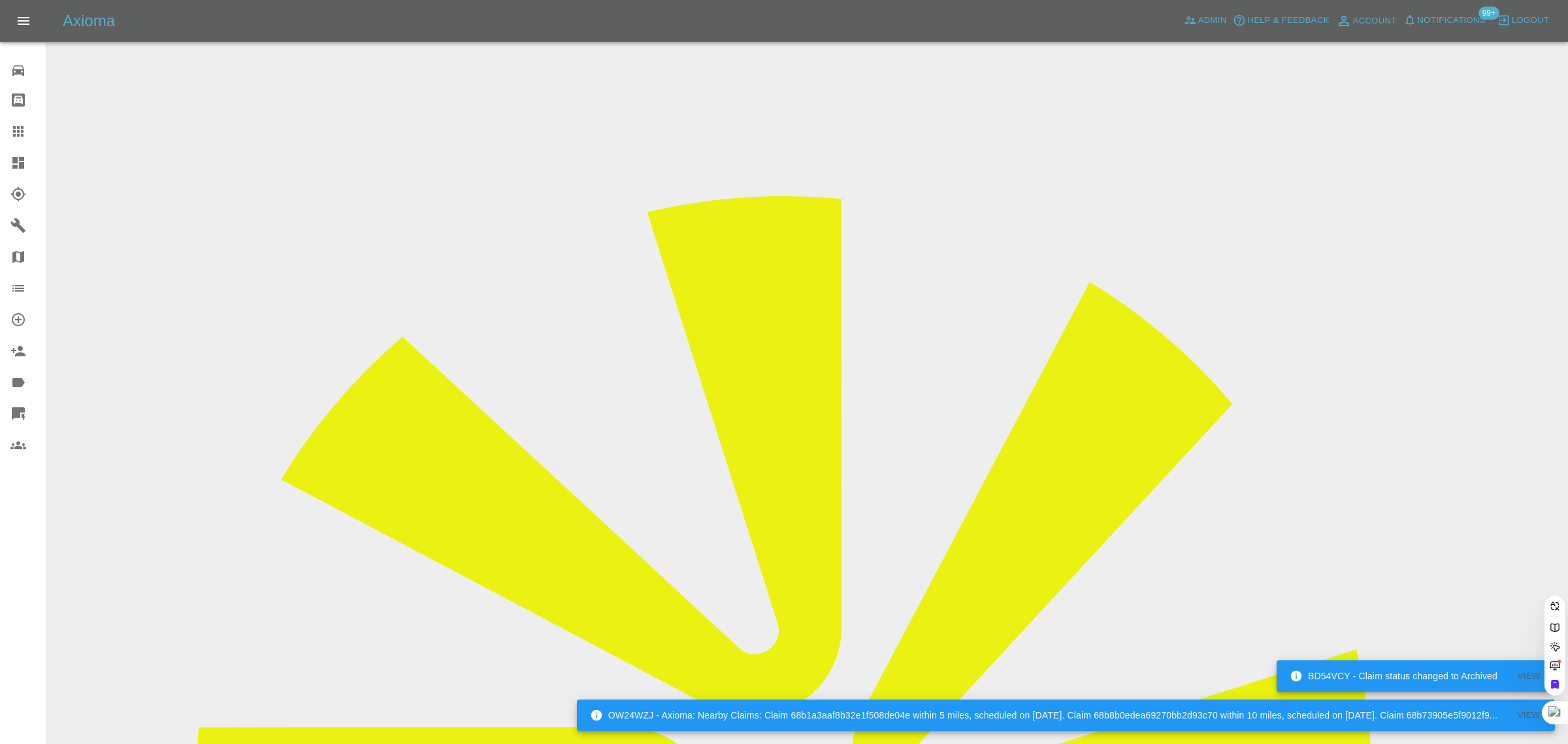
paste input "[EMAIL_ADDRESS][DOMAIN_NAME]"
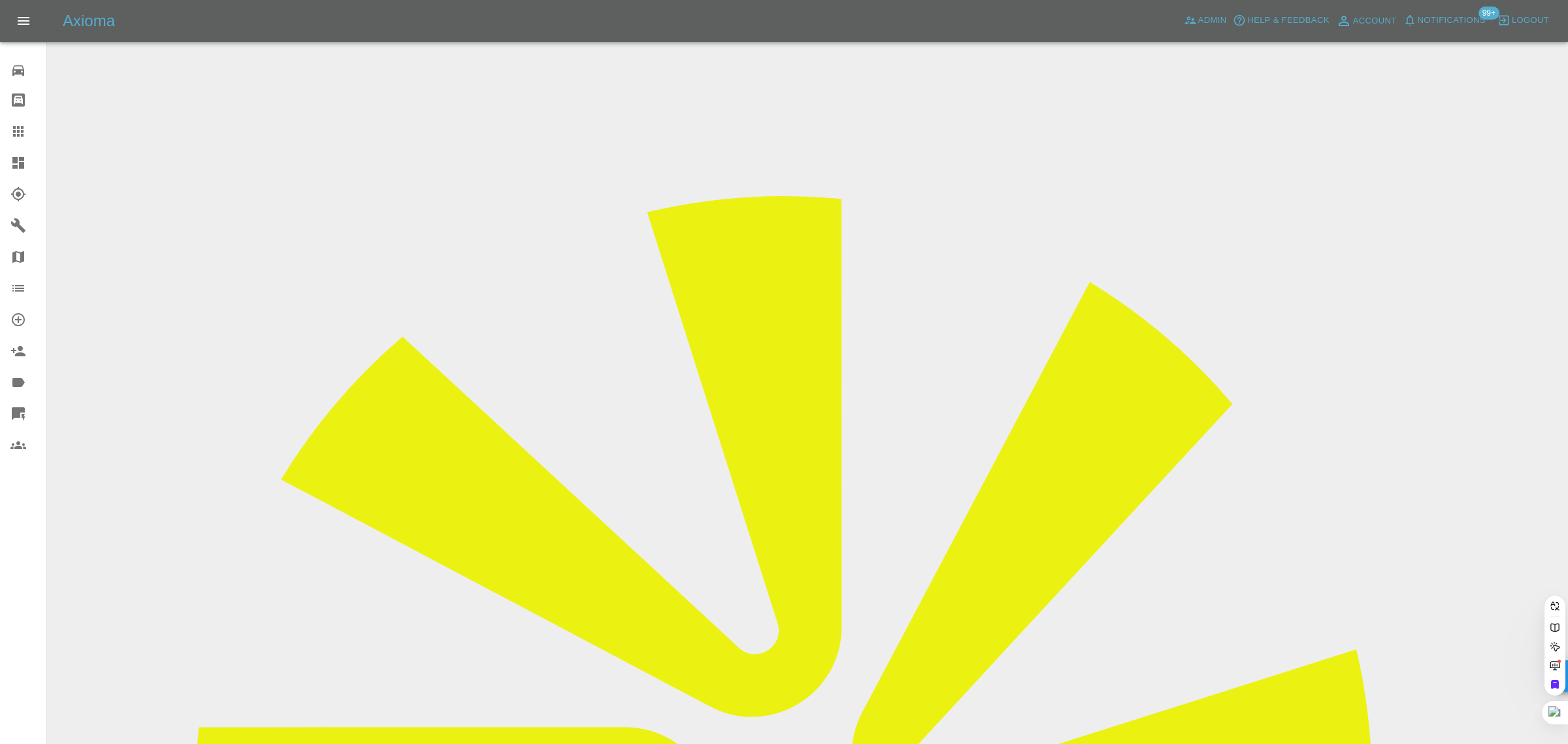
type input "[EMAIL_ADDRESS][DOMAIN_NAME]"
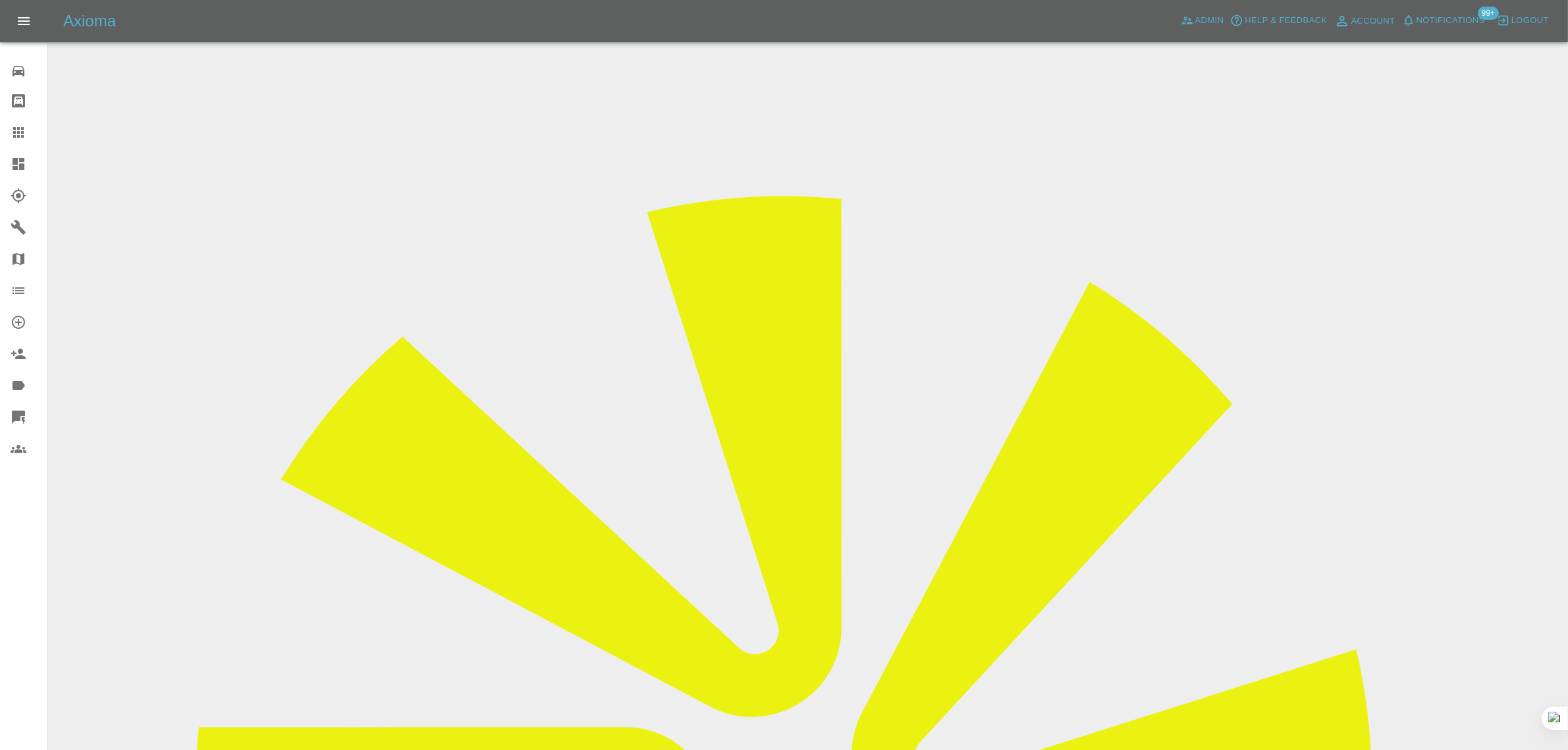
drag, startPoint x: 397, startPoint y: 616, endPoint x: 252, endPoint y: 596, distance: 146.4
paste input "W9 7PL"
type input "SW9 7PL"
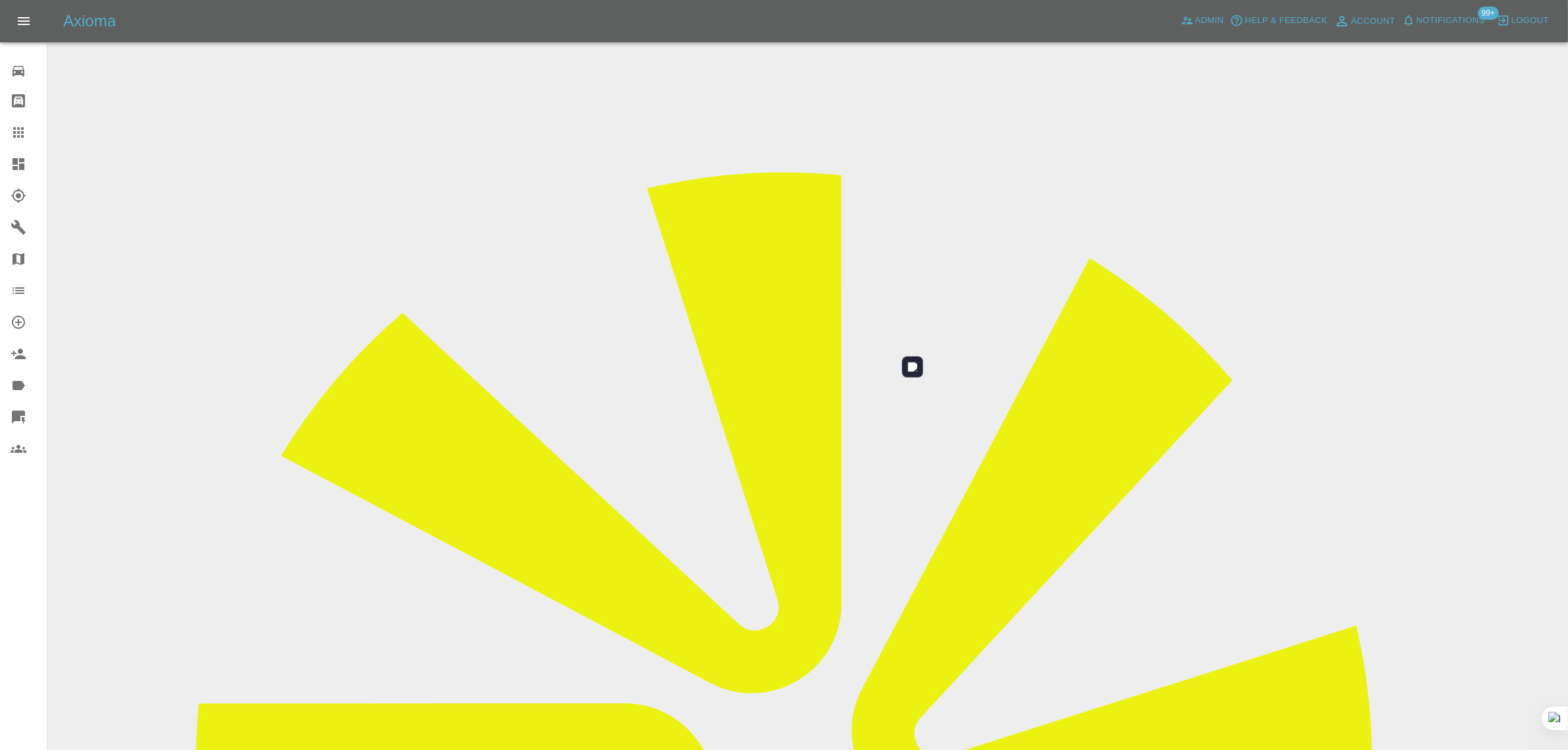
scroll to position [64, 0]
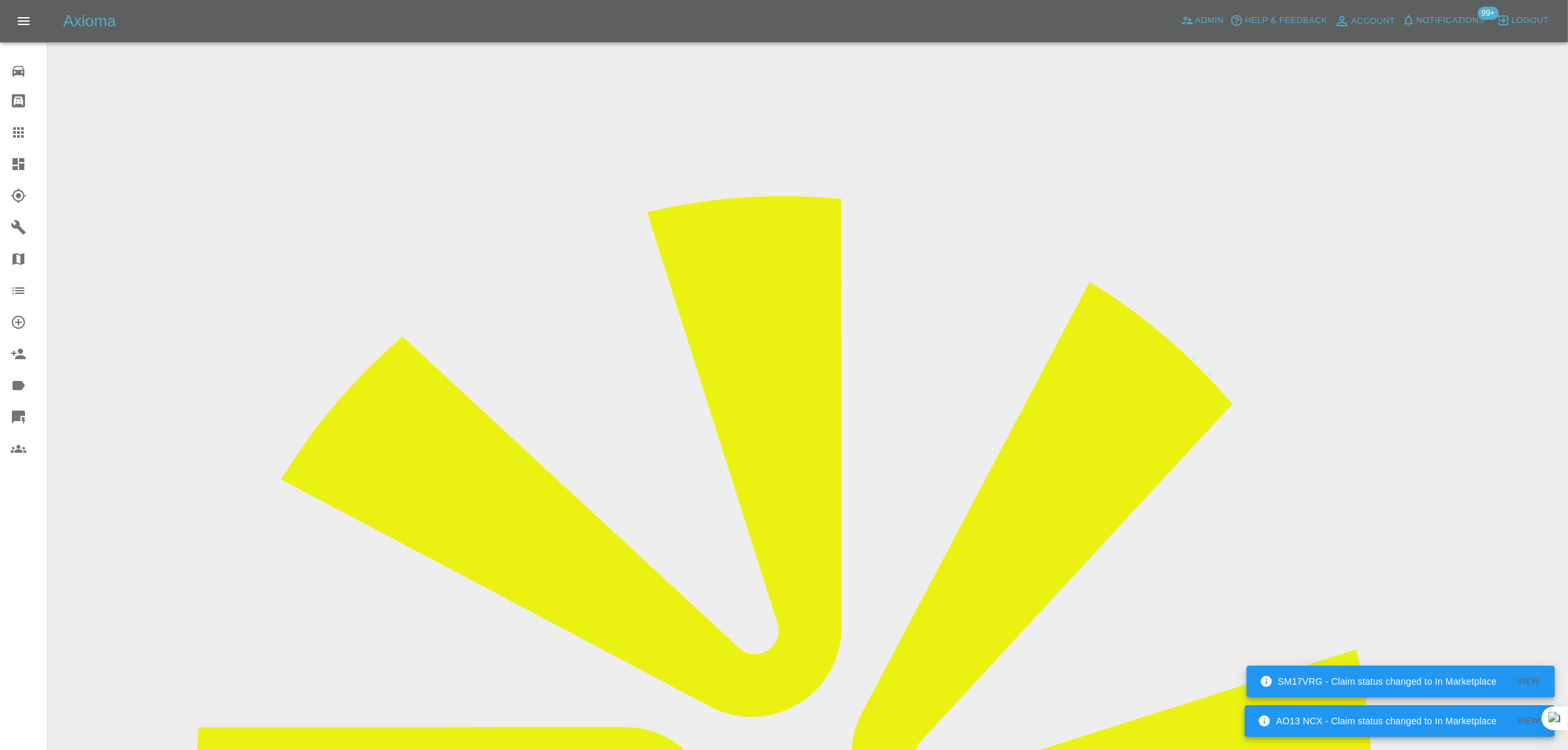
click at [19, 123] on link "Claims" at bounding box center [23, 132] width 47 height 32
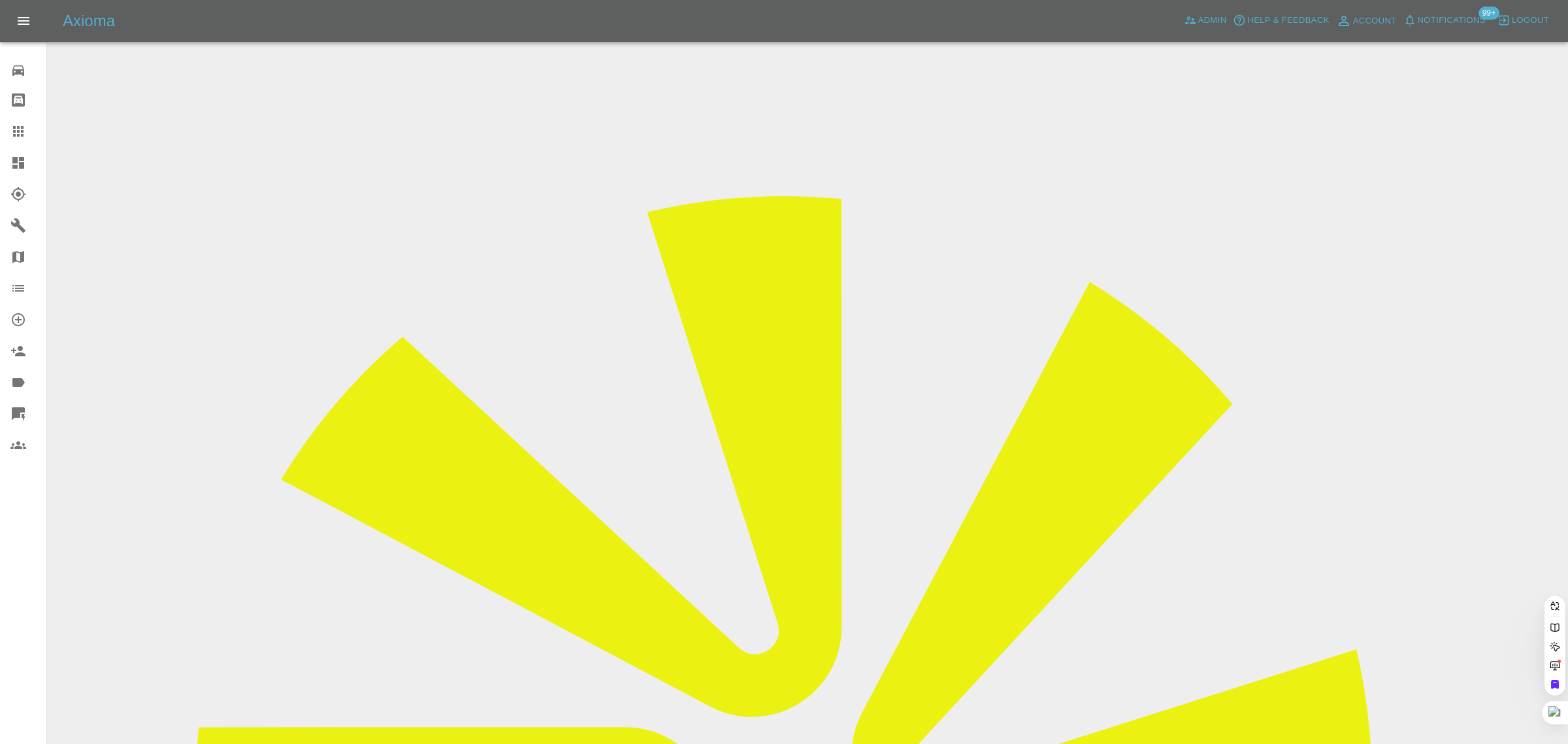
paste input "[EMAIL_ADDRESS][DOMAIN_NAME]"
type input "[EMAIL_ADDRESS][DOMAIN_NAME]"
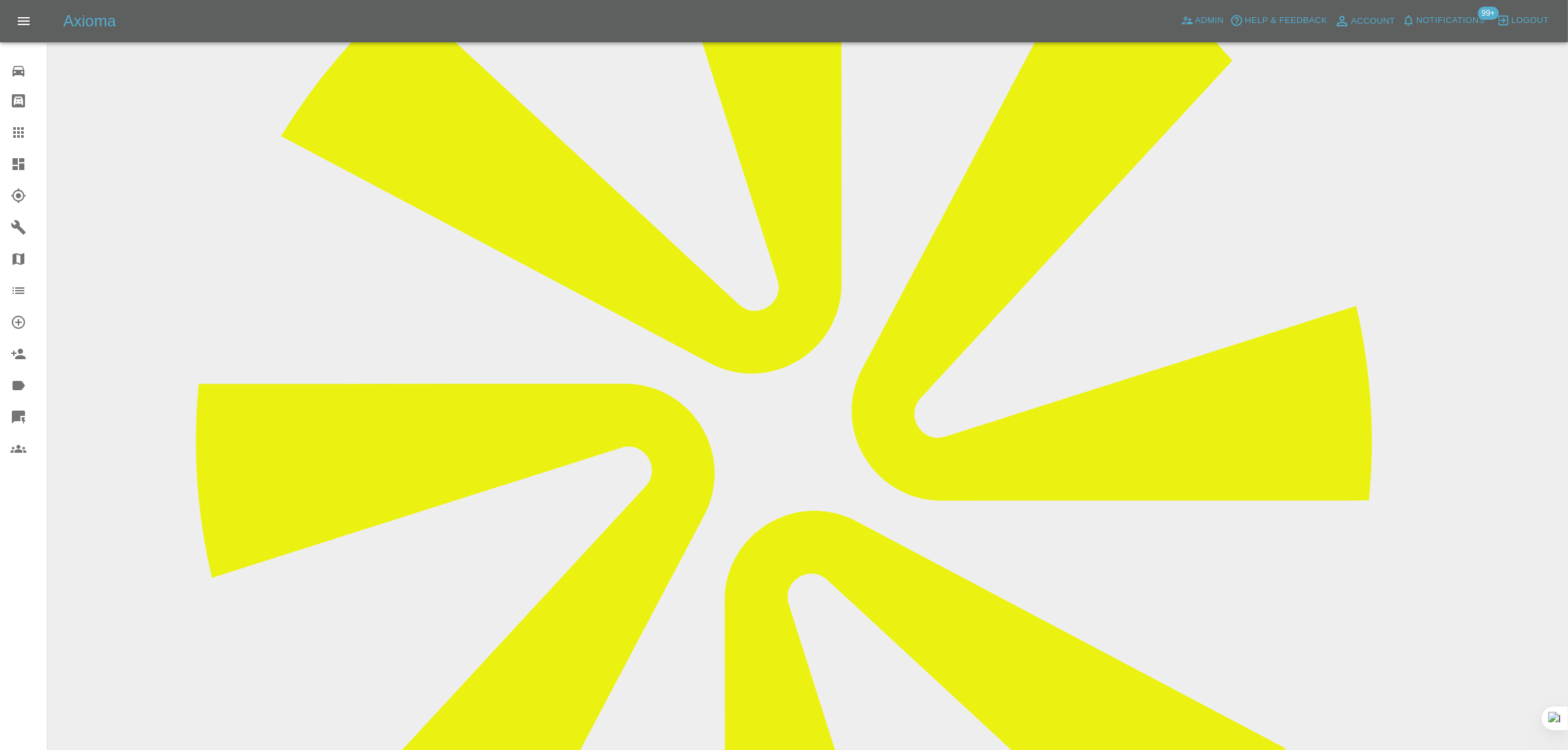
scroll to position [448, 0]
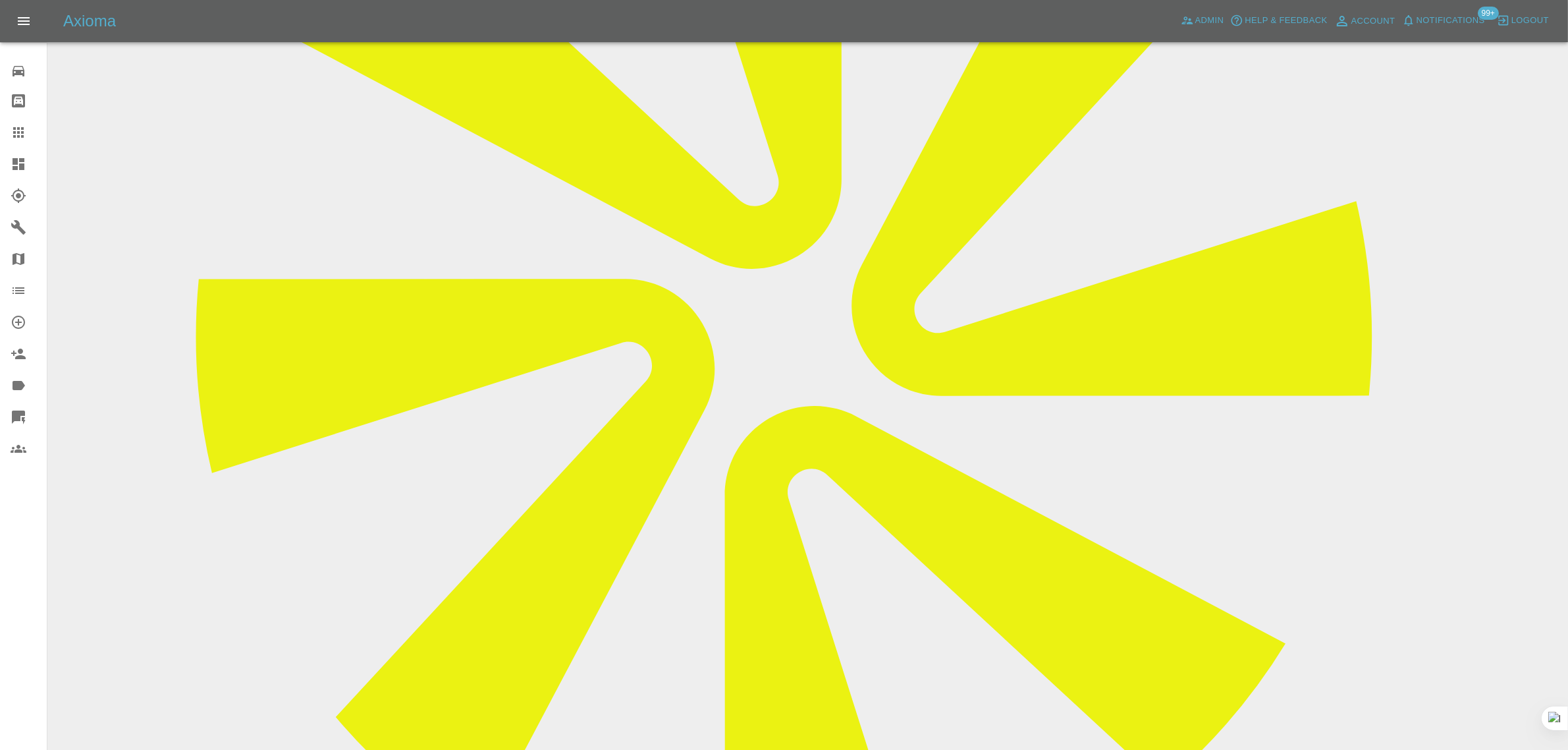
paste textarea "Do your repairers work Saturdays"
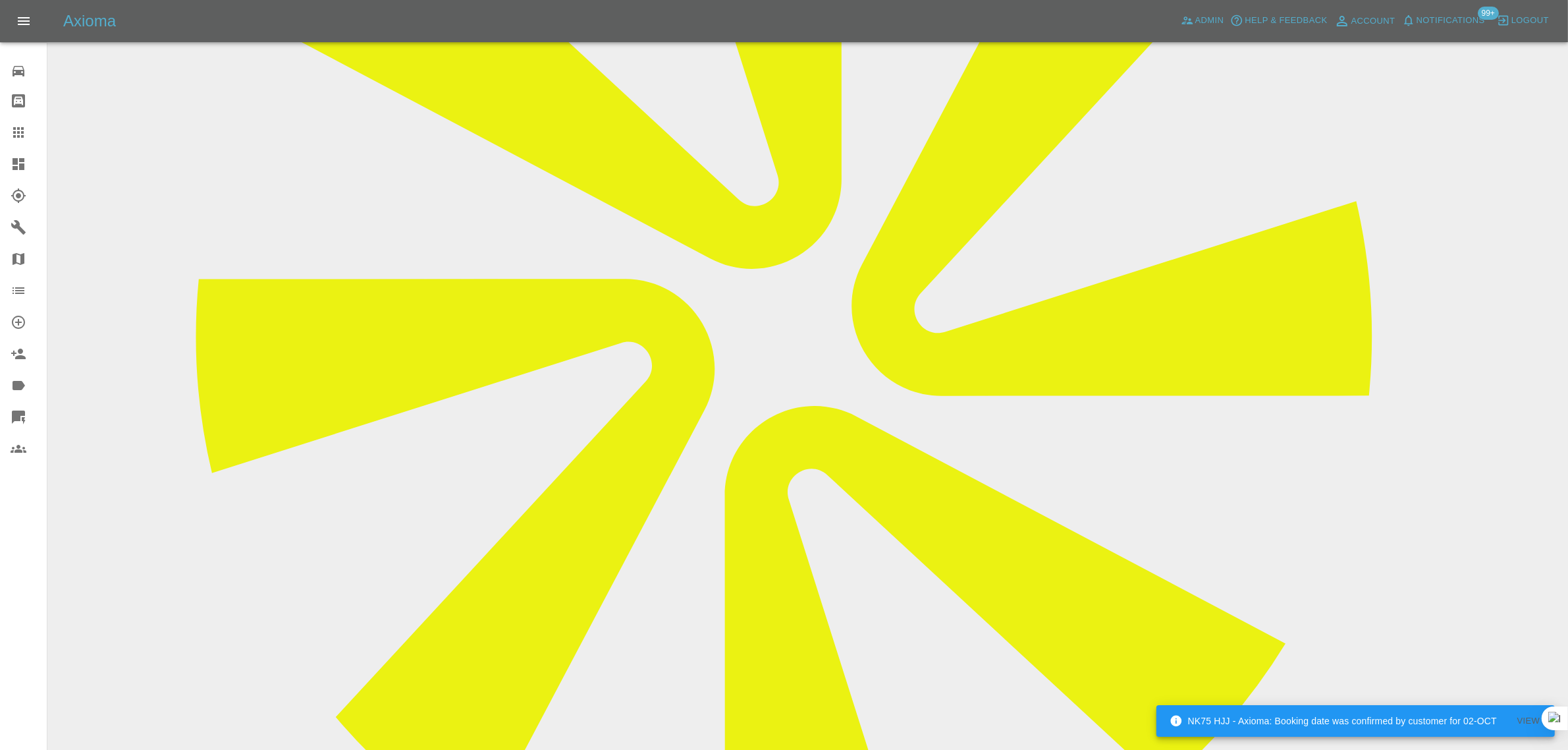
type textarea "Do your repairers work Saturdays"
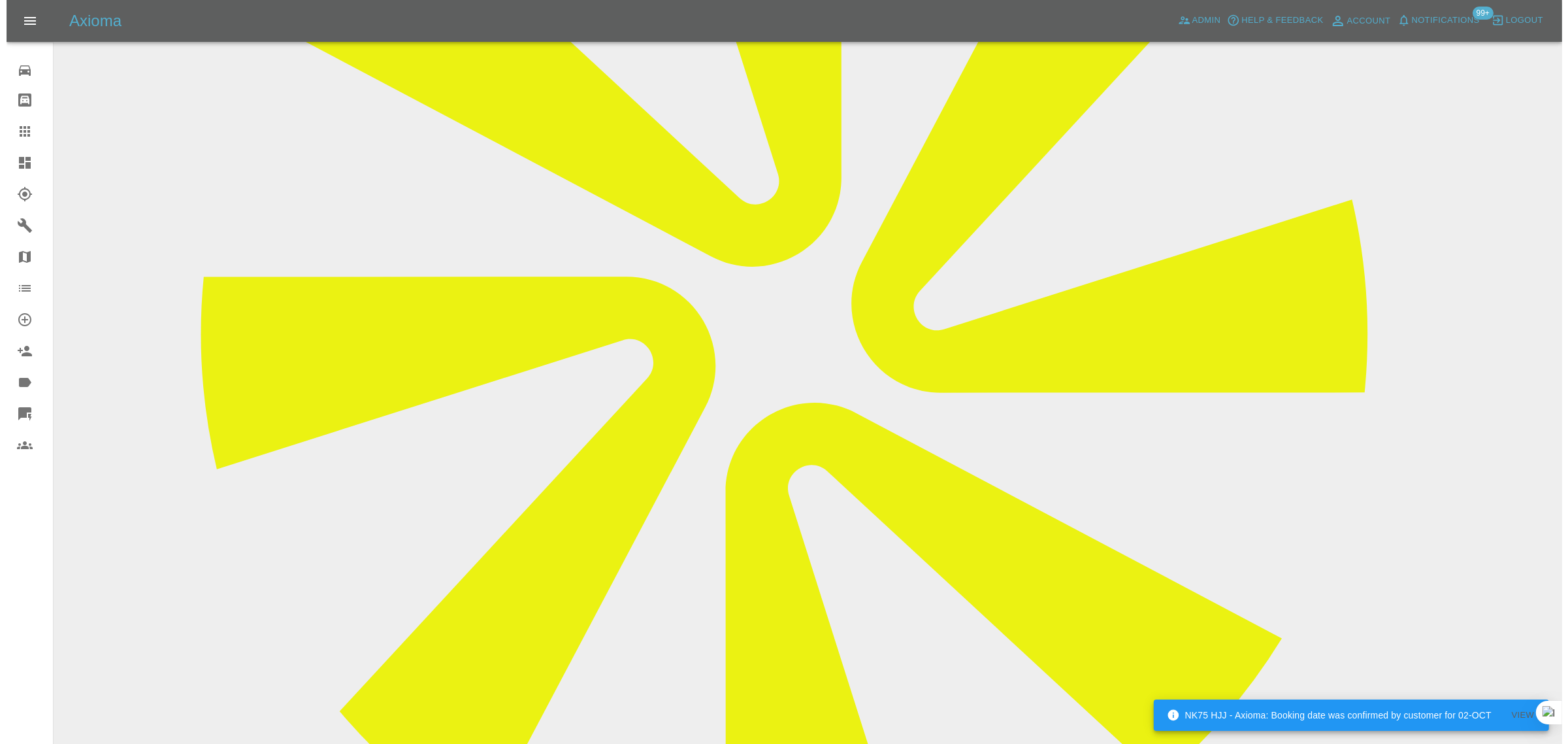
scroll to position [0, 0]
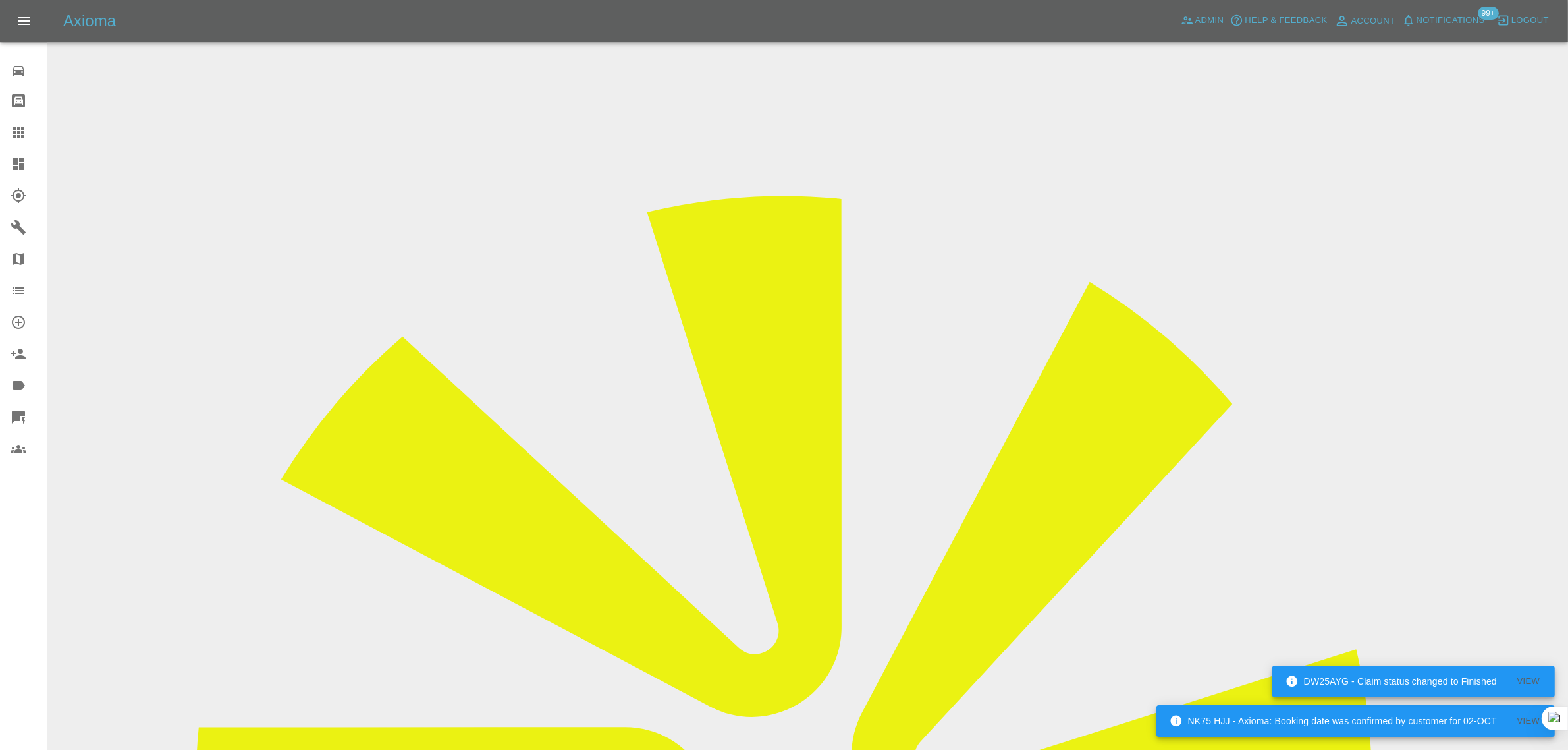
click at [7, 136] on link "Claims" at bounding box center [23, 132] width 47 height 32
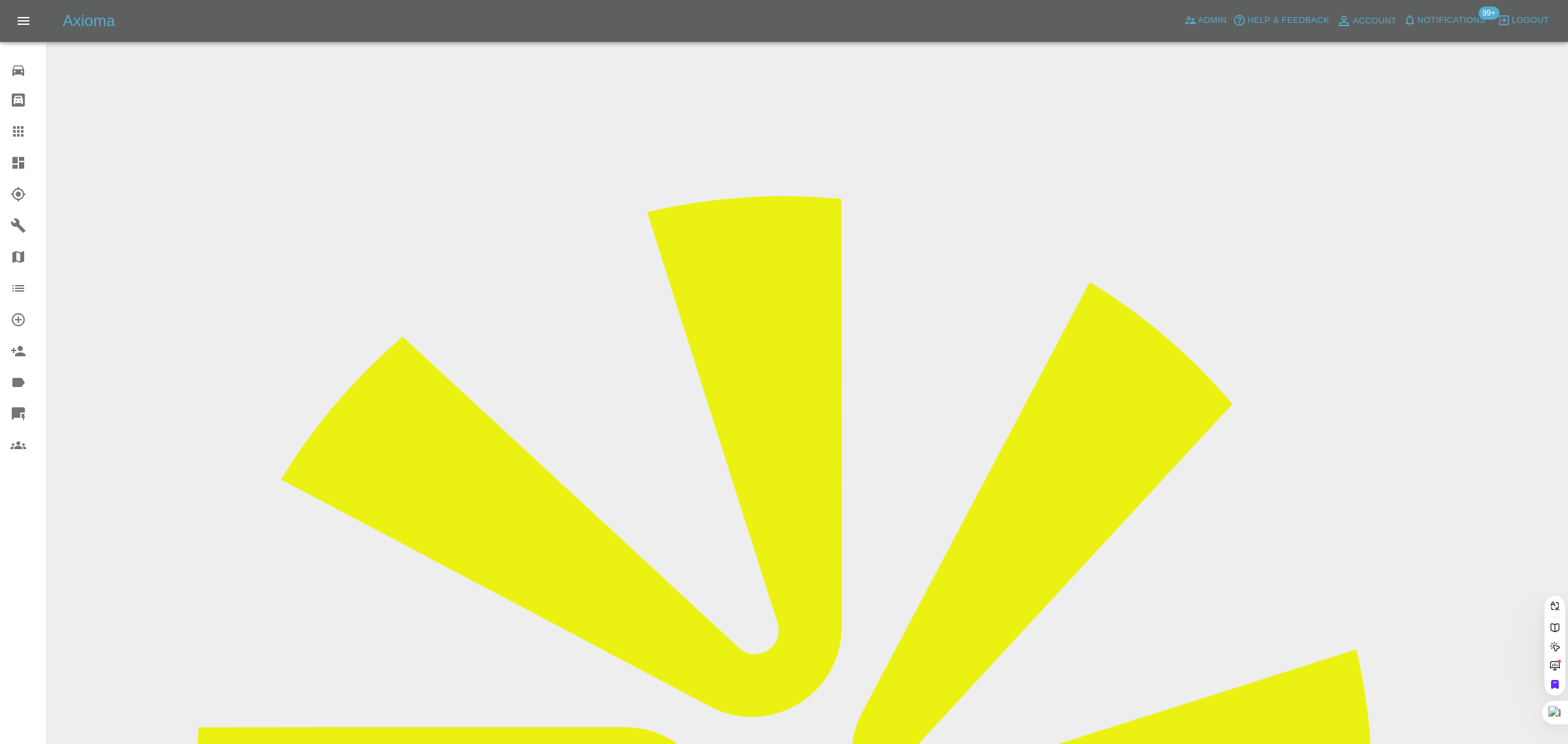
paste input "[EMAIL_ADDRESS][DOMAIN_NAME]"
type input "[EMAIL_ADDRESS][DOMAIN_NAME]"
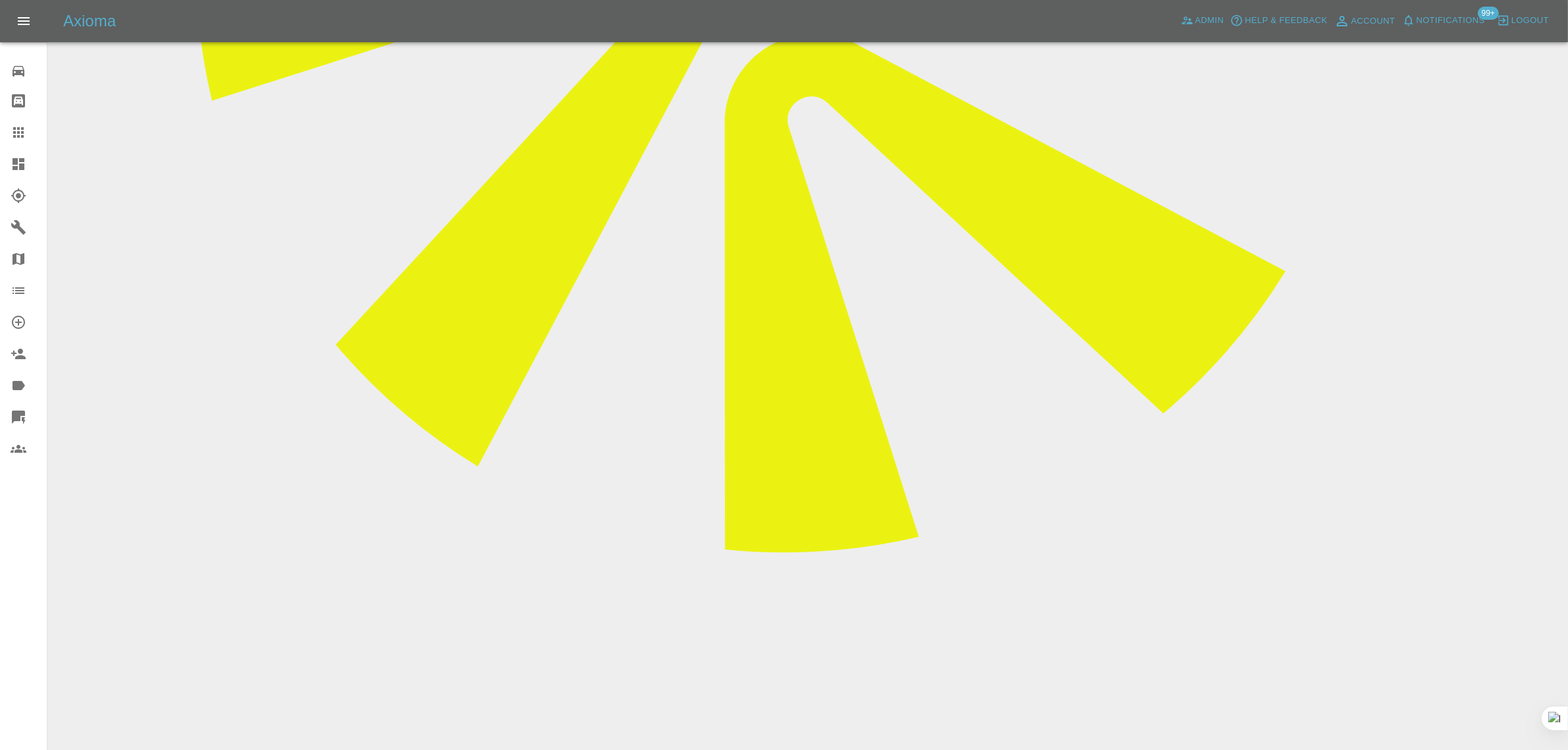
scroll to position [823, 0]
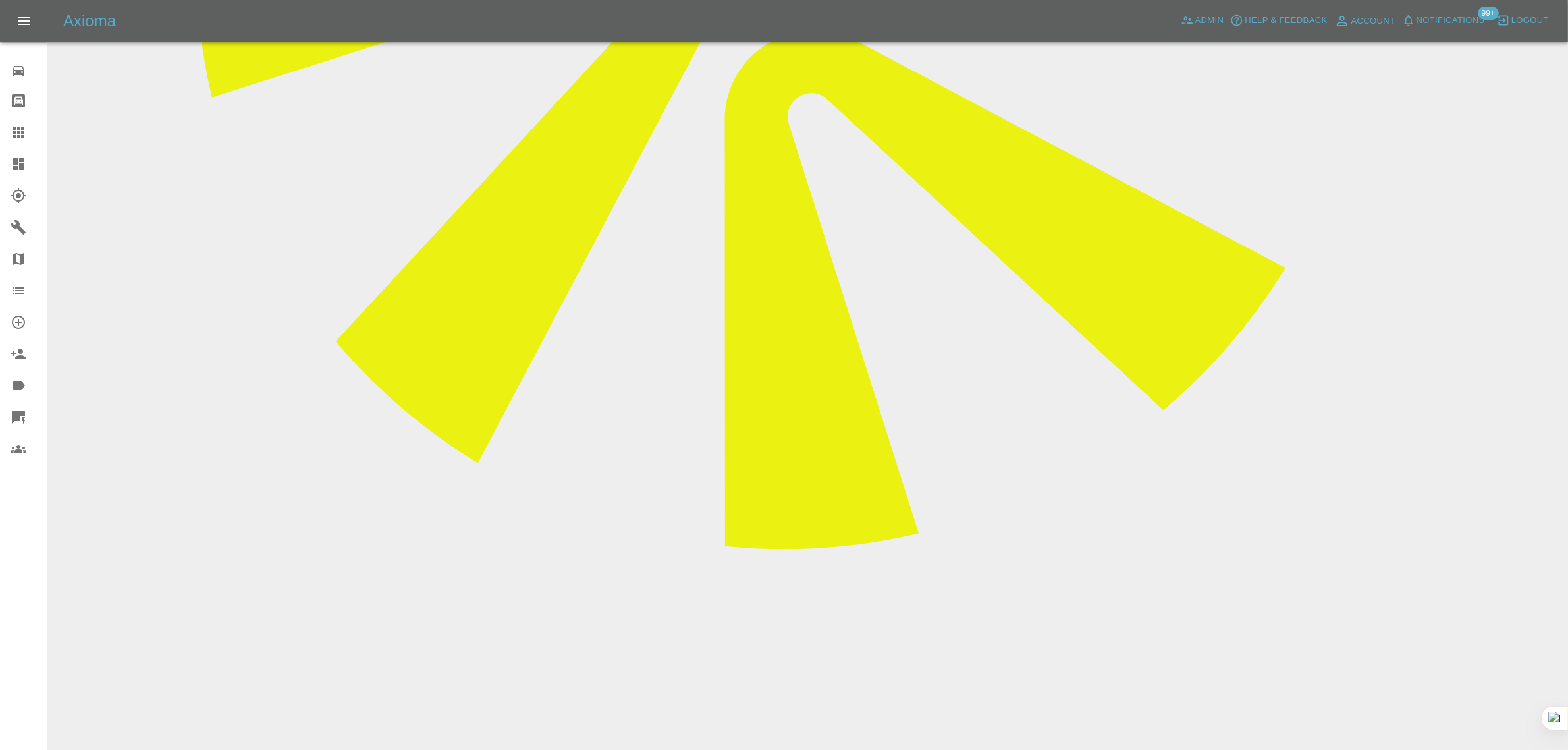
paste textarea "I have just had a Whatsapp msg to remind me that I have an appointment booked f…"
type textarea "I have just had a Whatsapp msg to remind me that I have an appointment booked f…"
click at [10, 129] on icon at bounding box center [18, 132] width 16 height 16
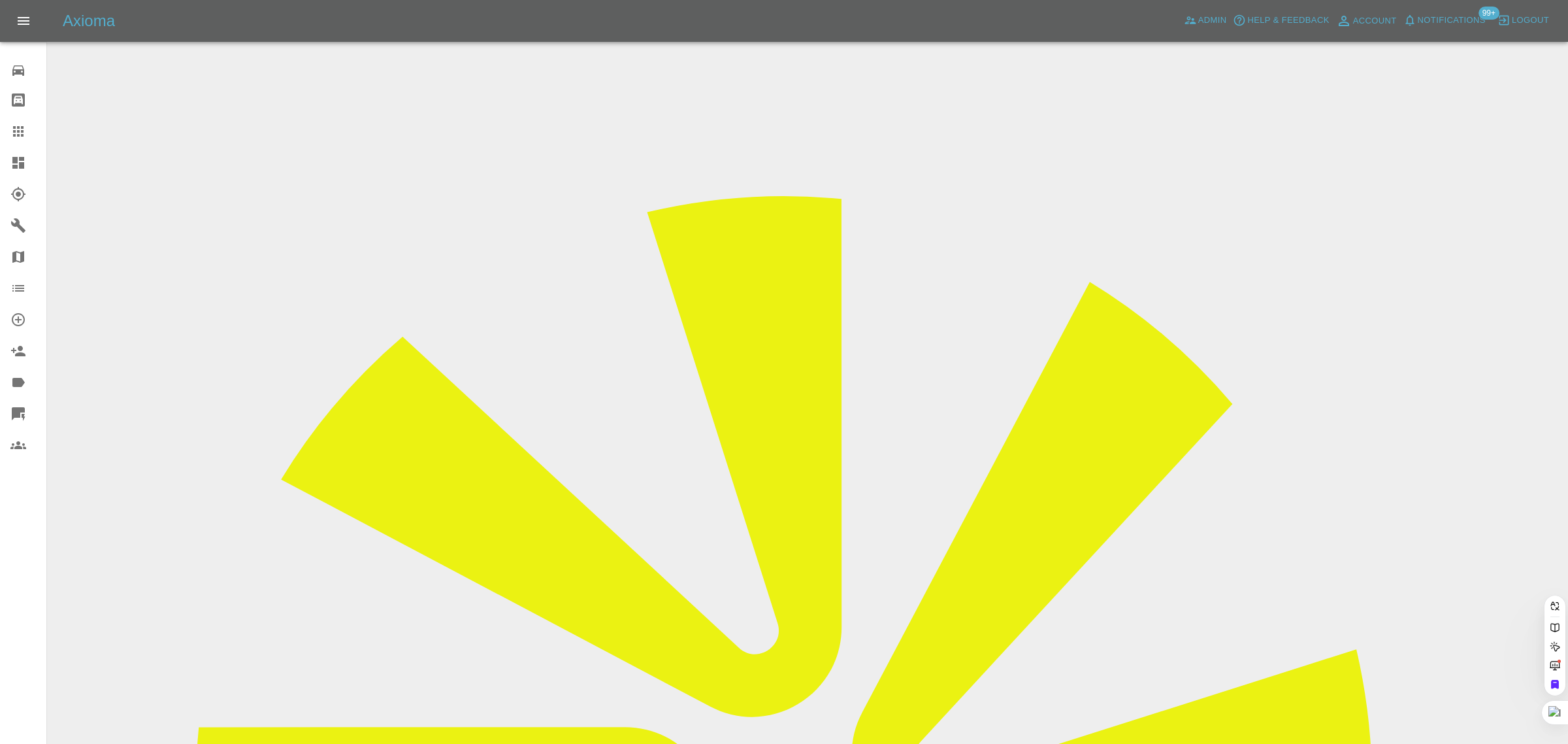
paste input "[EMAIL_ADDRESS][DOMAIN_NAME]"
type input "[EMAIL_ADDRESS][DOMAIN_NAME]"
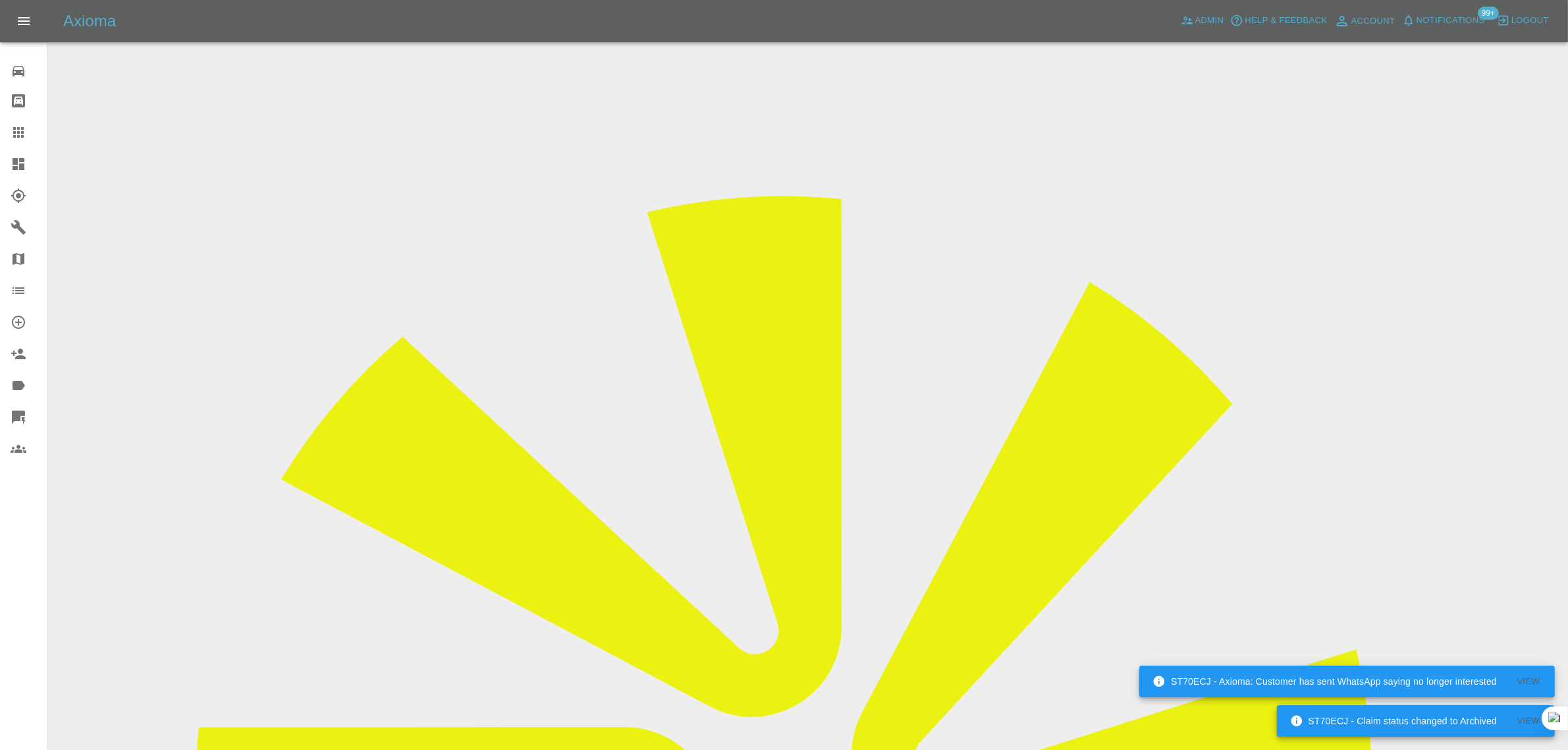
click at [10, 134] on icon at bounding box center [18, 132] width 16 height 16
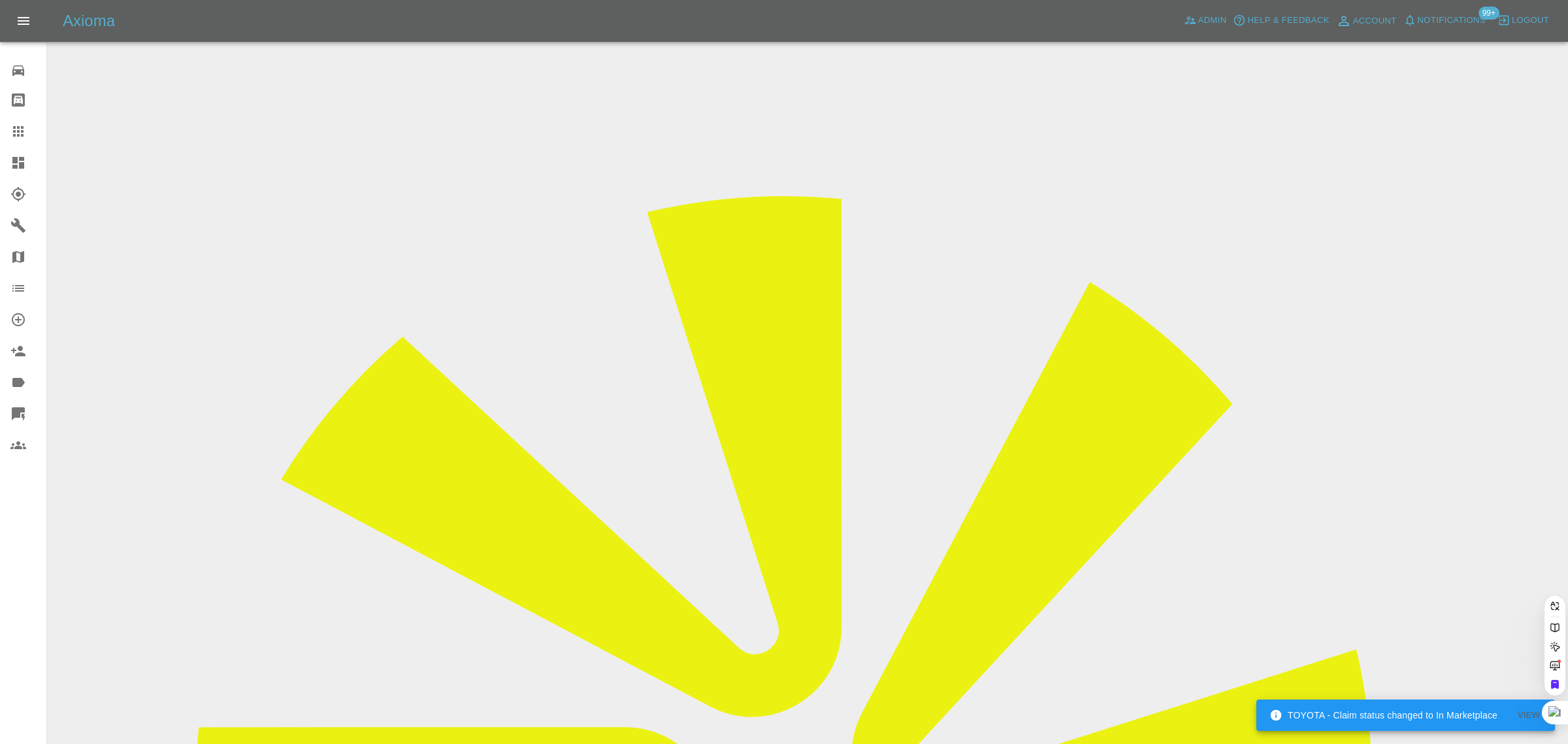
paste input "[EMAIL_ADDRESS][DOMAIN_NAME]"
type input "[EMAIL_ADDRESS][DOMAIN_NAME]"
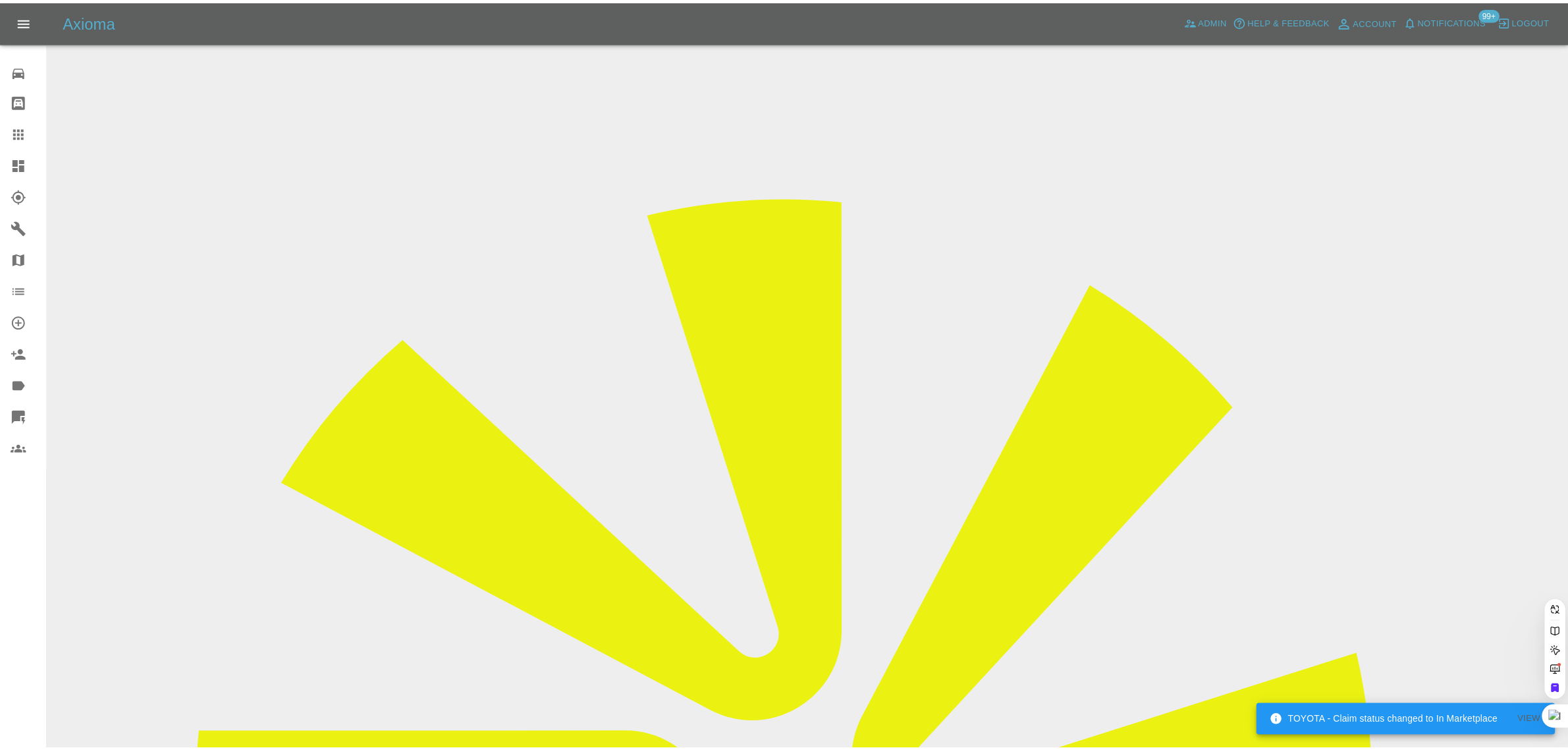
scroll to position [0, 0]
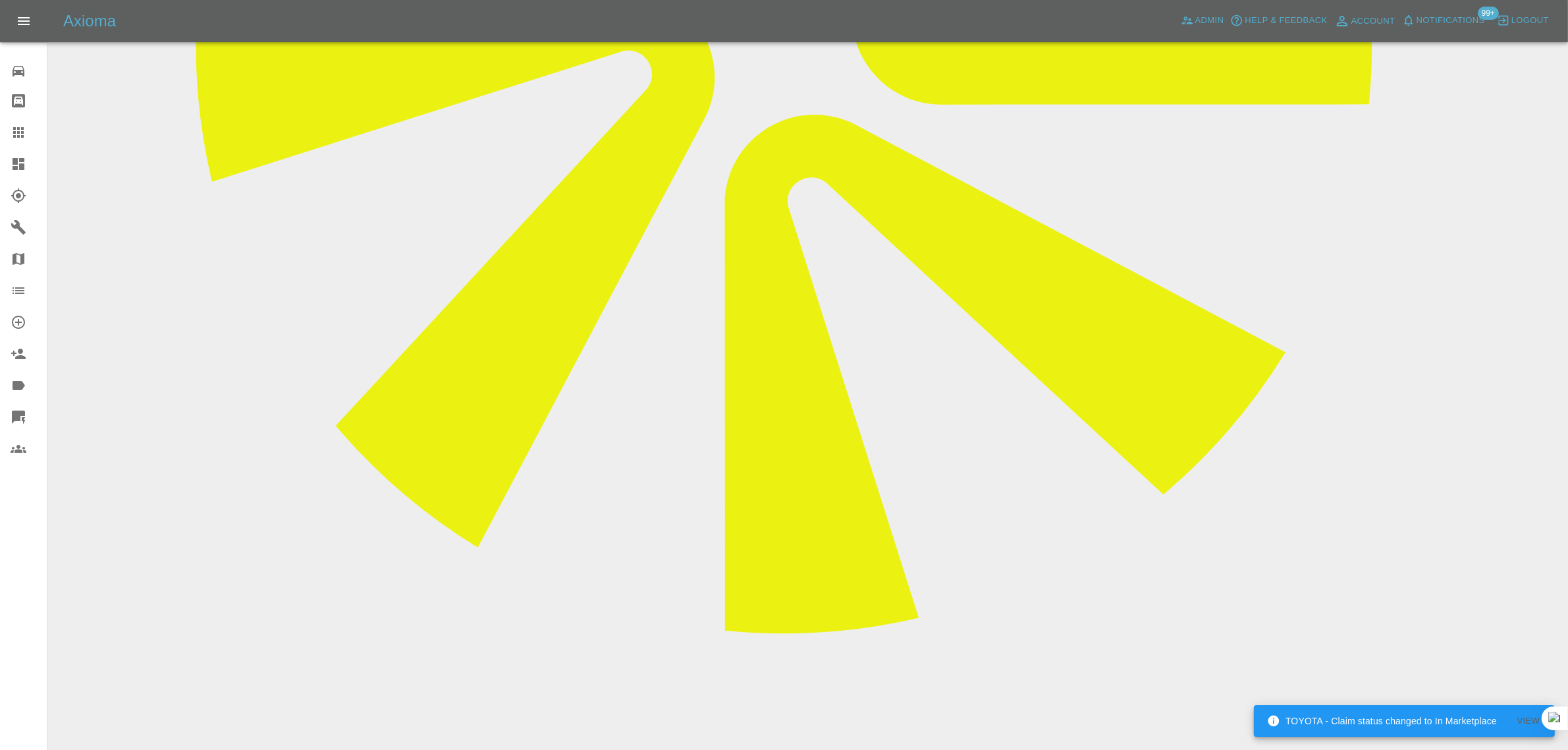
scroll to position [741, 0]
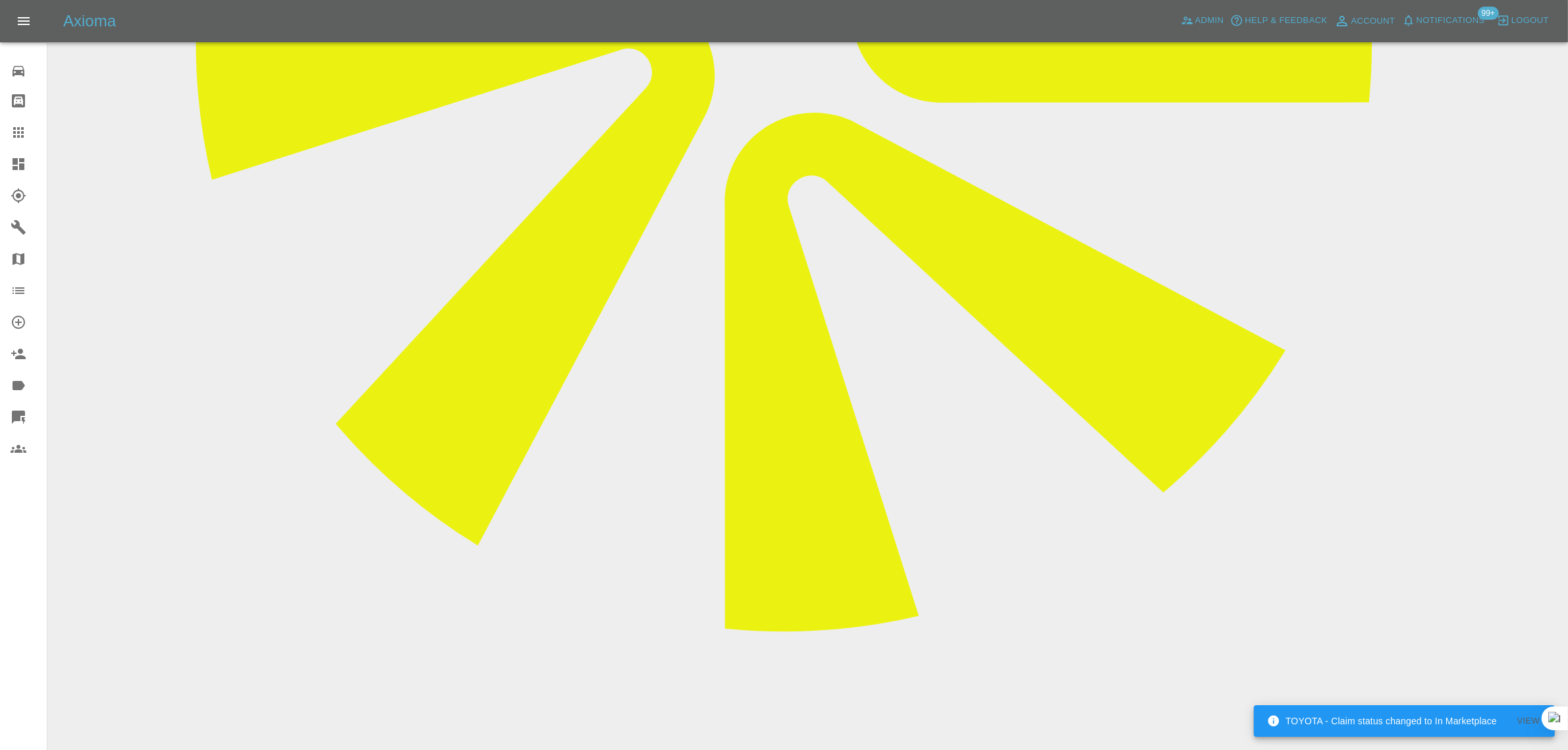
paste textarea "No he rang to rearrange. I agreed [DATE] but now I need to rearrange. I have le…"
type textarea "No he rang to rearrange. I agreed [DATE] but now I need to rearrange. I have le…"
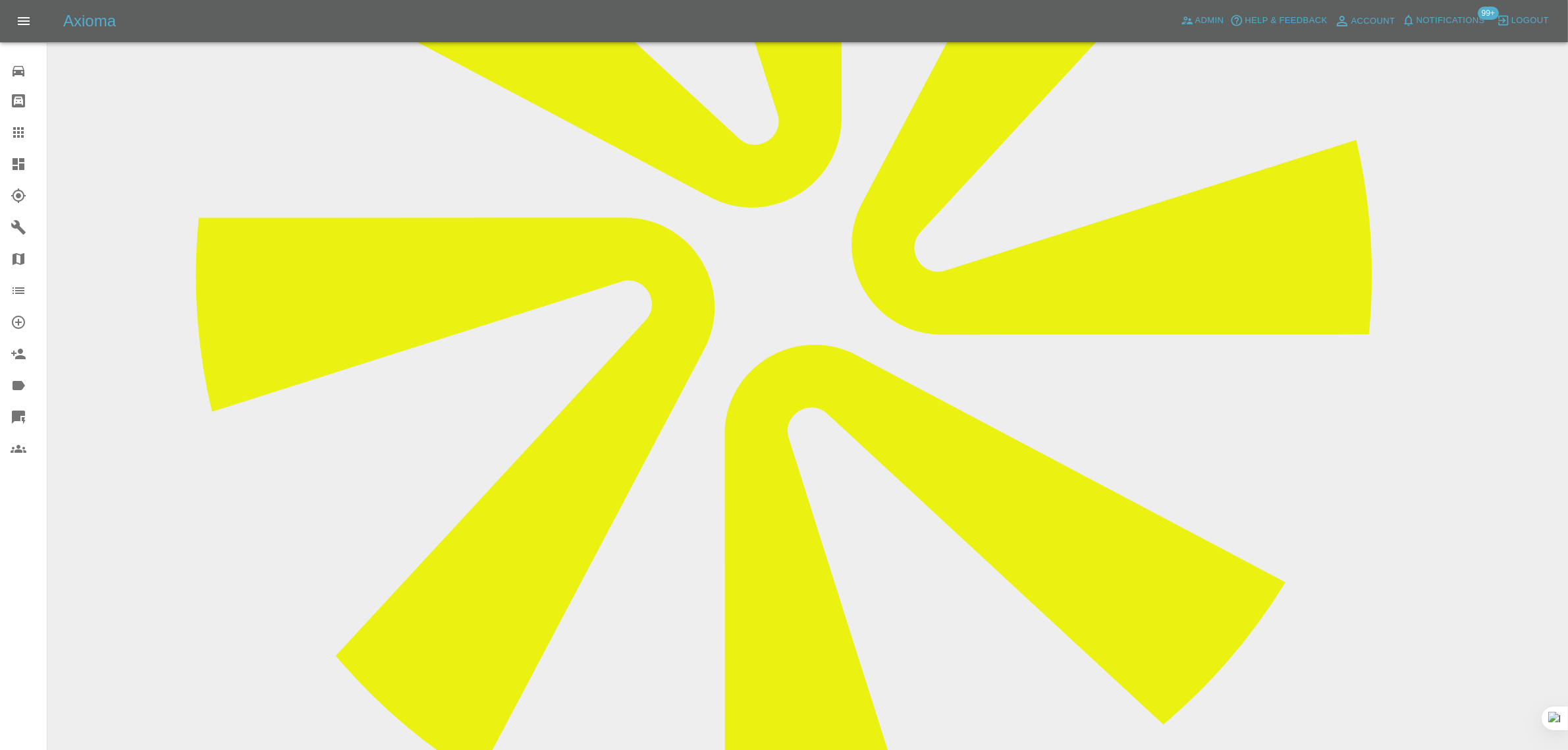
scroll to position [494, 0]
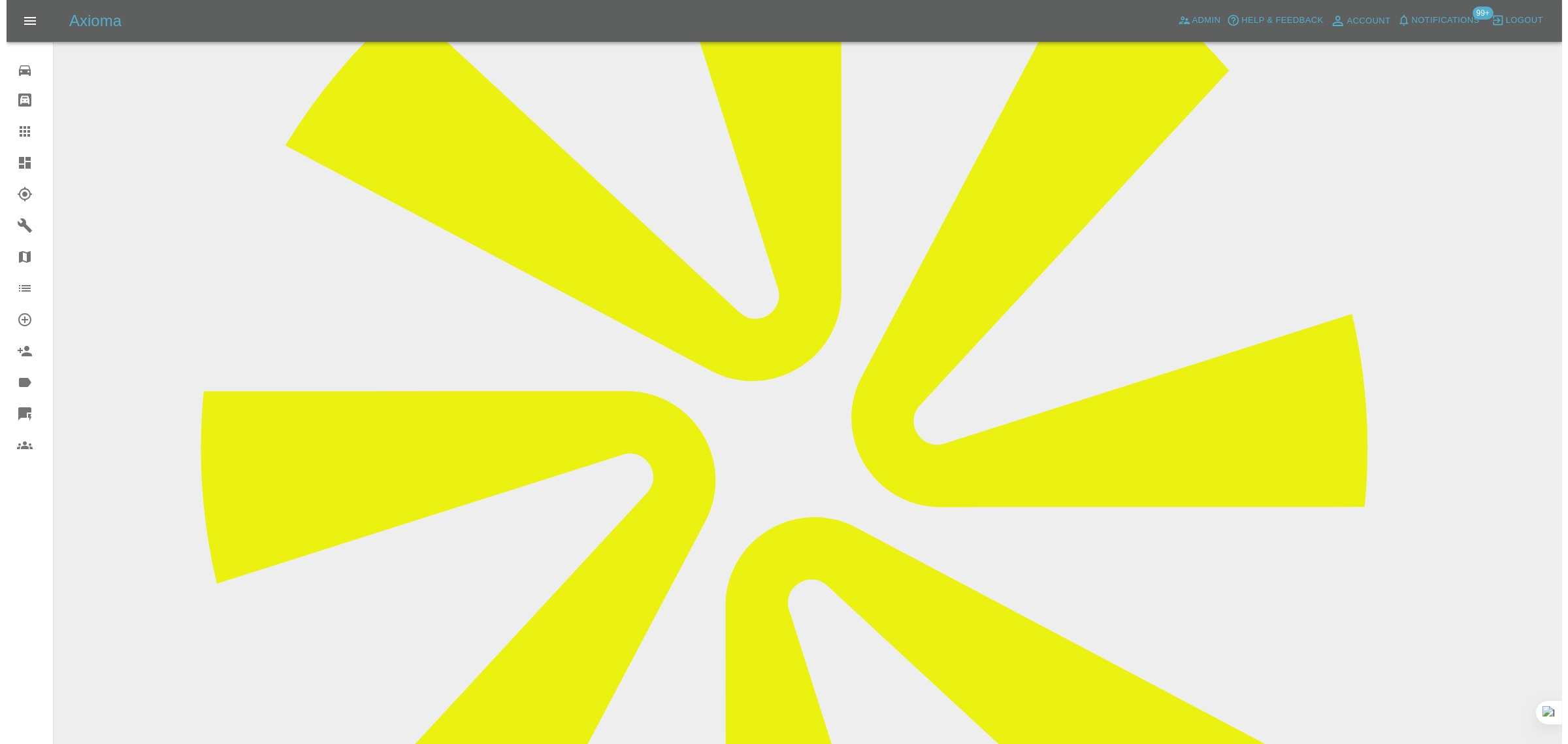
scroll to position [163, 0]
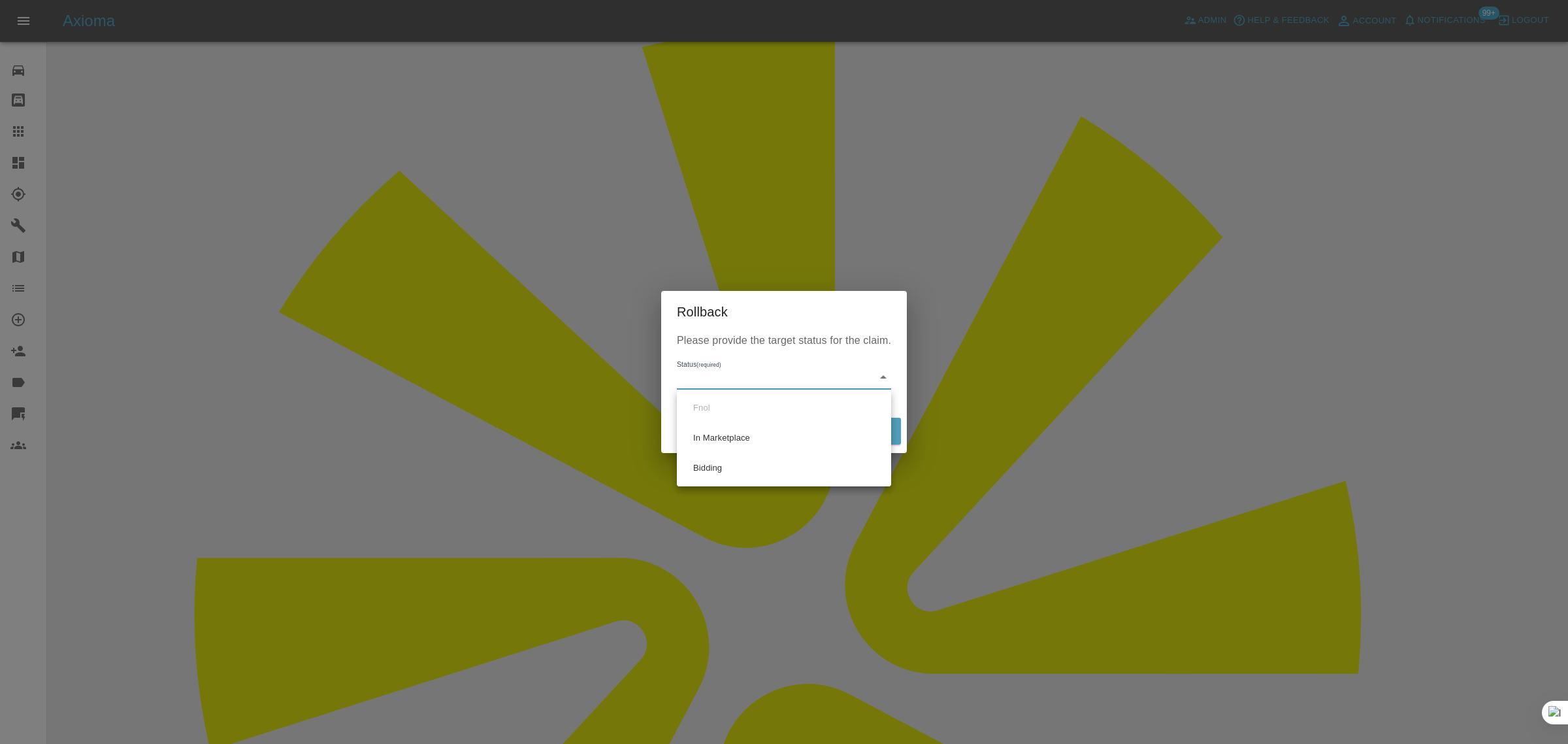
click at [709, 462] on li "Bidding" at bounding box center [784, 468] width 208 height 30
type input "bidding"
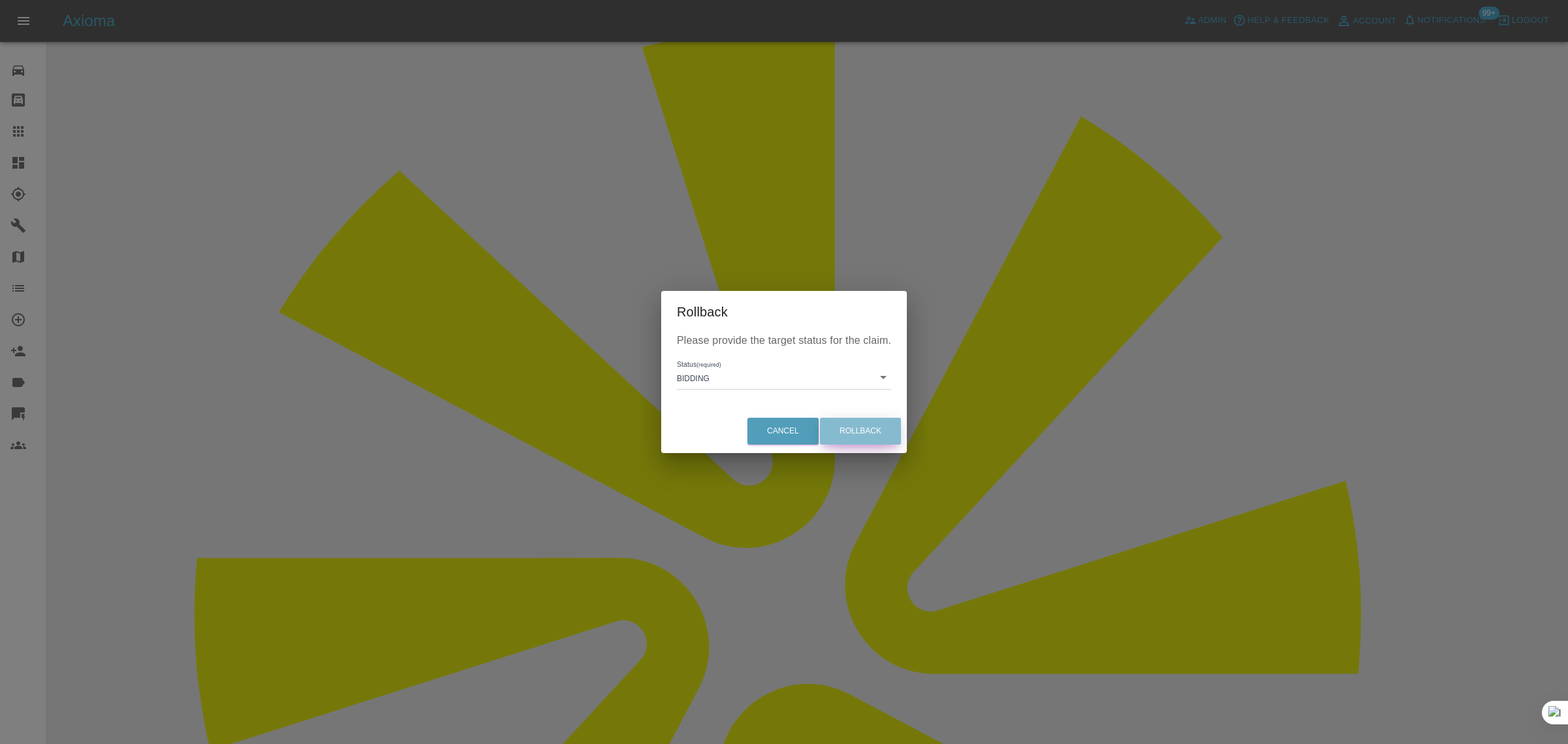
click at [843, 426] on button "Rollback" at bounding box center [860, 430] width 81 height 27
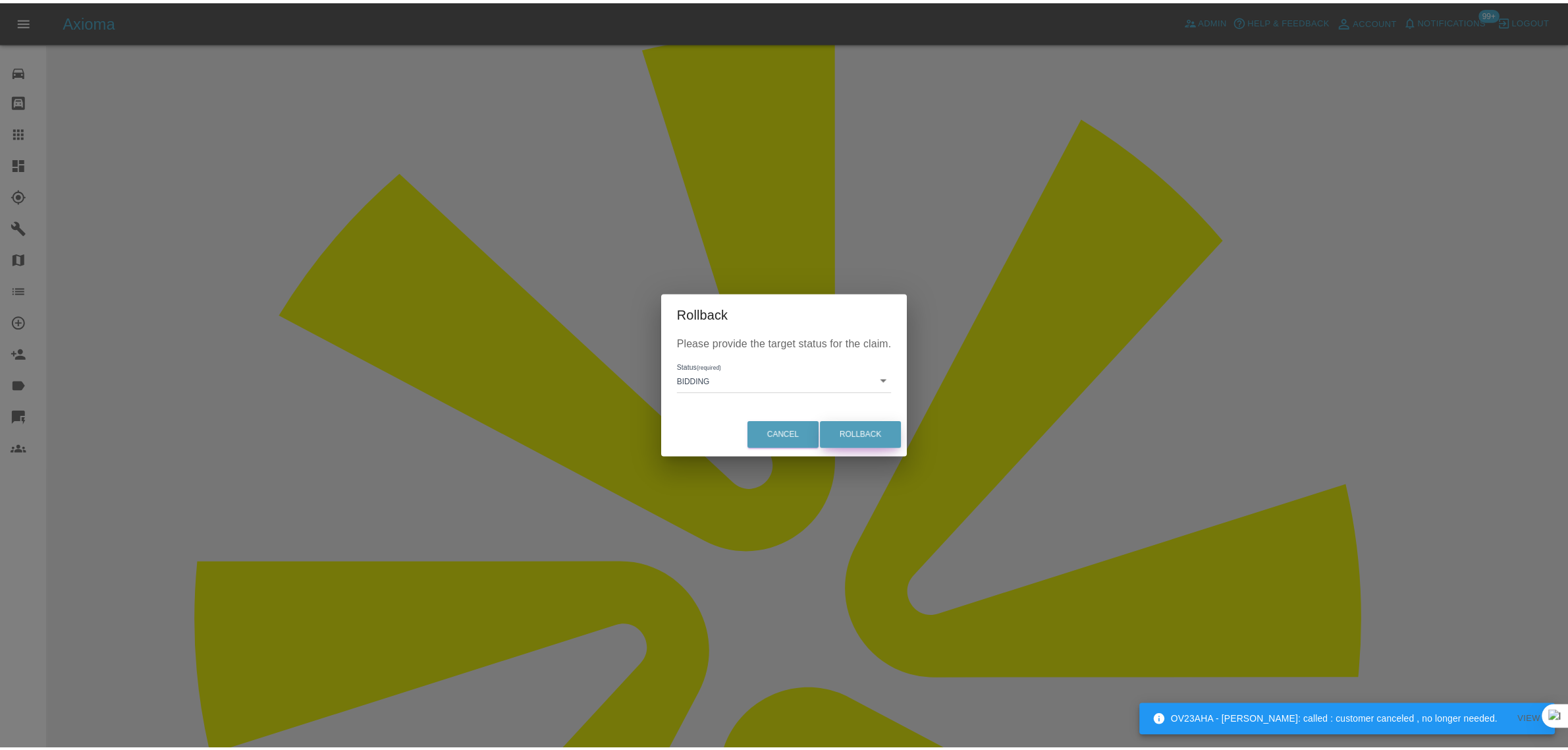
scroll to position [0, 0]
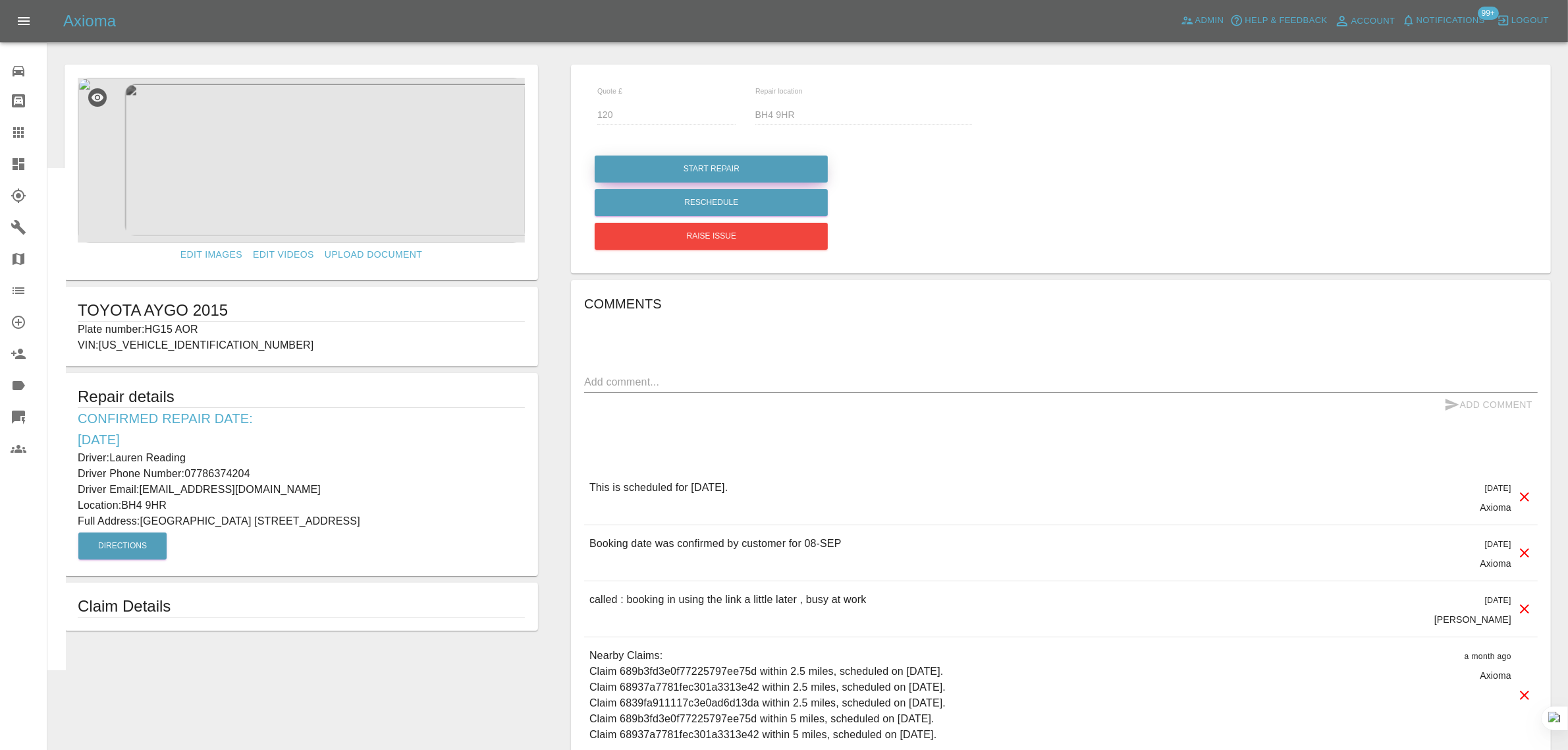
click at [746, 172] on button "Start Repair" at bounding box center [711, 169] width 233 height 27
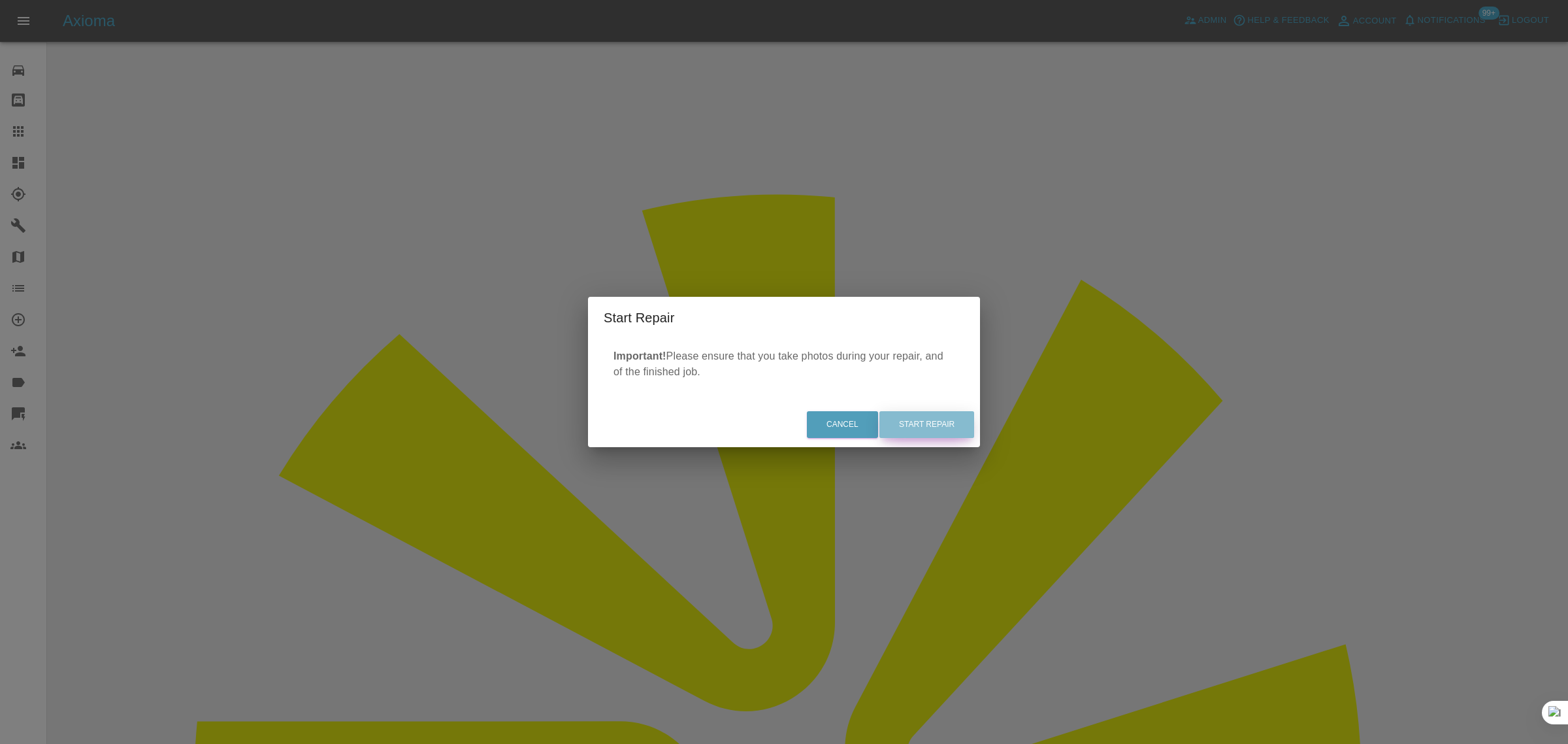
click at [887, 420] on button "Start Repair" at bounding box center [926, 424] width 94 height 27
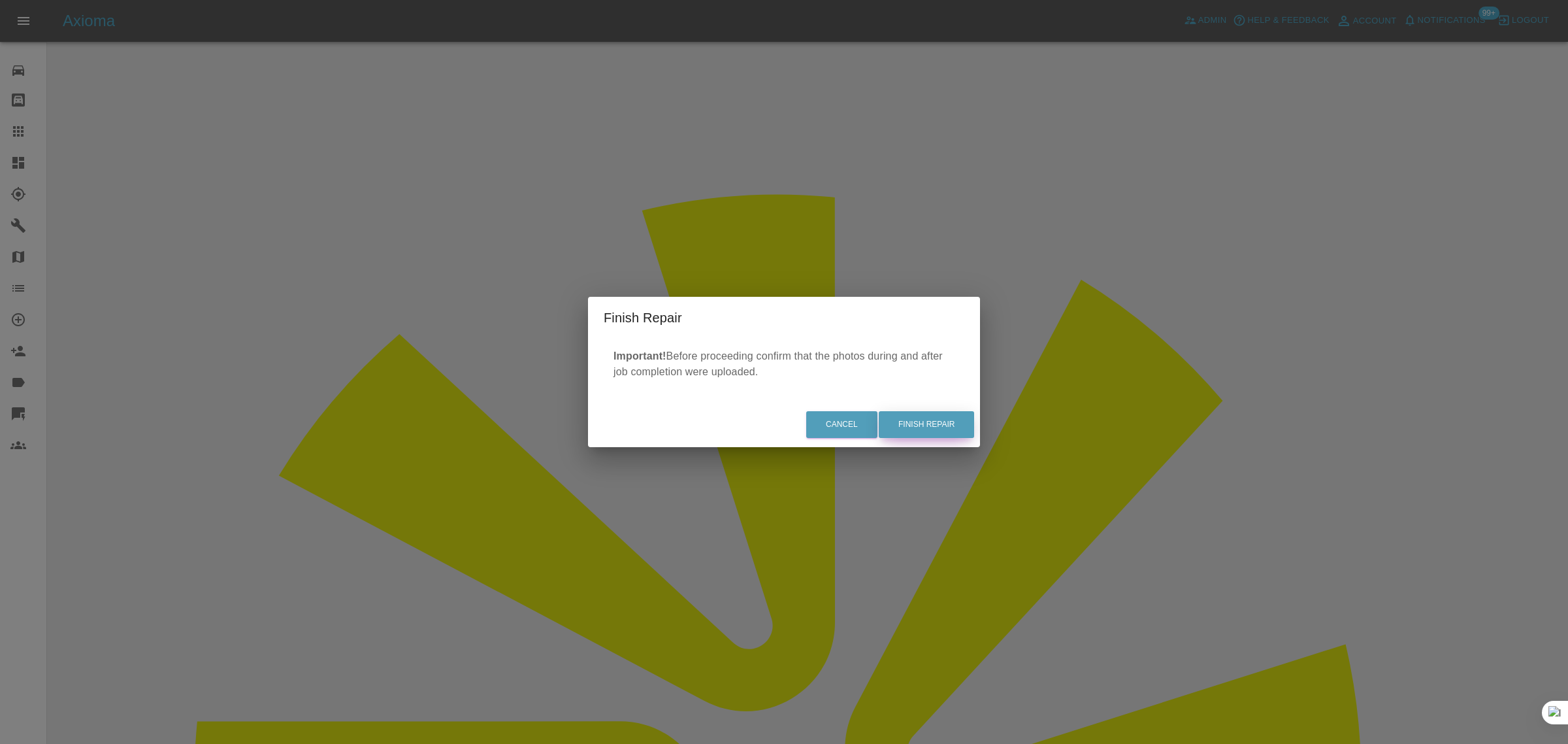
click at [928, 419] on button "Finish Repair" at bounding box center [926, 424] width 95 height 27
